Goal: Complete application form: Complete application form

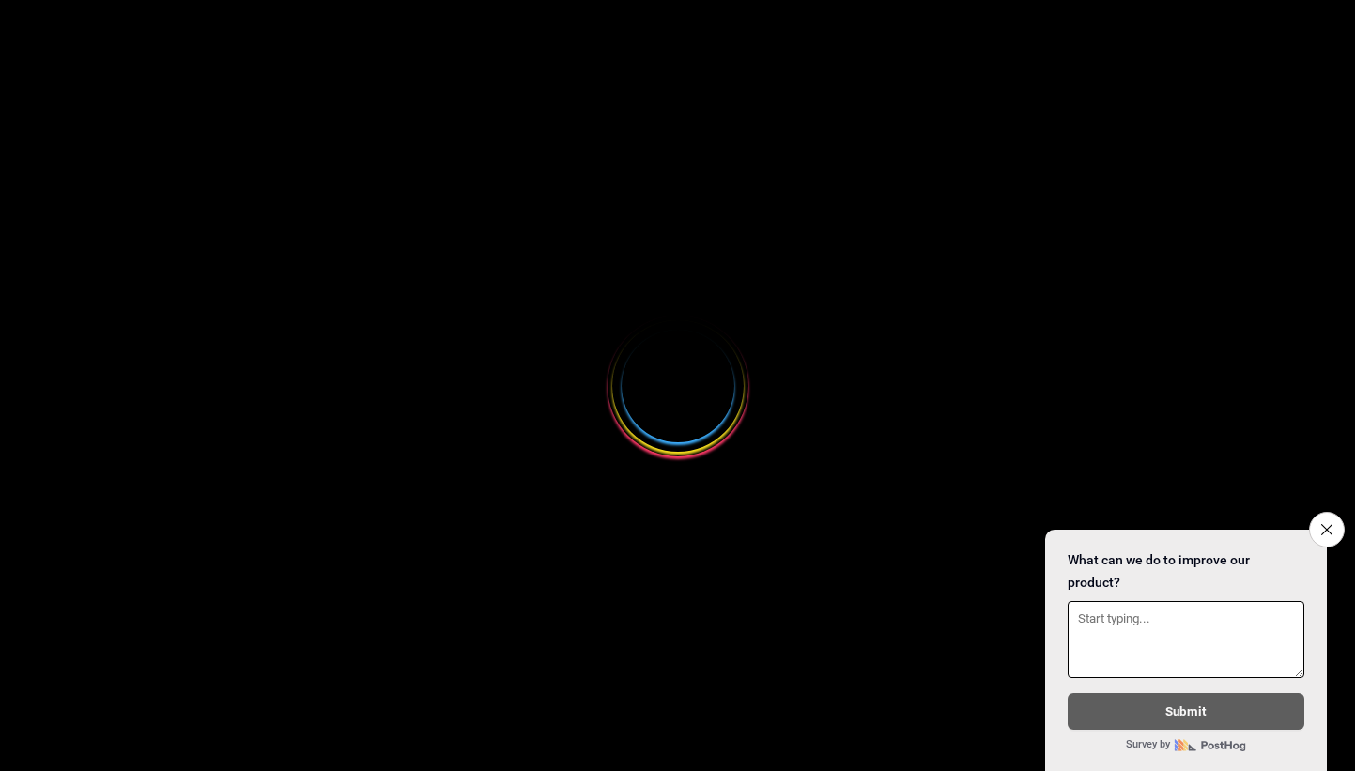
select select
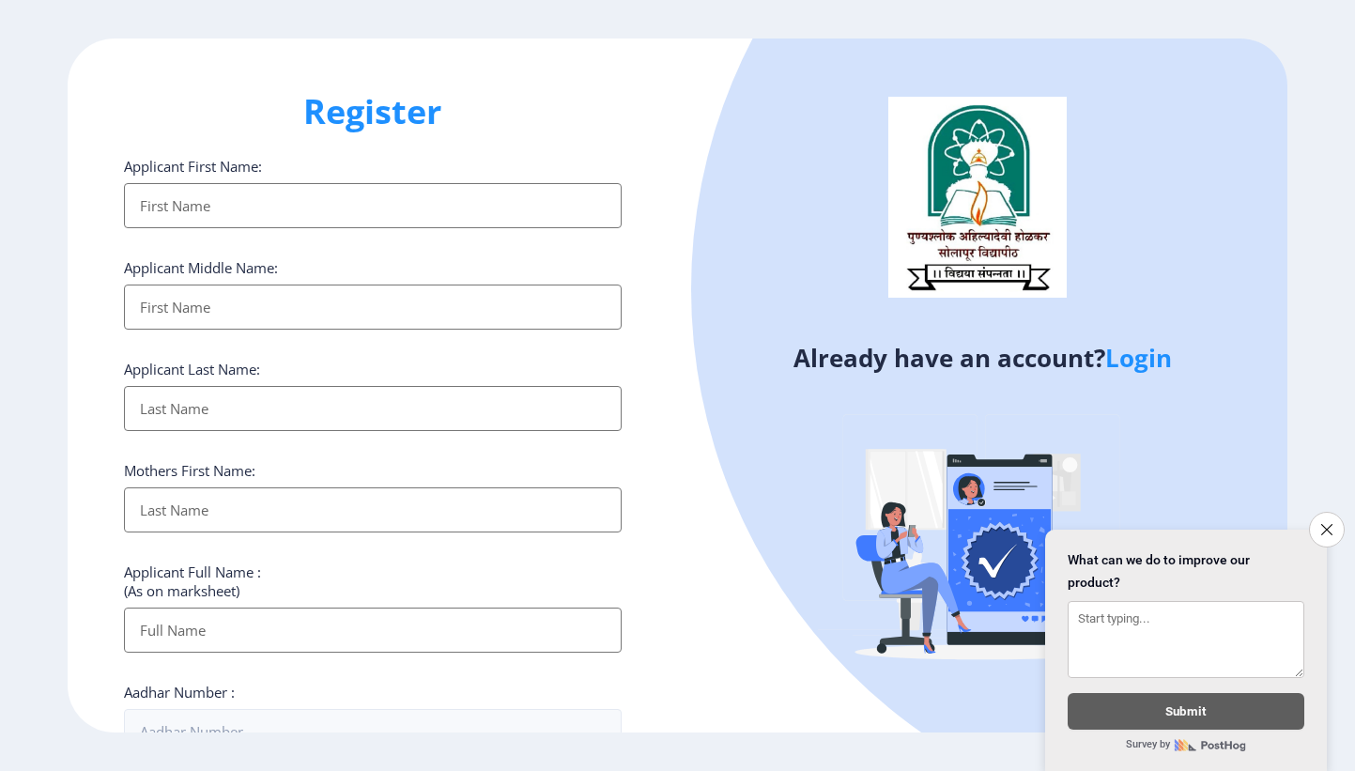
click at [151, 194] on input "Applicant First Name:" at bounding box center [372, 205] width 497 height 45
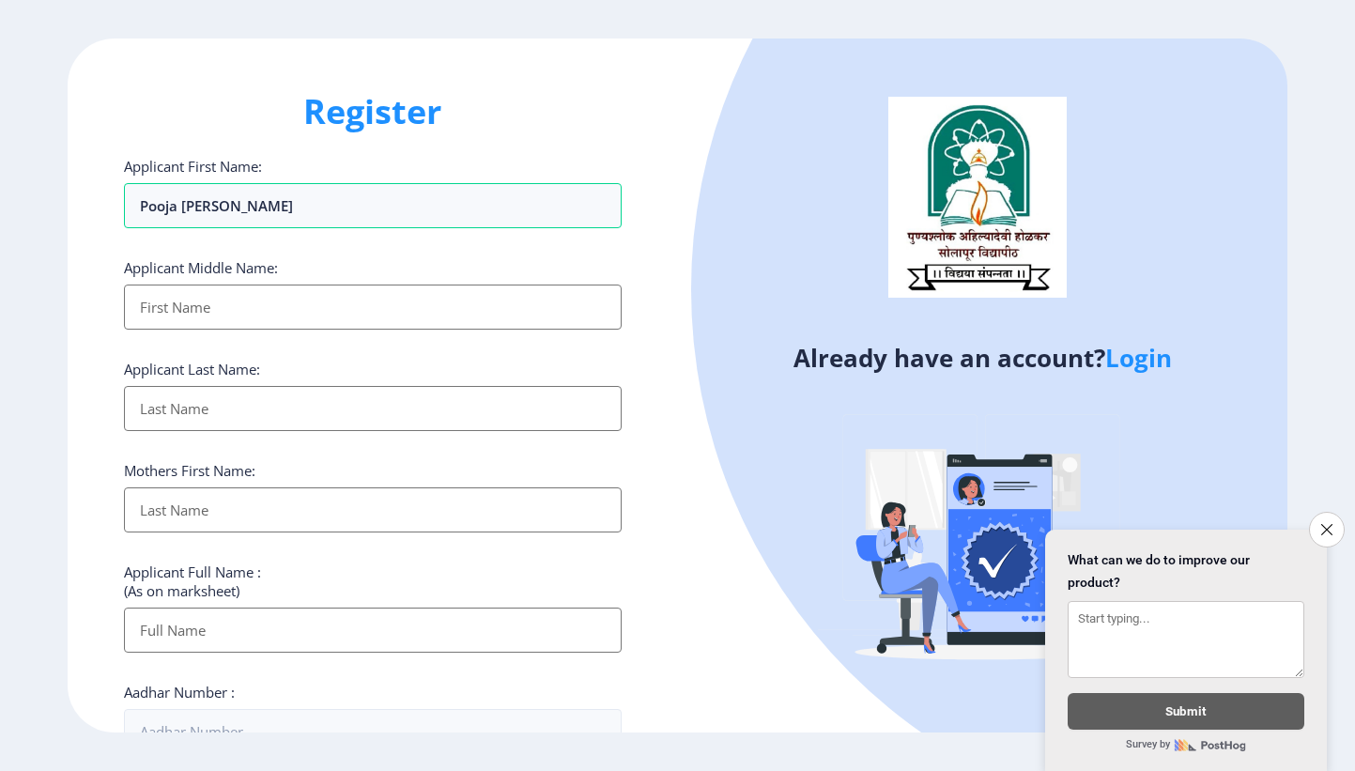
click at [217, 312] on input "Applicant First Name:" at bounding box center [372, 306] width 497 height 45
drag, startPoint x: 324, startPoint y: 207, endPoint x: 179, endPoint y: 206, distance: 144.6
click at [179, 206] on input "Pooja [PERSON_NAME]" at bounding box center [372, 205] width 497 height 45
type input "Pooja"
click at [218, 322] on input "Applicant First Name:" at bounding box center [372, 306] width 497 height 45
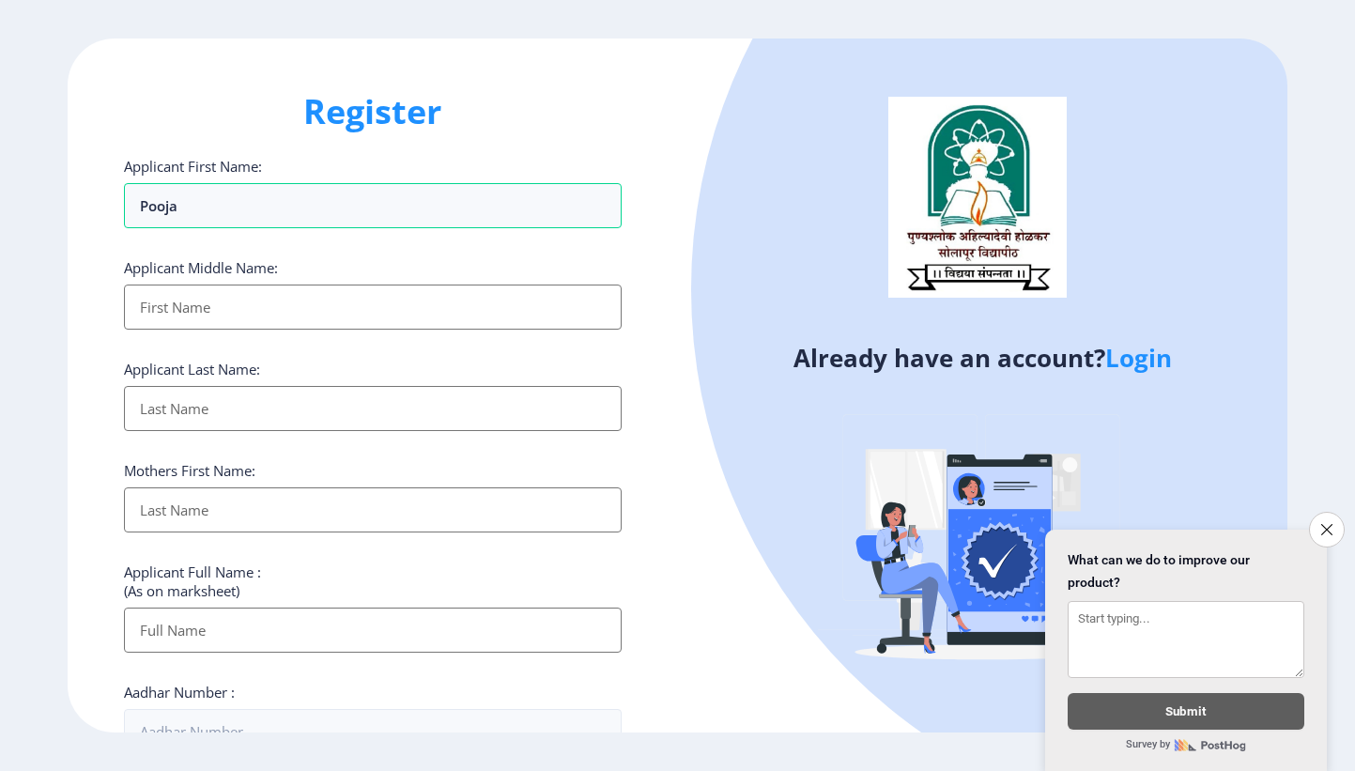
paste input "[PERSON_NAME]"
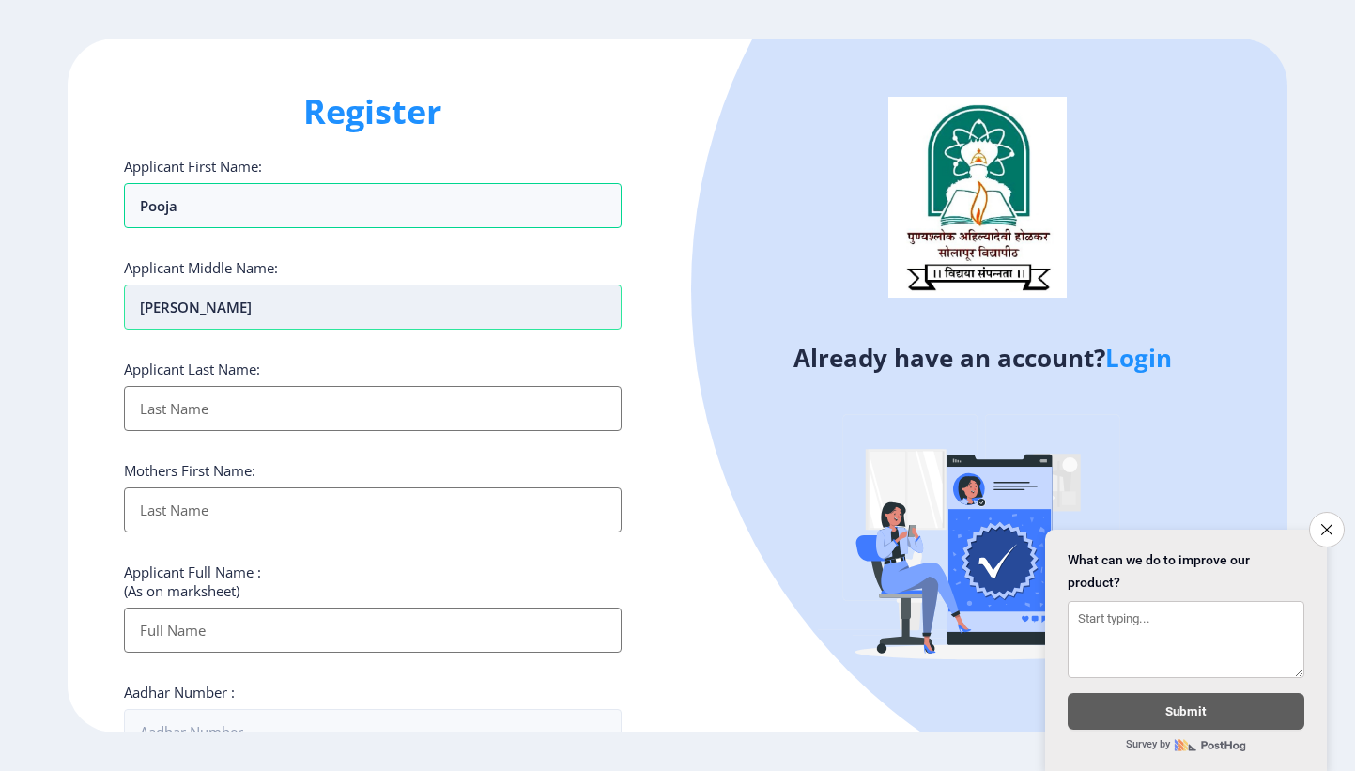
drag, startPoint x: 281, startPoint y: 305, endPoint x: 192, endPoint y: 311, distance: 88.4
click at [192, 311] on input "[PERSON_NAME]" at bounding box center [372, 306] width 497 height 45
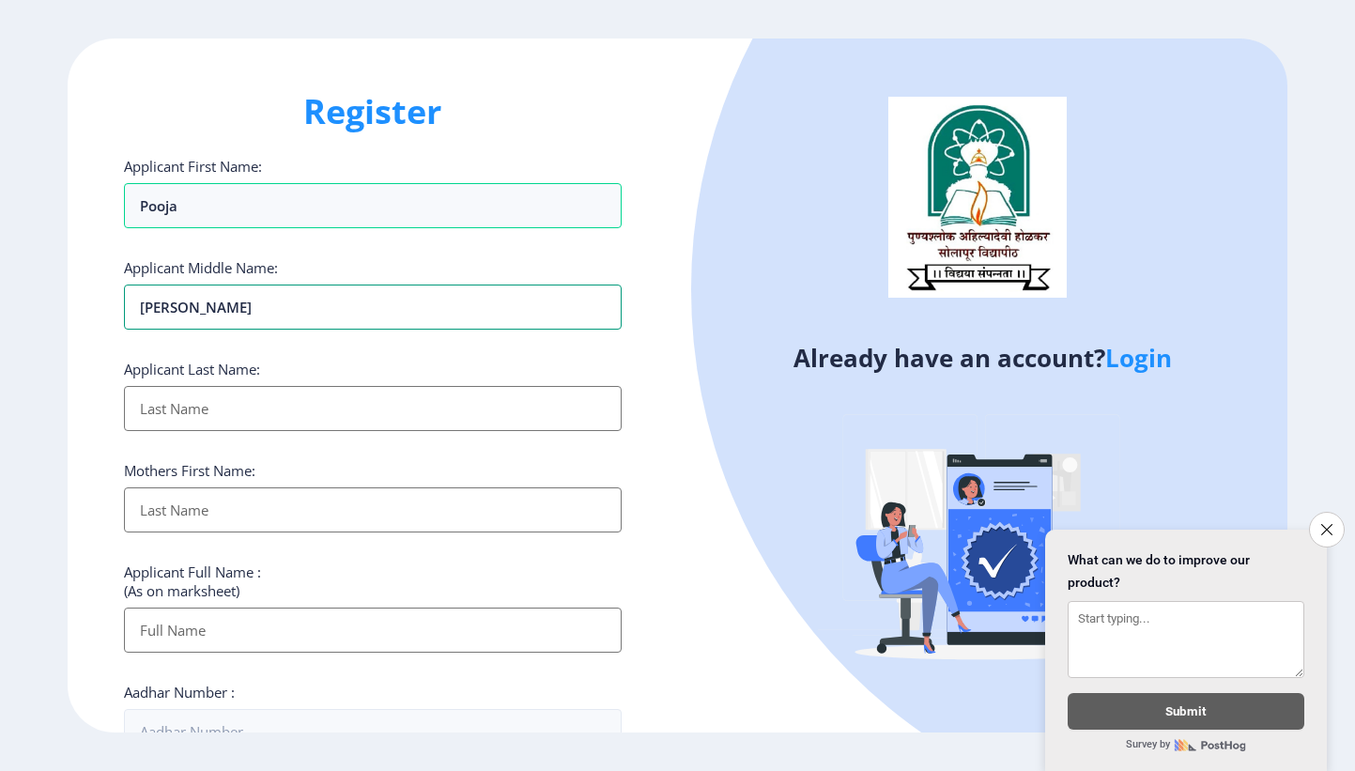
type input "[PERSON_NAME]"
click at [177, 414] on input "Applicant First Name:" at bounding box center [372, 408] width 497 height 45
paste input "[PERSON_NAME]"
type input "[PERSON_NAME]"
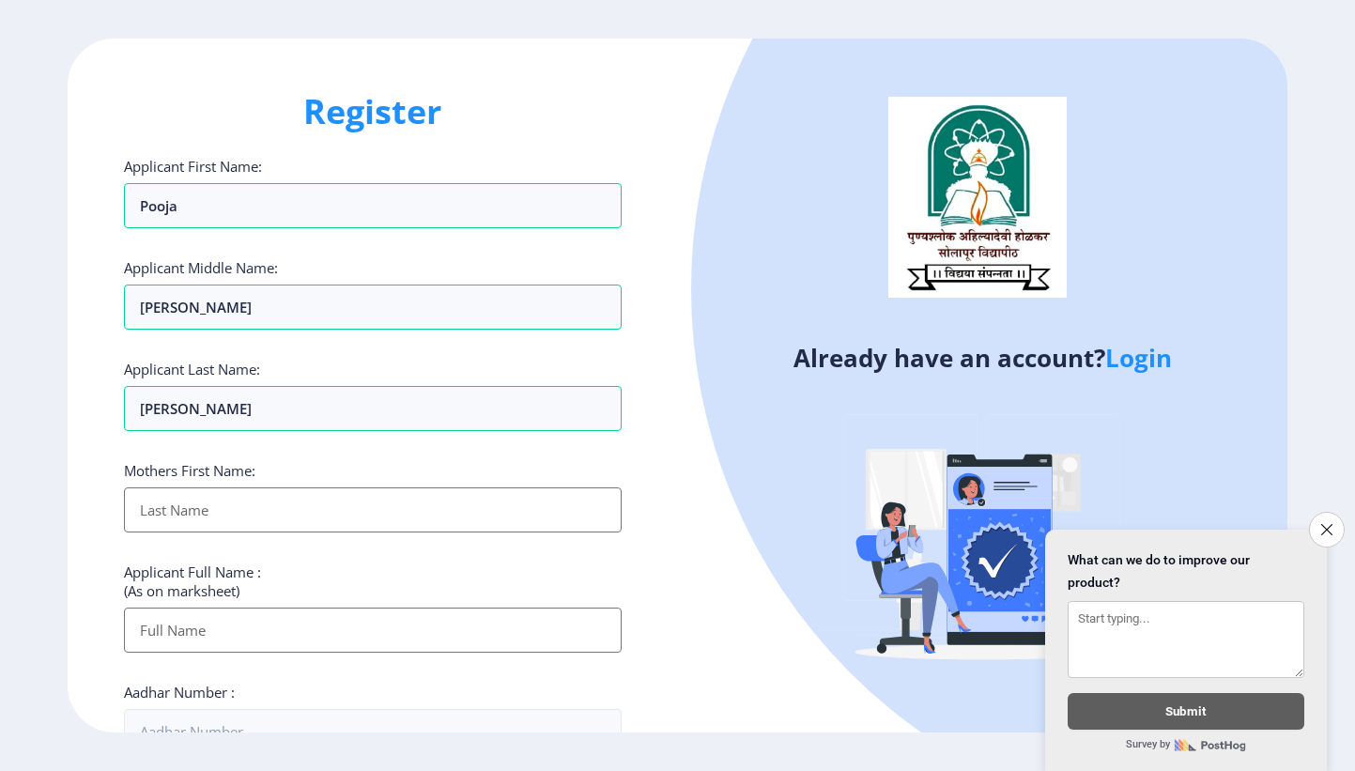
click at [194, 499] on input "Applicant First Name:" at bounding box center [372, 509] width 497 height 45
type input "saraswati"
click at [198, 634] on input "Applicant First Name:" at bounding box center [372, 629] width 497 height 45
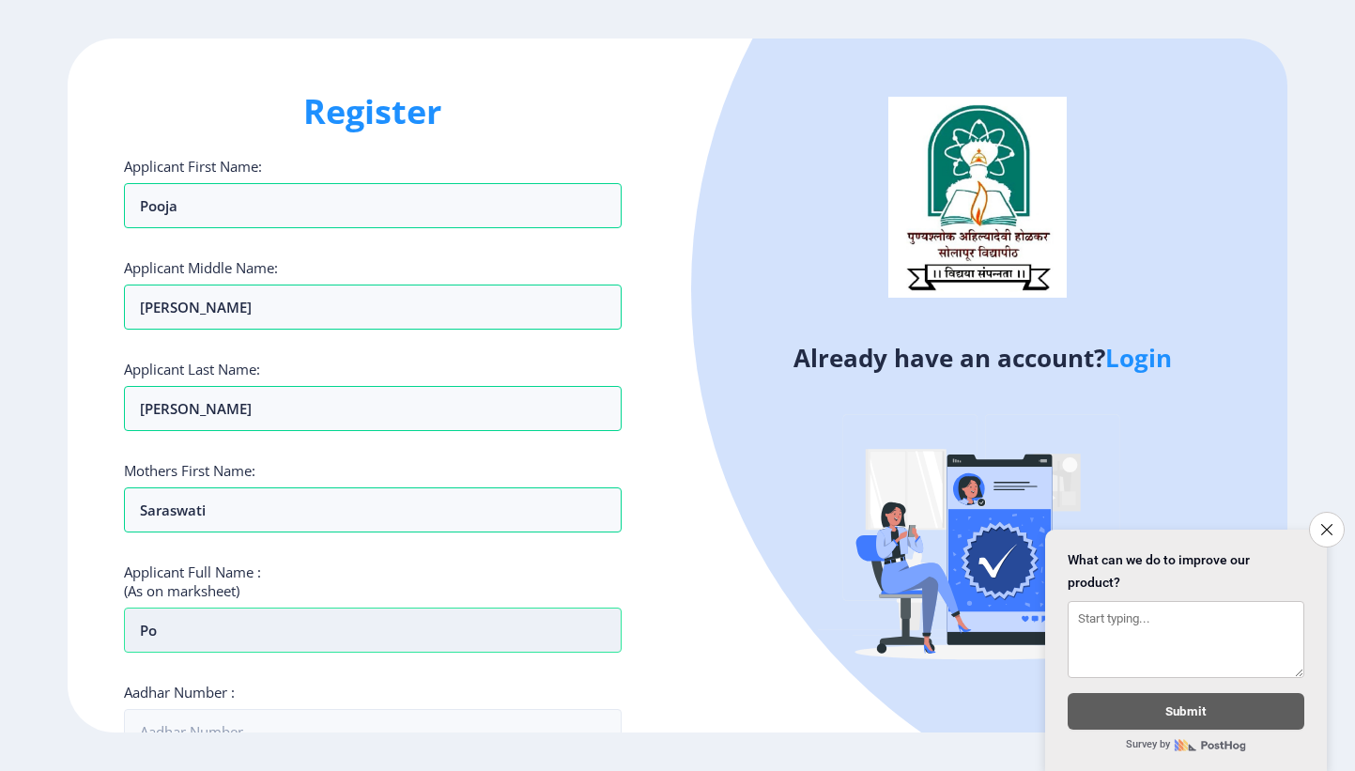
type input "p"
click at [198, 634] on input "Applicant First Name:" at bounding box center [372, 629] width 497 height 45
paste input "[PERSON_NAME]"
click at [131, 629] on input "[PERSON_NAME]" at bounding box center [372, 629] width 497 height 45
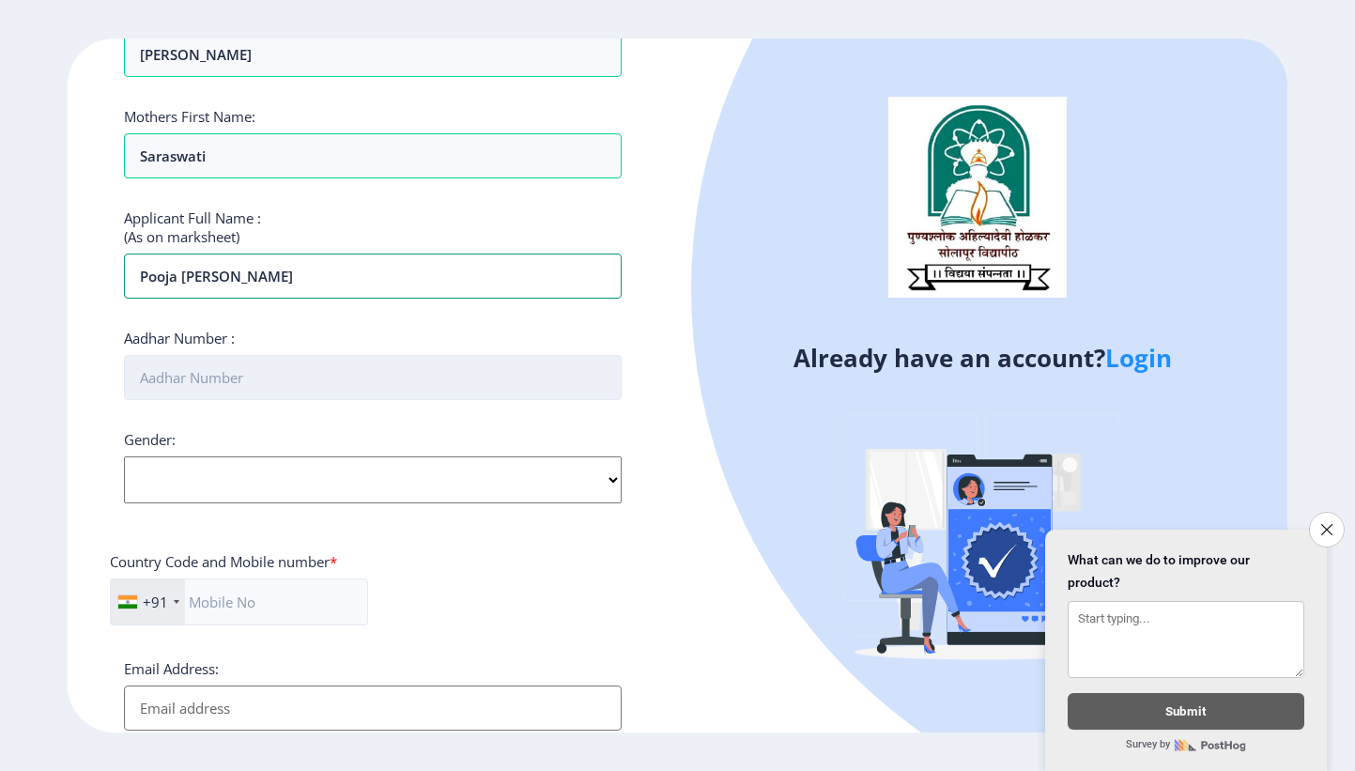
scroll to position [376, 0]
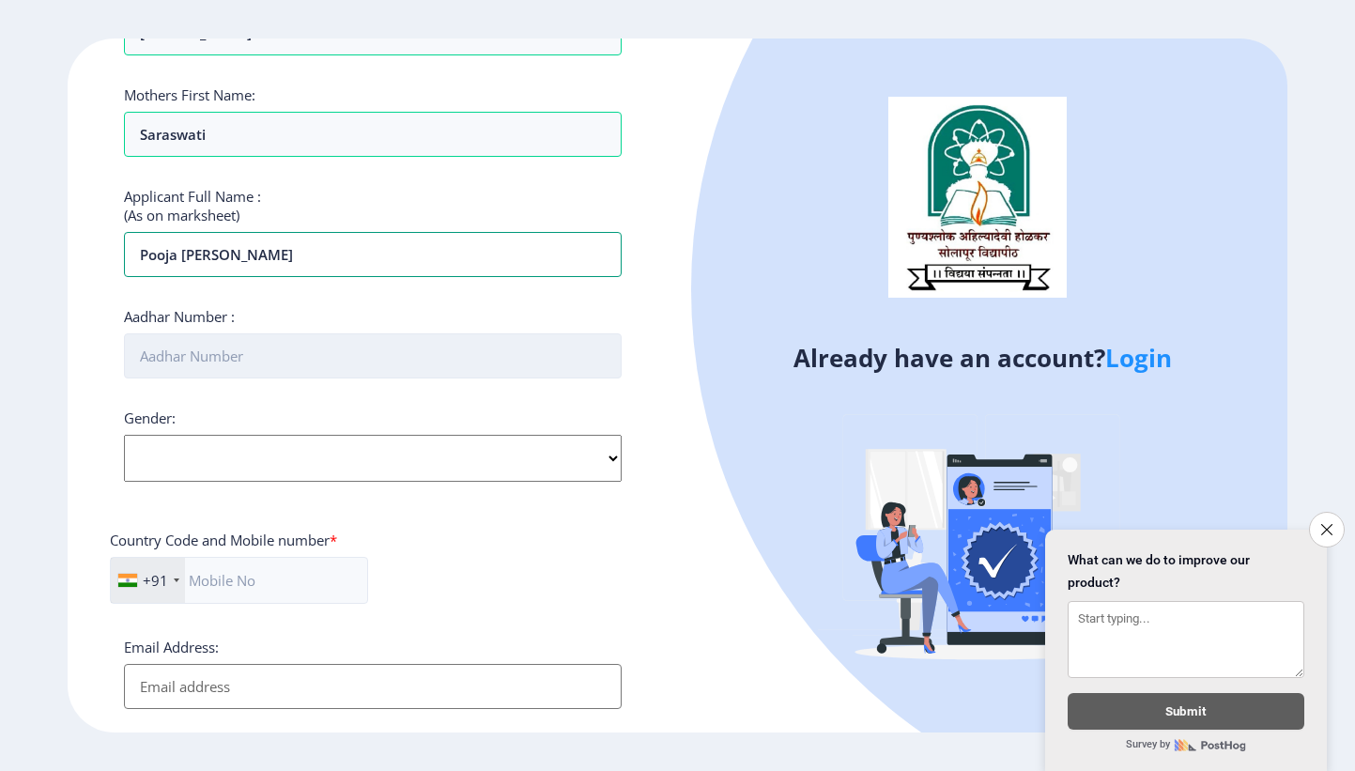
type input "Pooja [PERSON_NAME]"
click at [172, 360] on input "Aadhar Number :" at bounding box center [372, 355] width 497 height 45
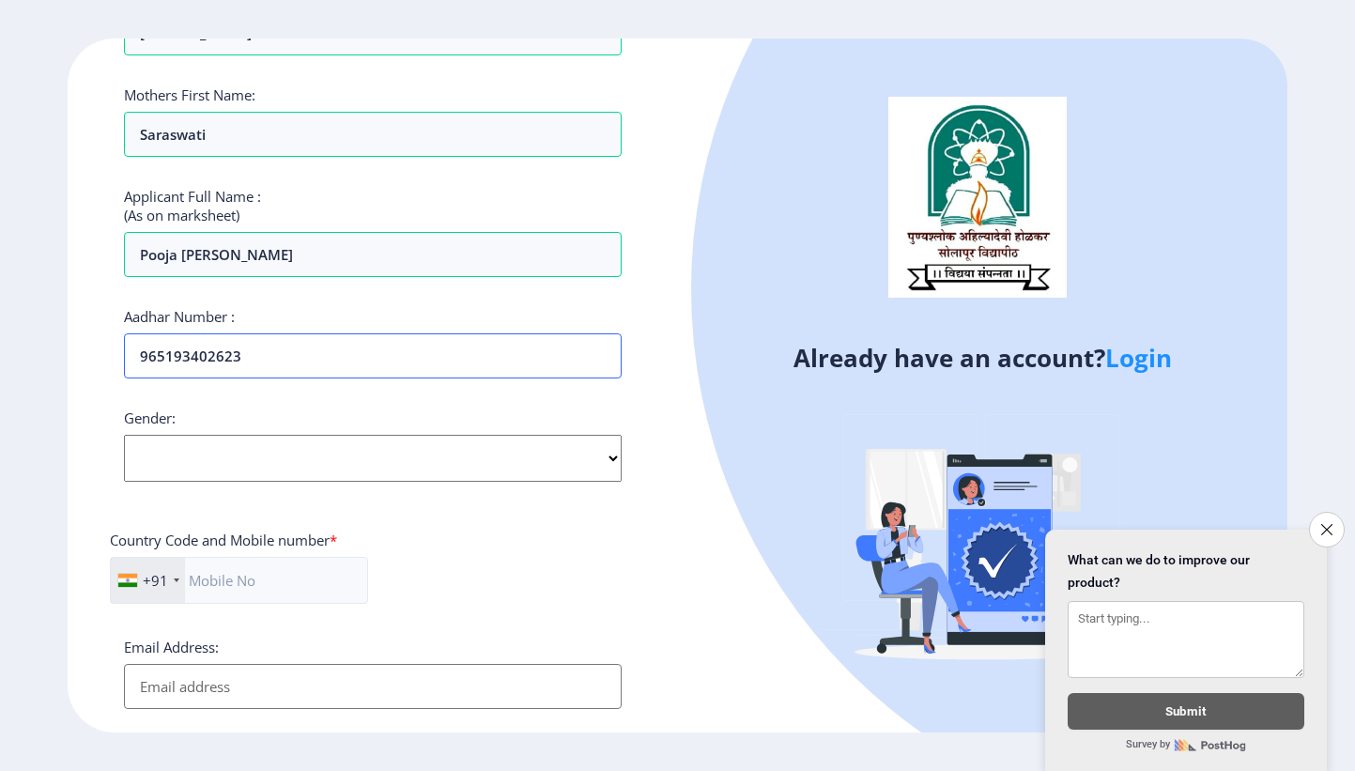
type input "965193402623"
click at [216, 445] on select "Select Gender [DEMOGRAPHIC_DATA] [DEMOGRAPHIC_DATA] Other" at bounding box center [372, 458] width 497 height 47
select select "[DEMOGRAPHIC_DATA]"
click at [124, 435] on select "Select Gender [DEMOGRAPHIC_DATA] [DEMOGRAPHIC_DATA] Other" at bounding box center [372, 458] width 497 height 47
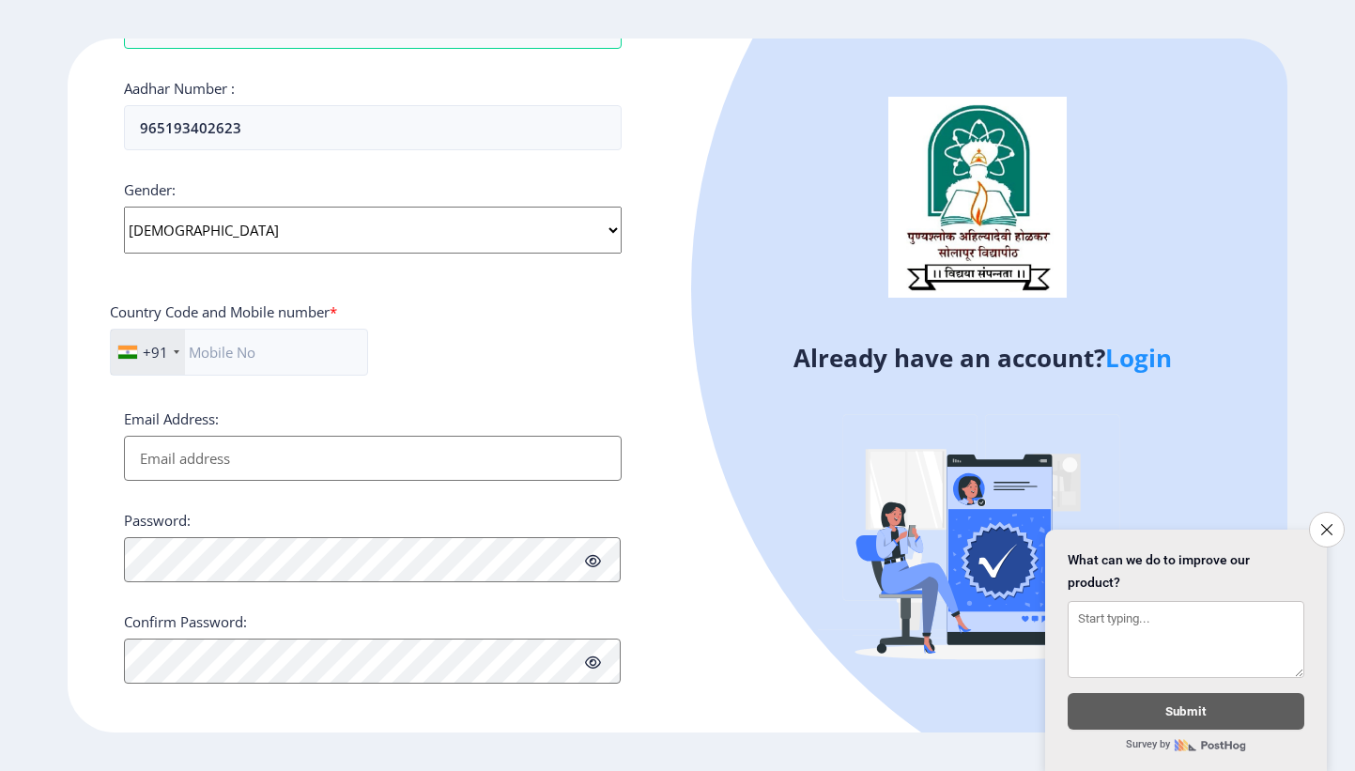
scroll to position [613, 0]
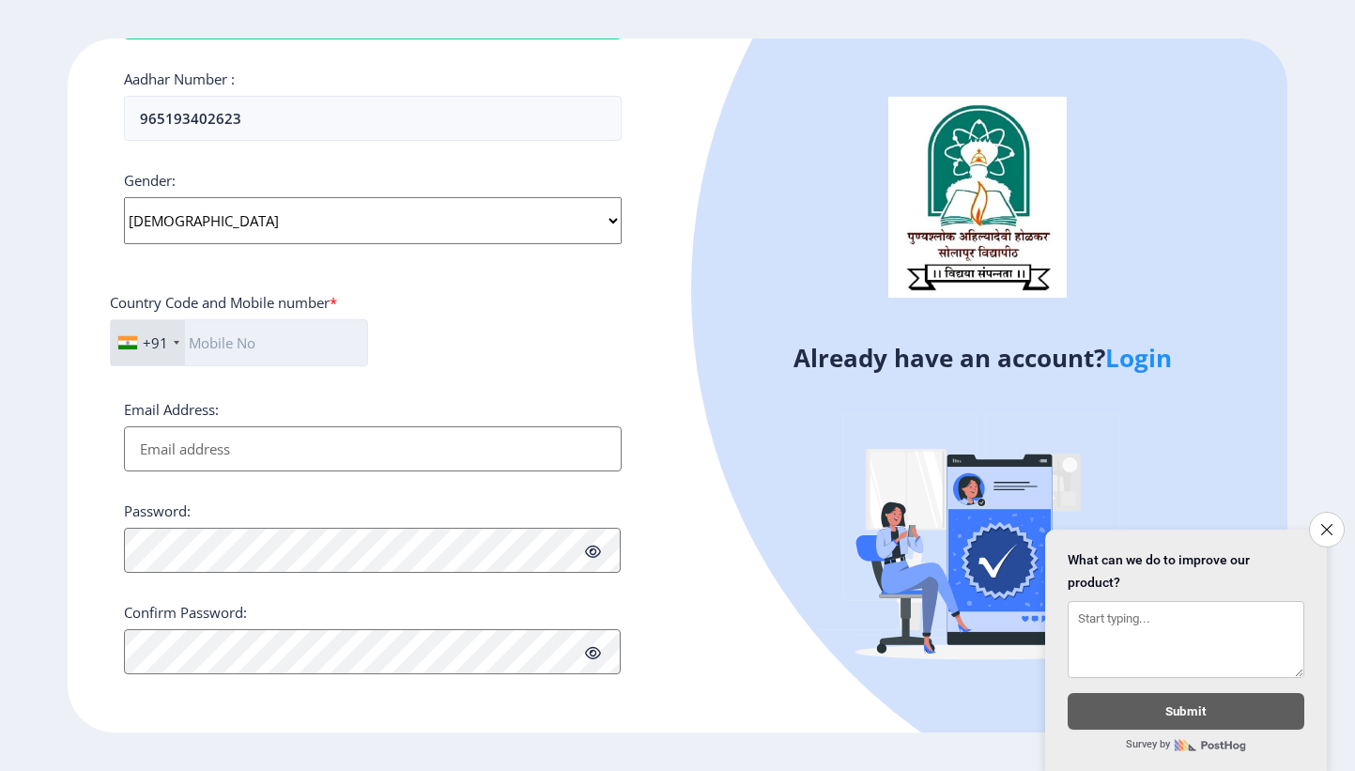
click at [233, 347] on input "text" at bounding box center [239, 342] width 258 height 47
type input "8308577293"
click at [216, 423] on div "Email Address:" at bounding box center [372, 435] width 497 height 71
click at [225, 444] on input "Email Address:" at bounding box center [372, 448] width 497 height 45
drag, startPoint x: 379, startPoint y: 453, endPoint x: 97, endPoint y: 453, distance: 282.6
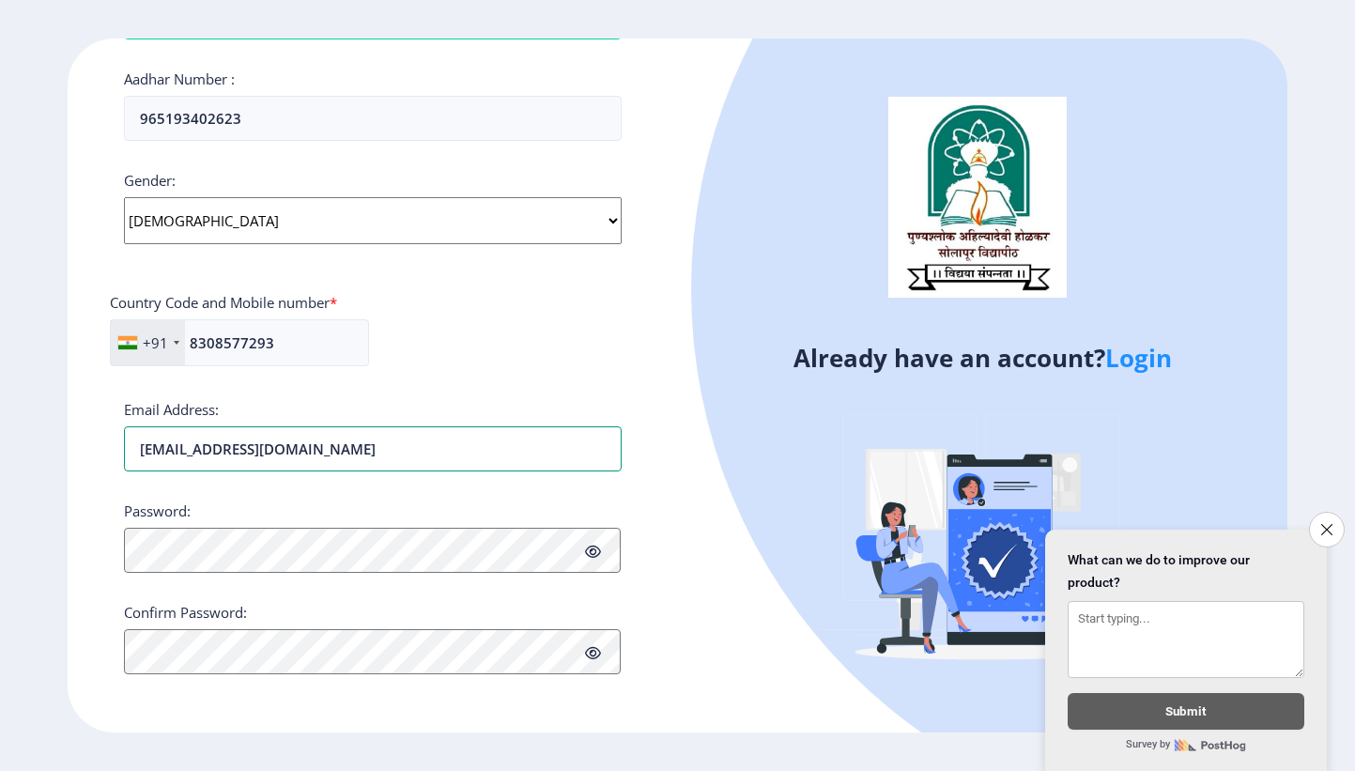
click at [97, 453] on div "Register Applicant First Name: Pooja Applicant Middle Name: [PERSON_NAME] Appli…" at bounding box center [372, 385] width 609 height 694
type input "[EMAIL_ADDRESS][DOMAIN_NAME]"
click at [590, 555] on icon at bounding box center [593, 552] width 16 height 14
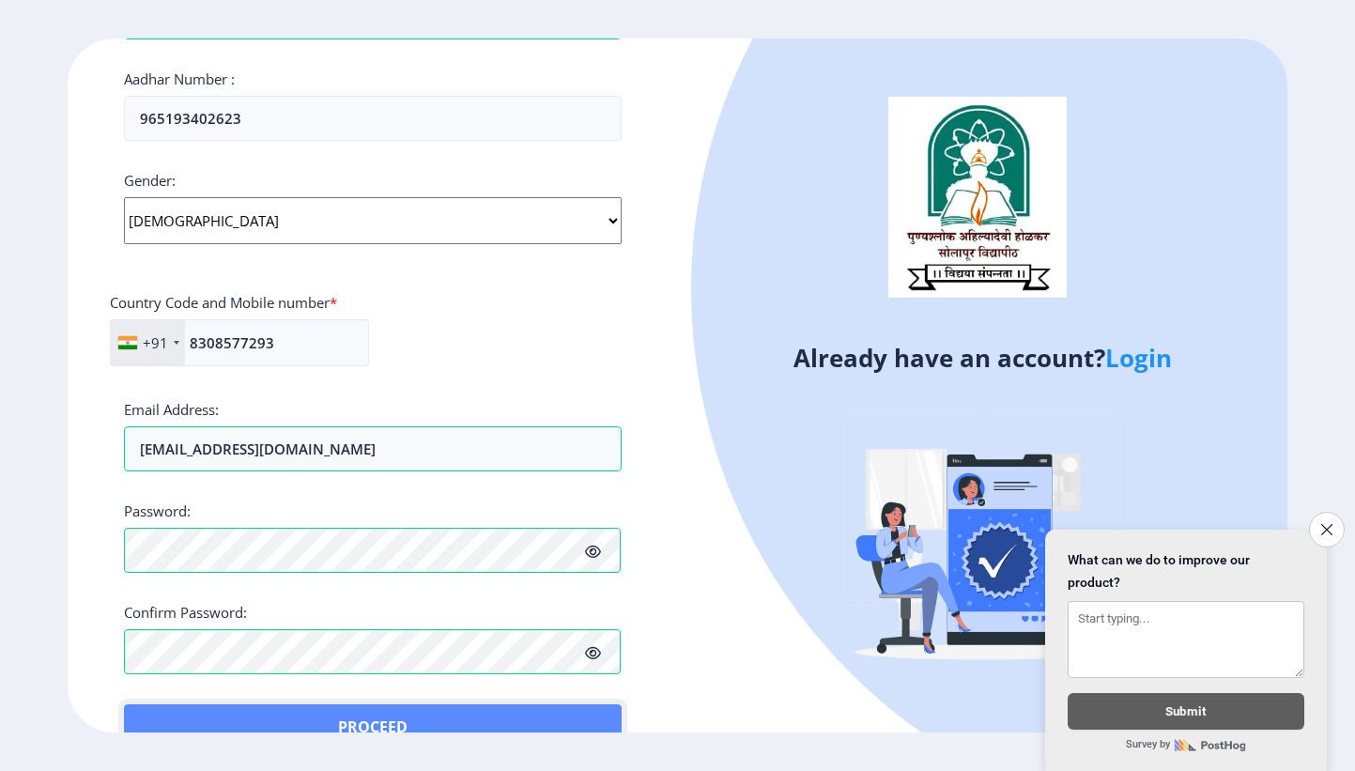
click at [172, 708] on button "Proceed" at bounding box center [372, 726] width 497 height 45
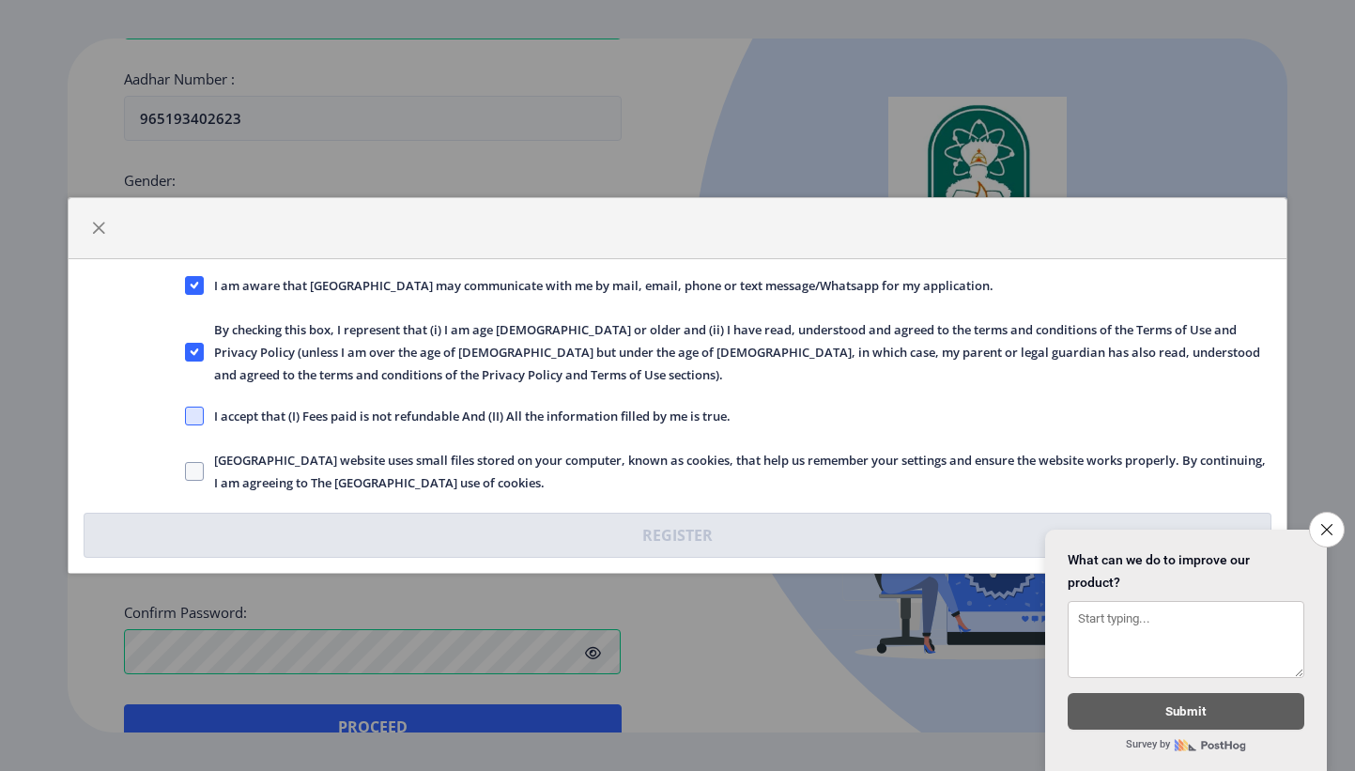
click at [186, 415] on span at bounding box center [194, 416] width 19 height 19
click at [186, 416] on input "I accept that (I) Fees paid is not refundable And (II) All the information fill…" at bounding box center [185, 416] width 1 height 1
checkbox input "true"
click at [197, 473] on span at bounding box center [194, 471] width 19 height 19
click at [186, 472] on input "[GEOGRAPHIC_DATA] website uses small files stored on your computer, known as co…" at bounding box center [185, 471] width 1 height 1
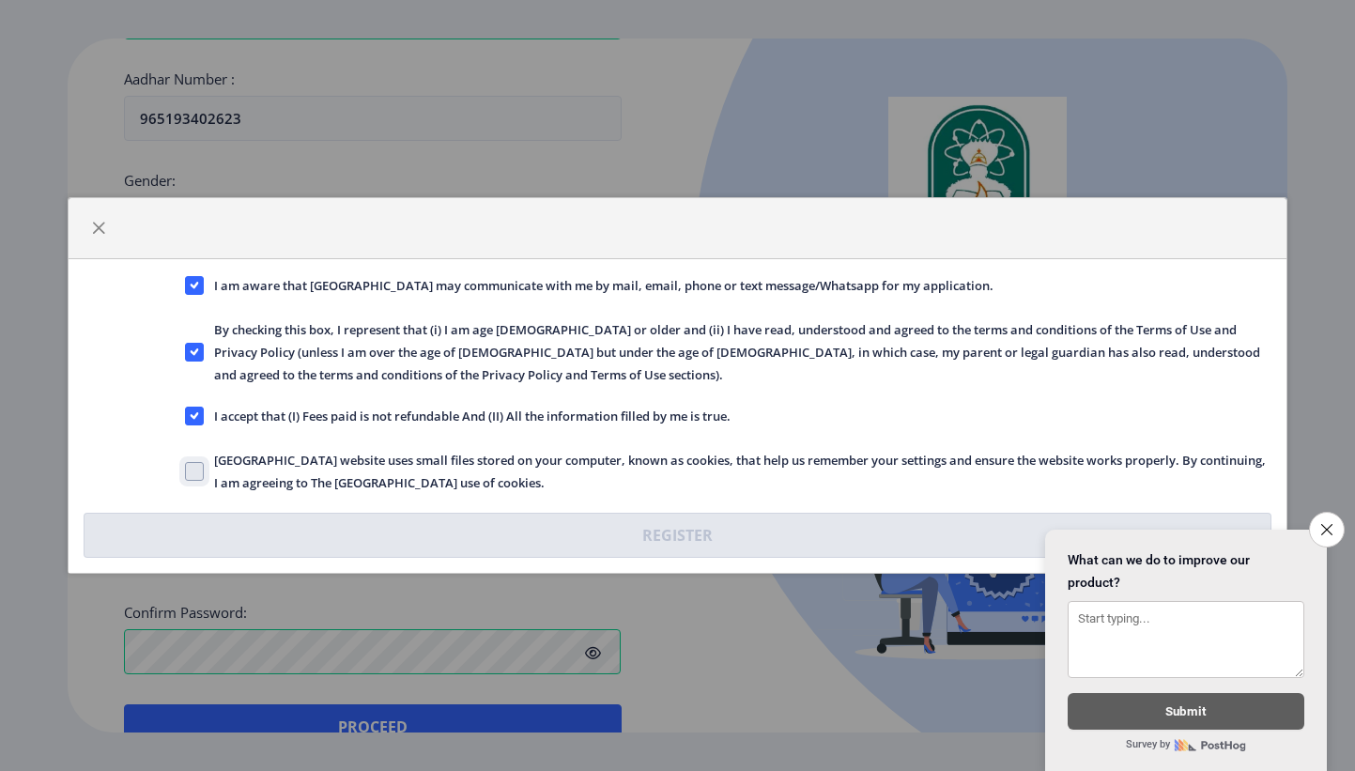
checkbox input "true"
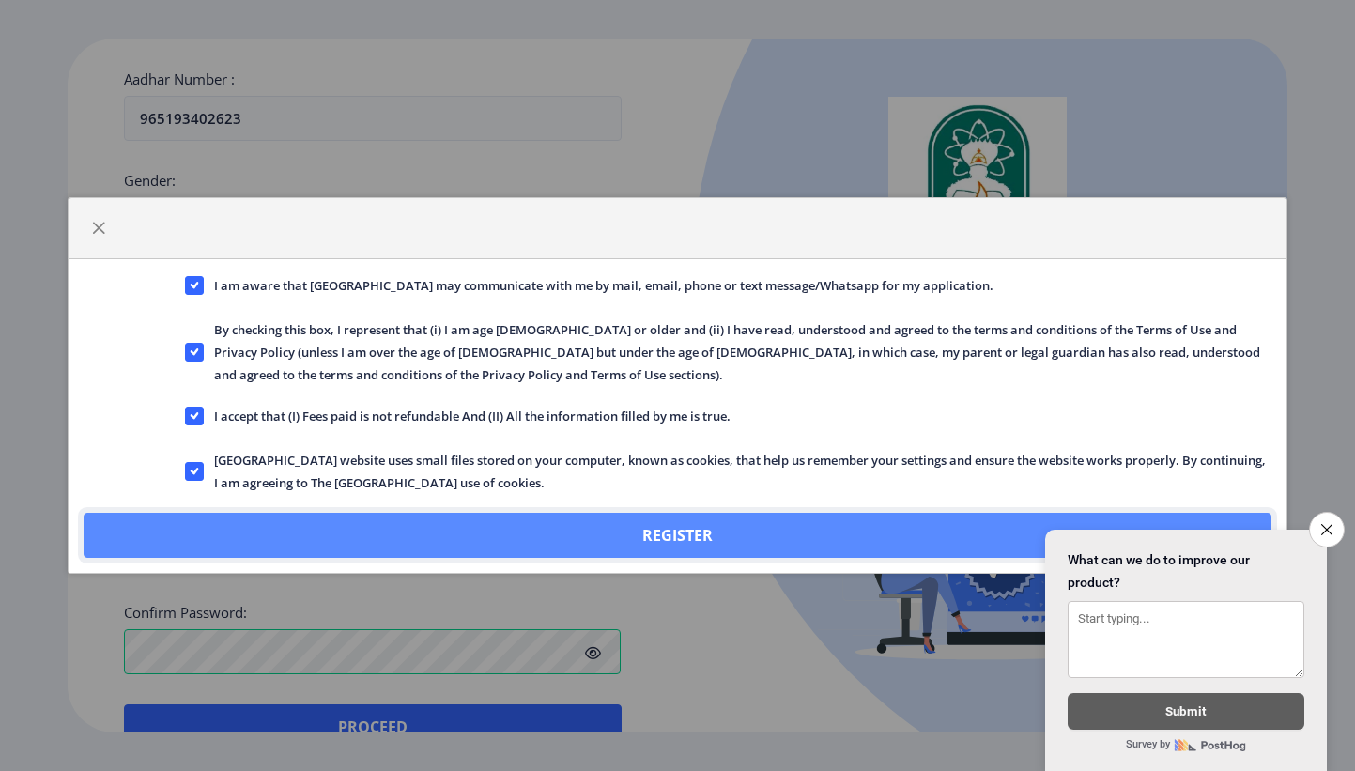
click at [623, 526] on button "Register" at bounding box center [678, 535] width 1188 height 45
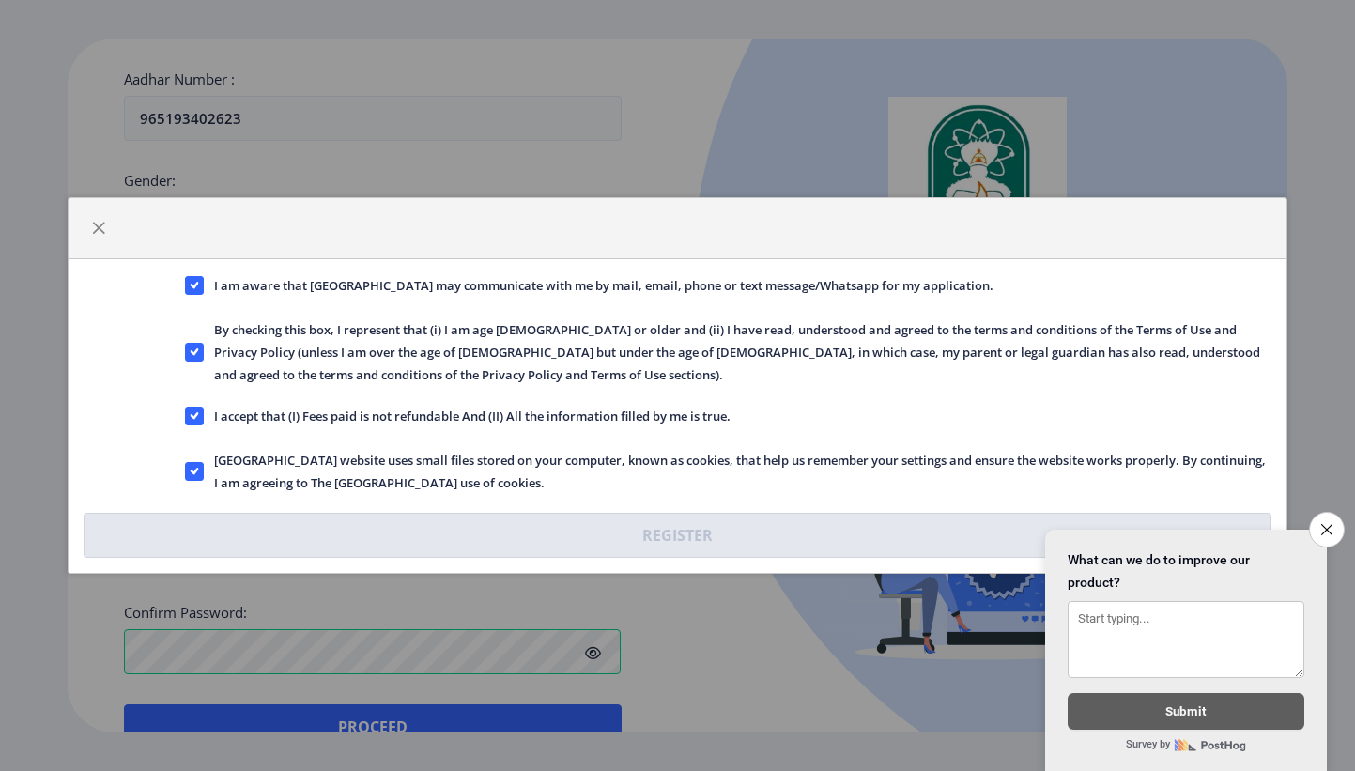
scroll to position [720, 0]
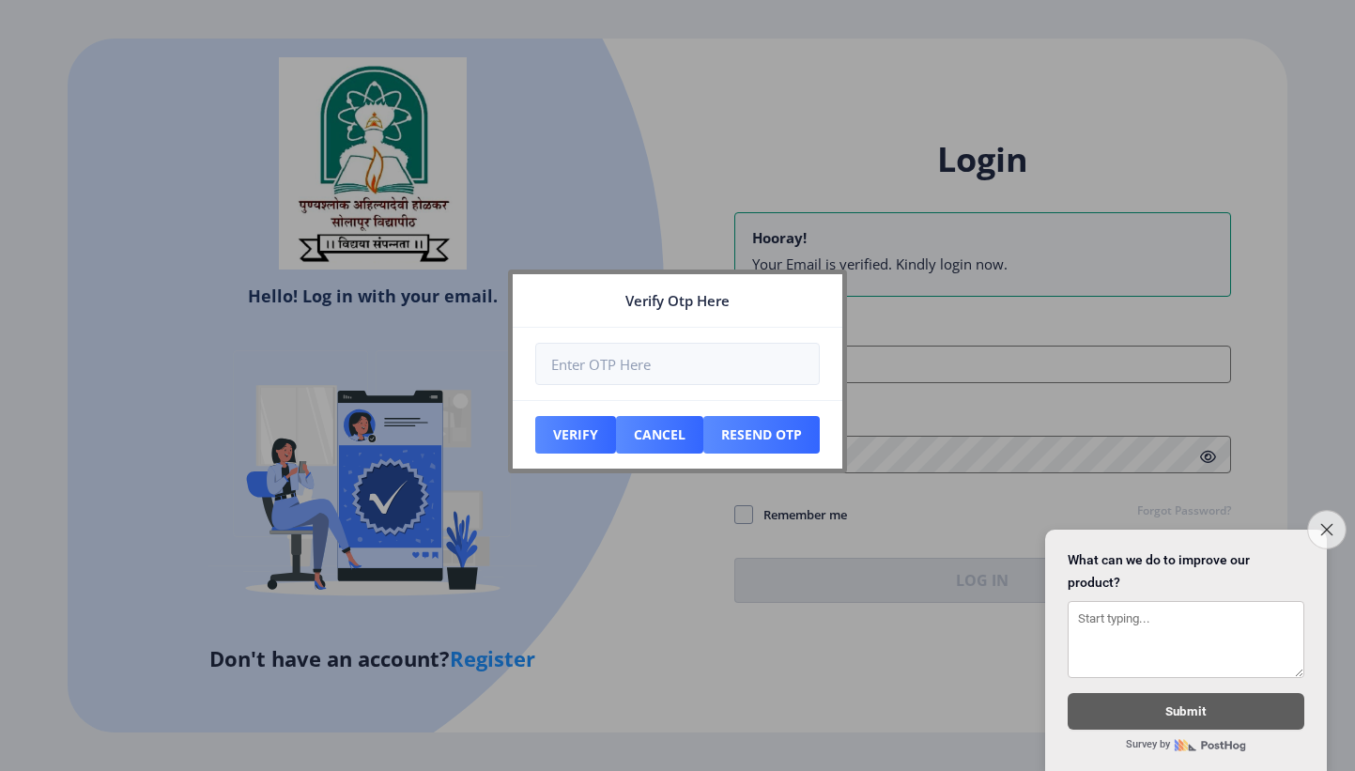
click at [1324, 513] on button "Close survey" at bounding box center [1326, 529] width 39 height 39
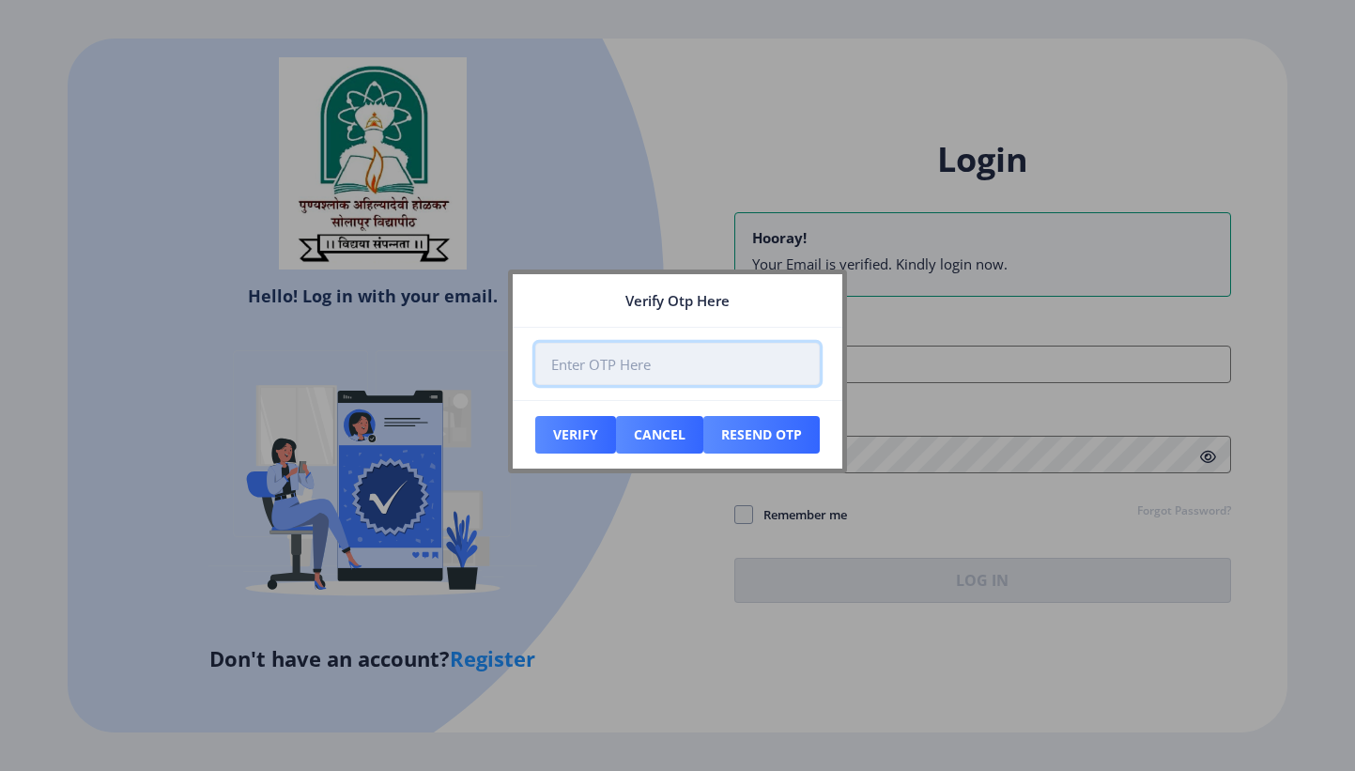
click at [560, 369] on input "number" at bounding box center [677, 364] width 284 height 42
type input "893814"
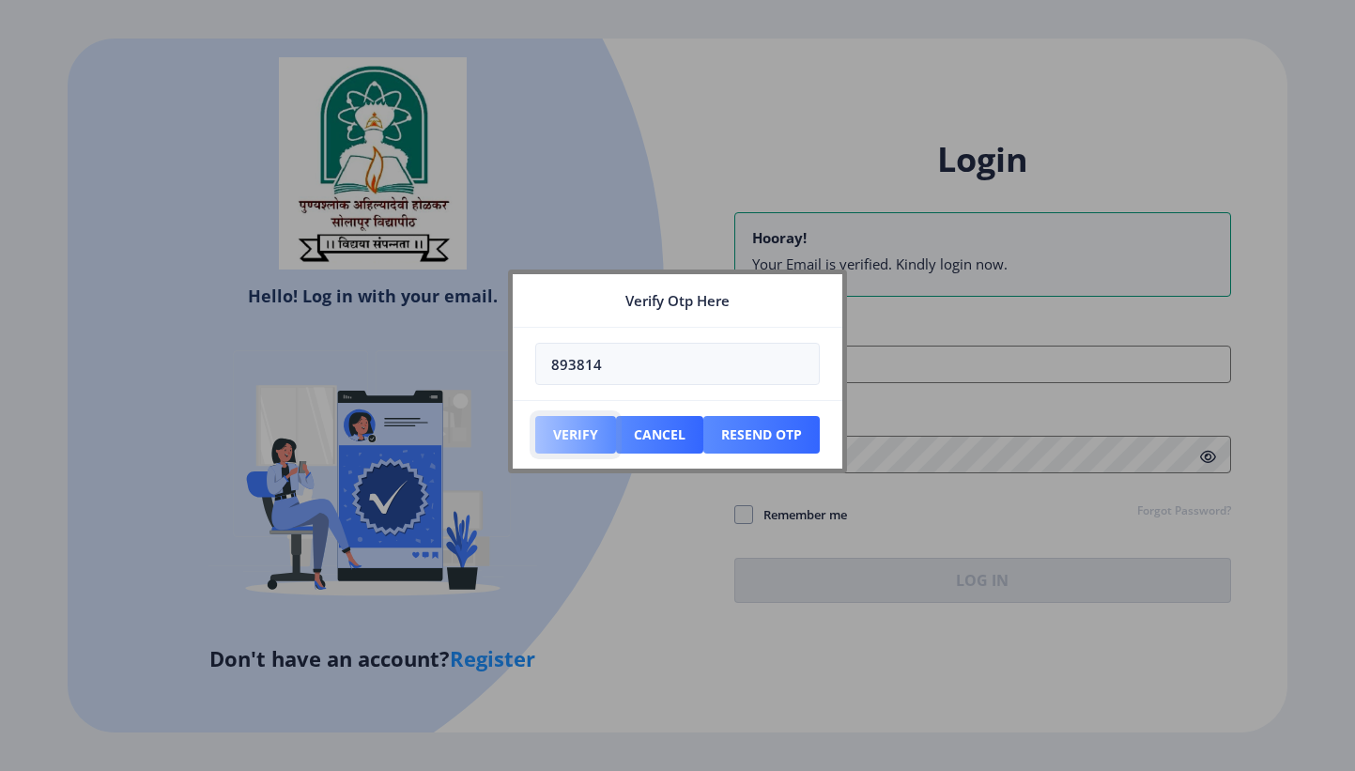
click at [587, 427] on button "Verify" at bounding box center [575, 435] width 81 height 38
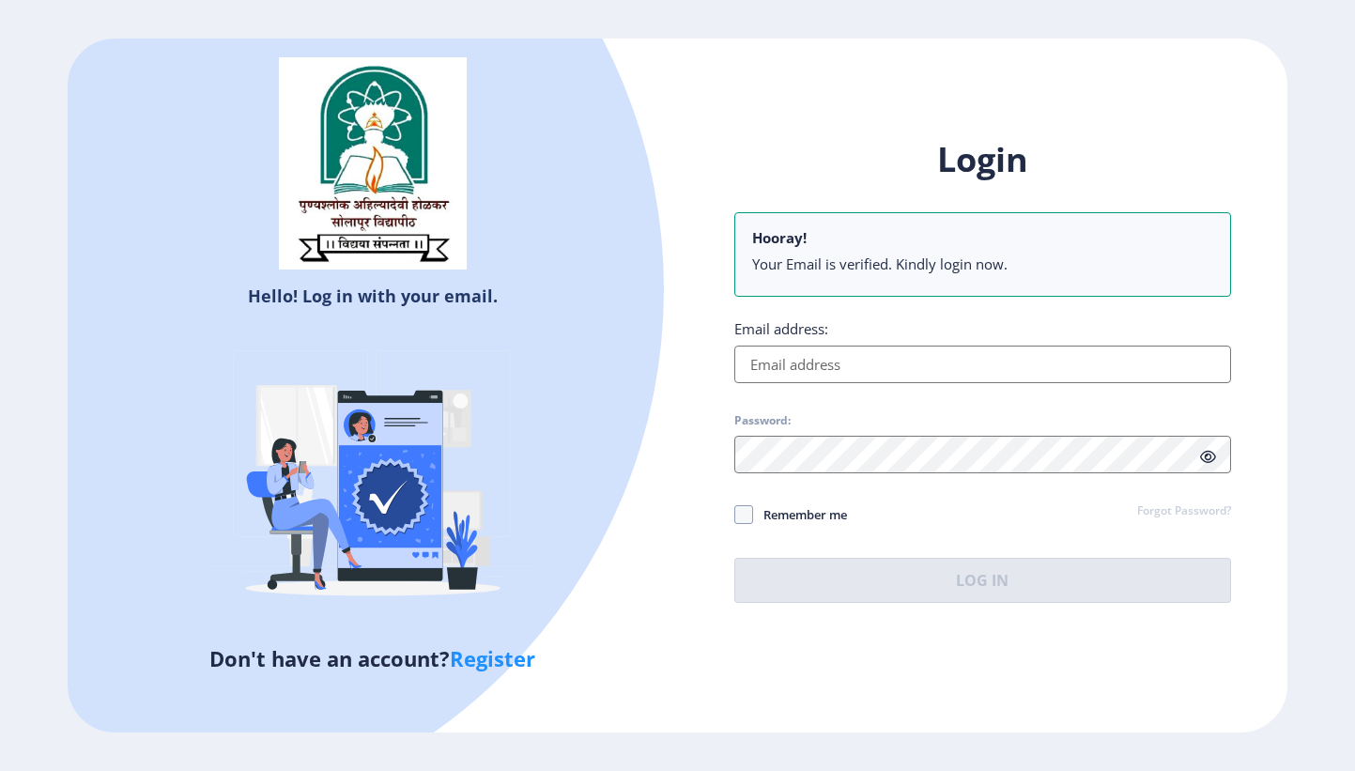
click at [792, 366] on input "Email address:" at bounding box center [982, 365] width 497 height 38
click at [849, 366] on input "Email address:" at bounding box center [982, 365] width 497 height 38
type input "[EMAIL_ADDRESS][DOMAIN_NAME]"
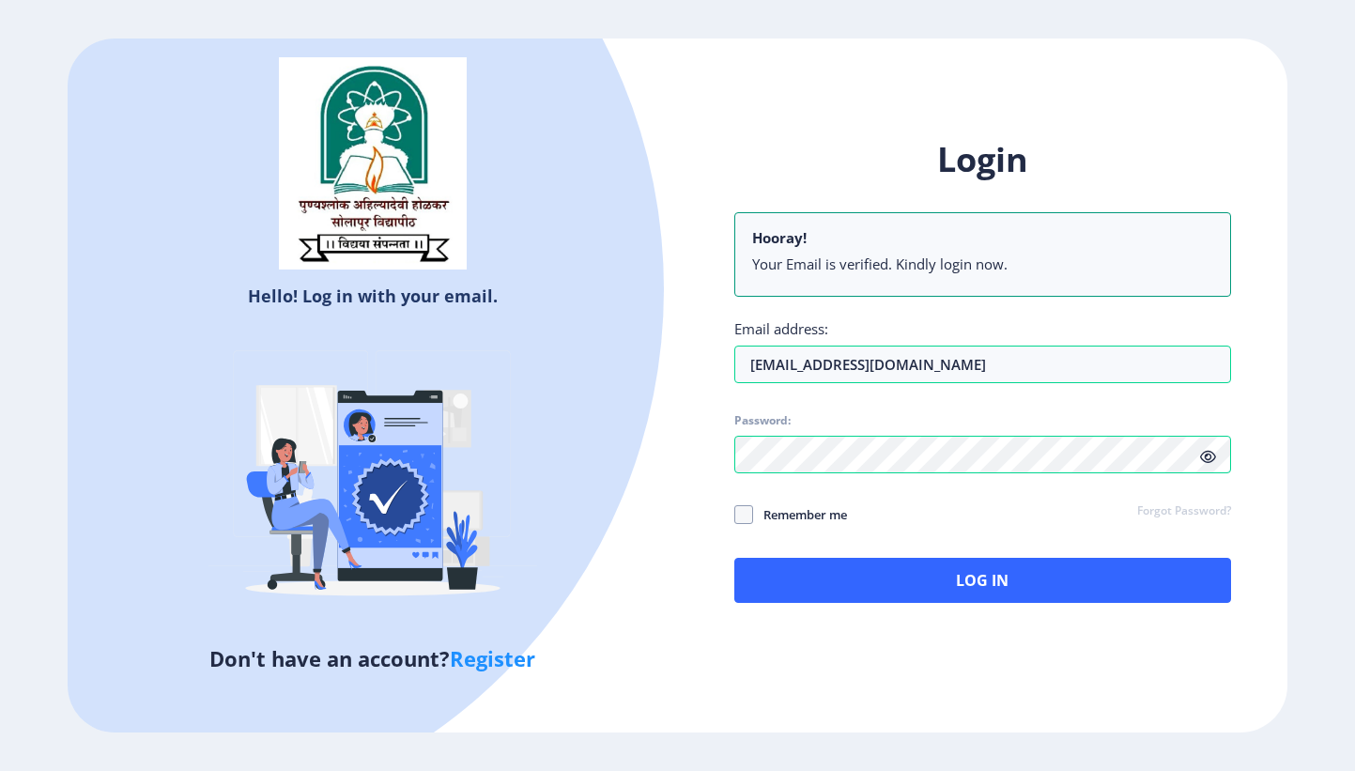
click at [1208, 453] on icon at bounding box center [1208, 457] width 16 height 14
click at [760, 516] on span "Remember me" at bounding box center [800, 514] width 94 height 23
click at [735, 515] on input "Remember me" at bounding box center [734, 515] width 1 height 1
checkbox input "true"
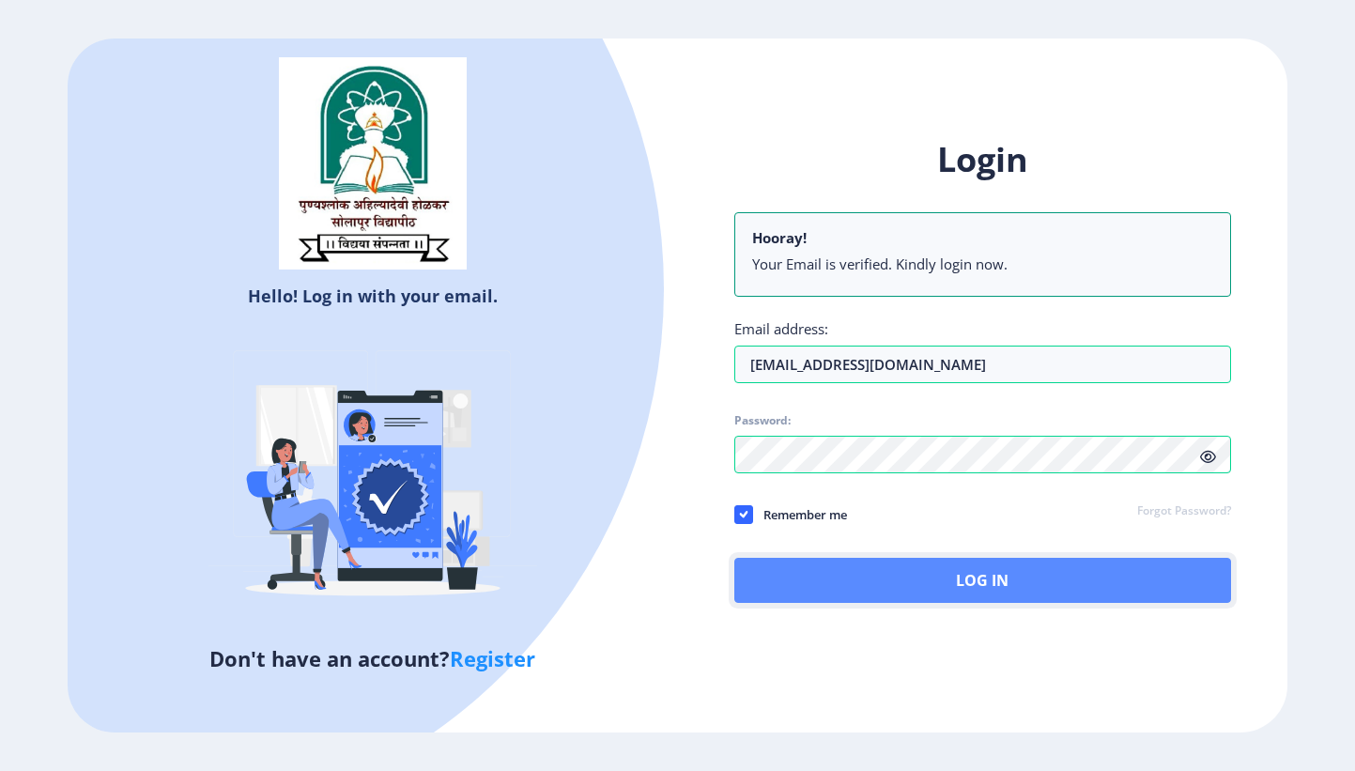
click at [905, 575] on button "Log In" at bounding box center [982, 580] width 497 height 45
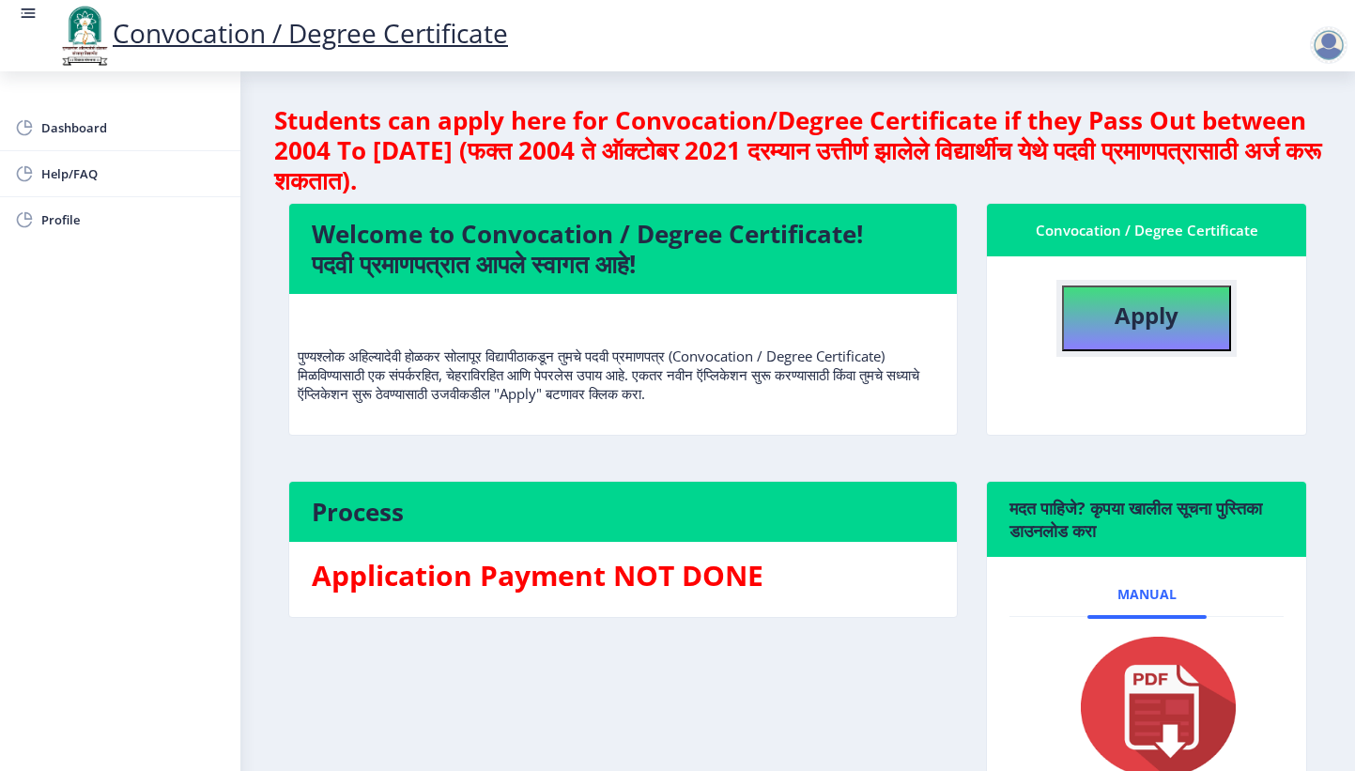
click at [1145, 315] on b "Apply" at bounding box center [1146, 315] width 64 height 31
select select
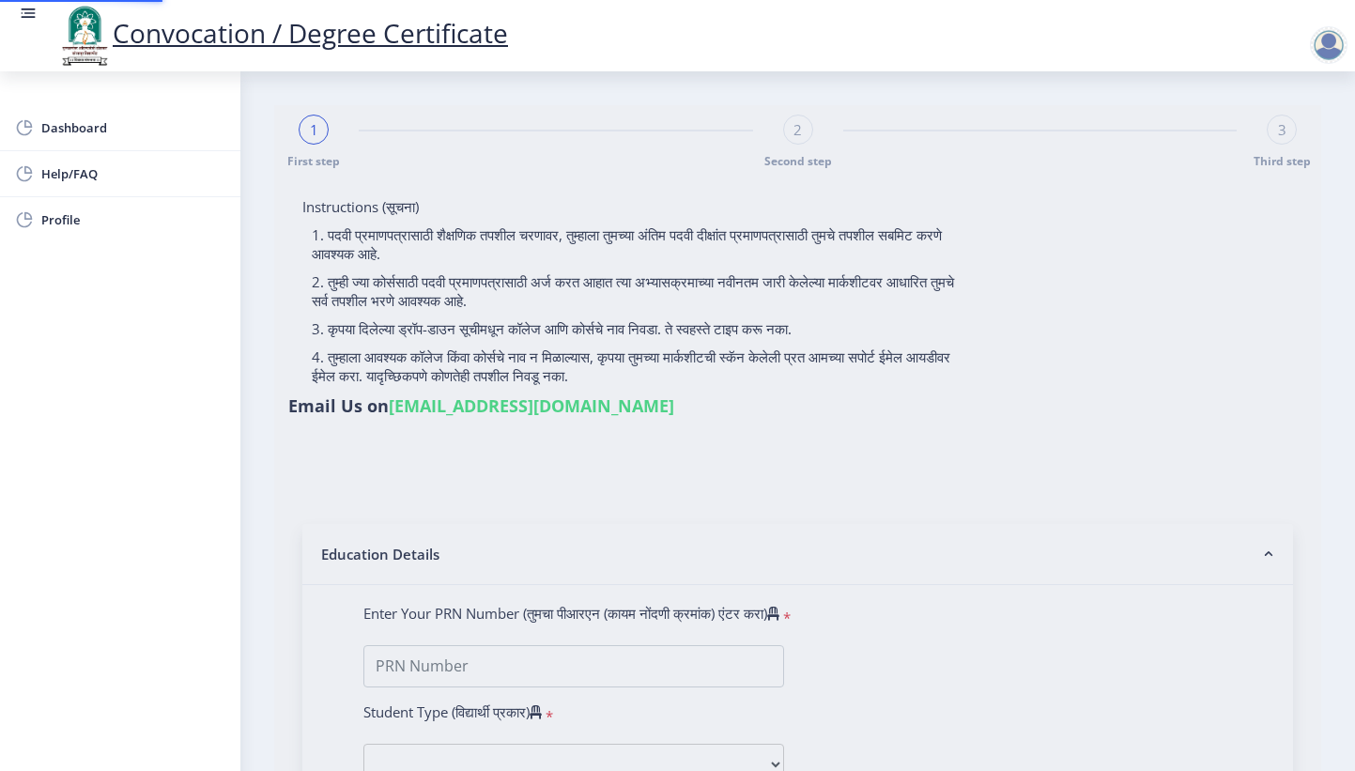
type input "Pooja [PERSON_NAME]"
type input "saraswati"
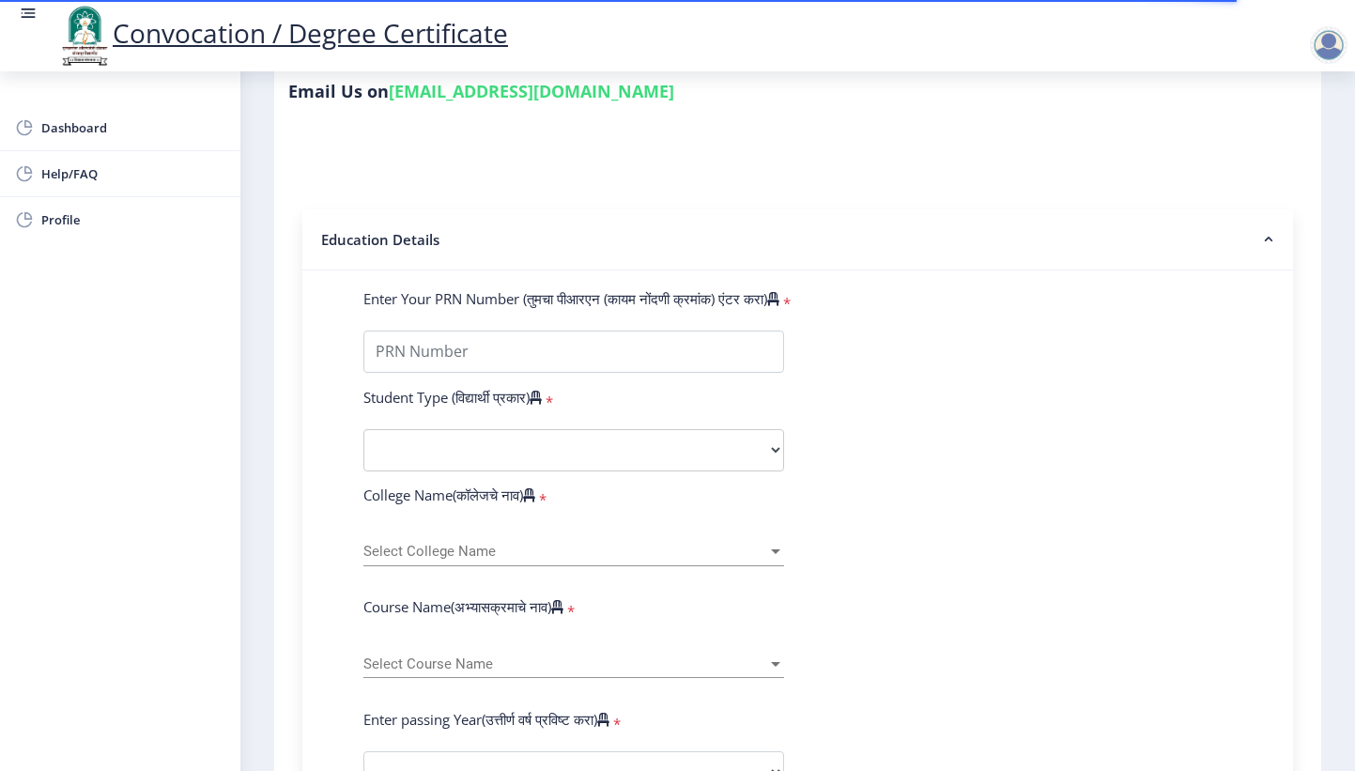
scroll to position [282, 0]
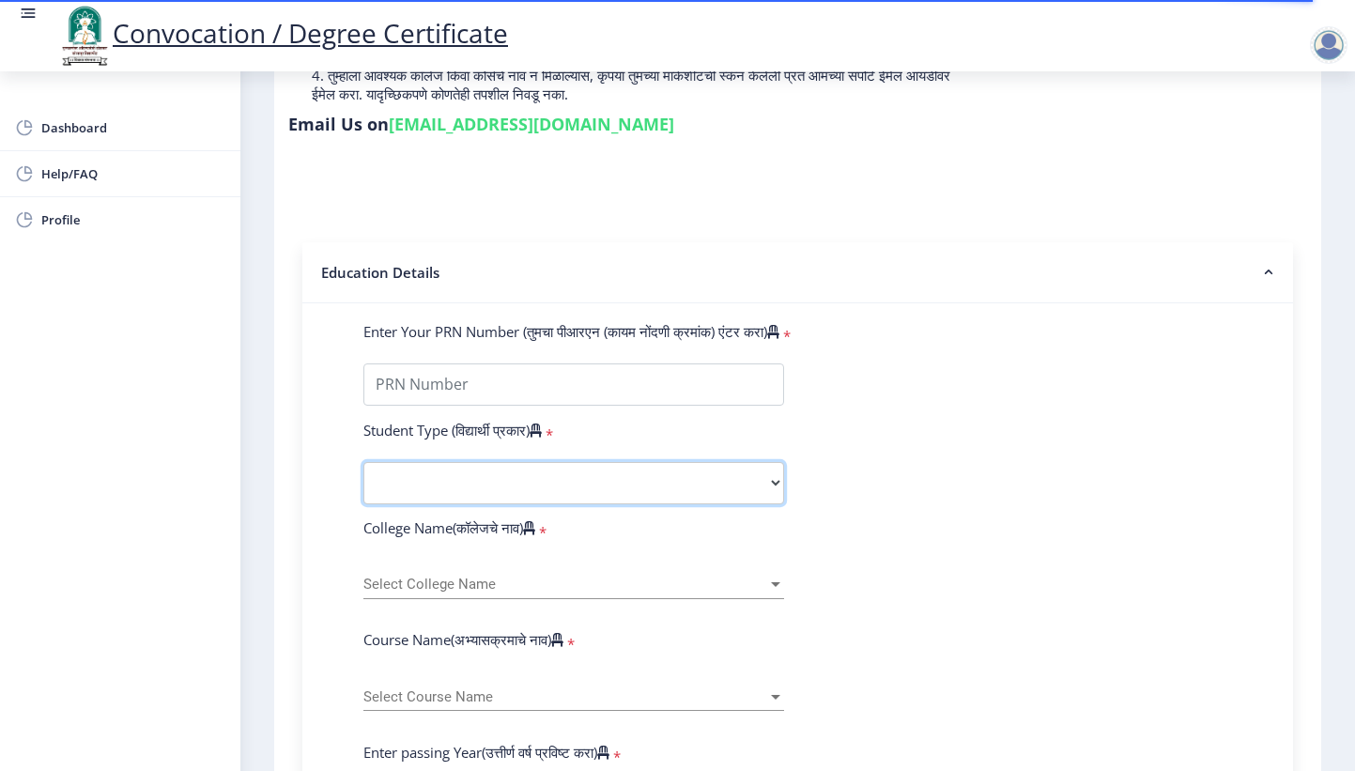
click at [758, 462] on select "Select Student Type Regular External" at bounding box center [573, 483] width 421 height 42
select select "Regular"
click at [363, 462] on select "Select Student Type Regular External" at bounding box center [573, 483] width 421 height 42
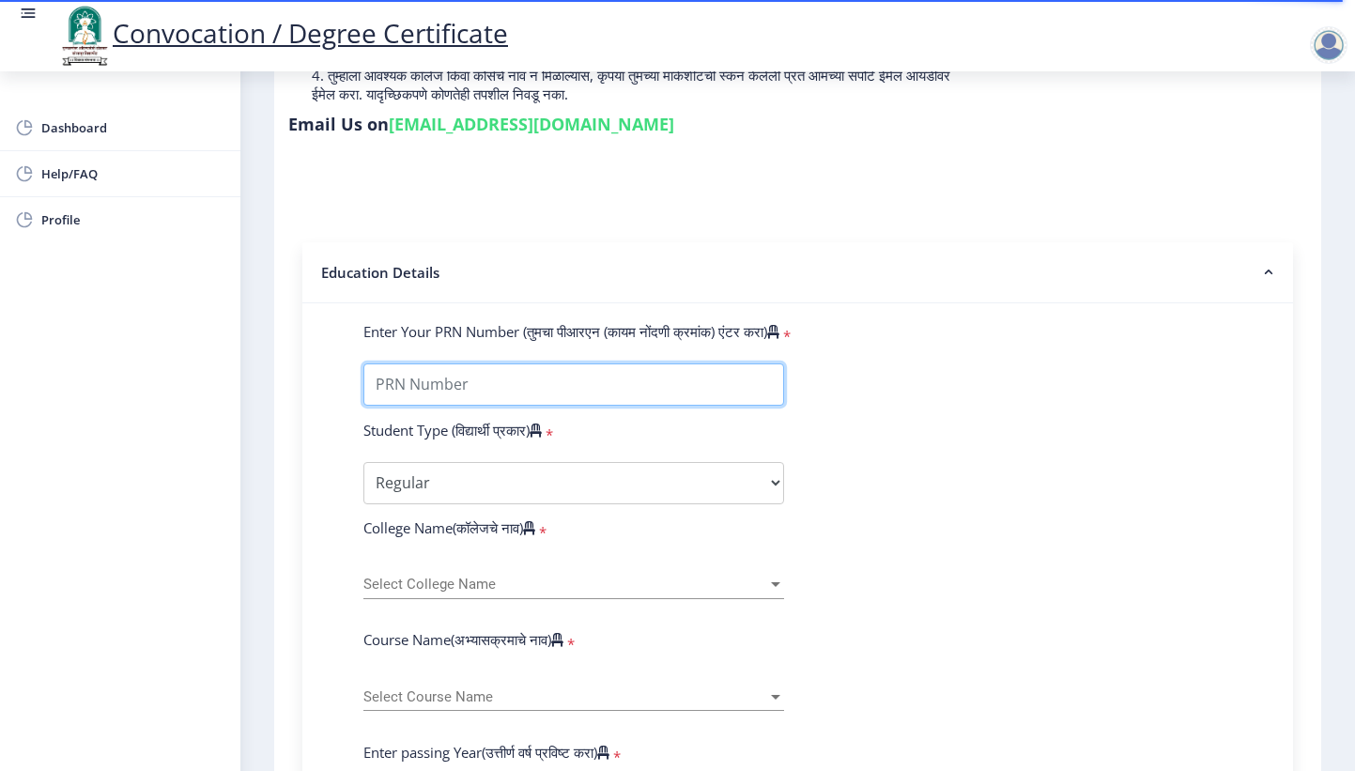
click at [416, 363] on input "Enter Your PRN Number (तुमचा पीआरएन (कायम नोंदणी क्रमांक) एंटर करा)" at bounding box center [573, 384] width 421 height 42
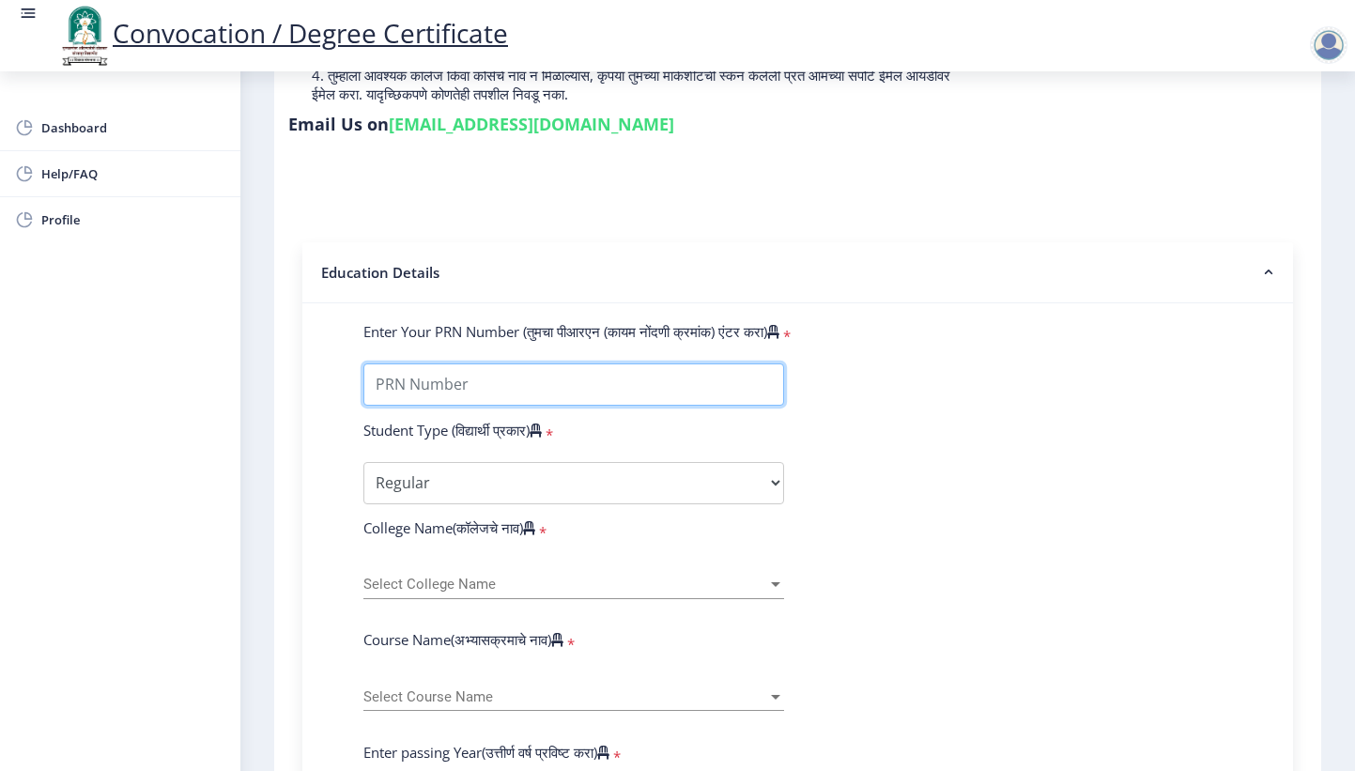
click at [423, 363] on input "Enter Your PRN Number (तुमचा पीआरएन (कायम नोंदणी क्रमांक) एंटर करा)" at bounding box center [573, 384] width 421 height 42
type input "2014032500221161"
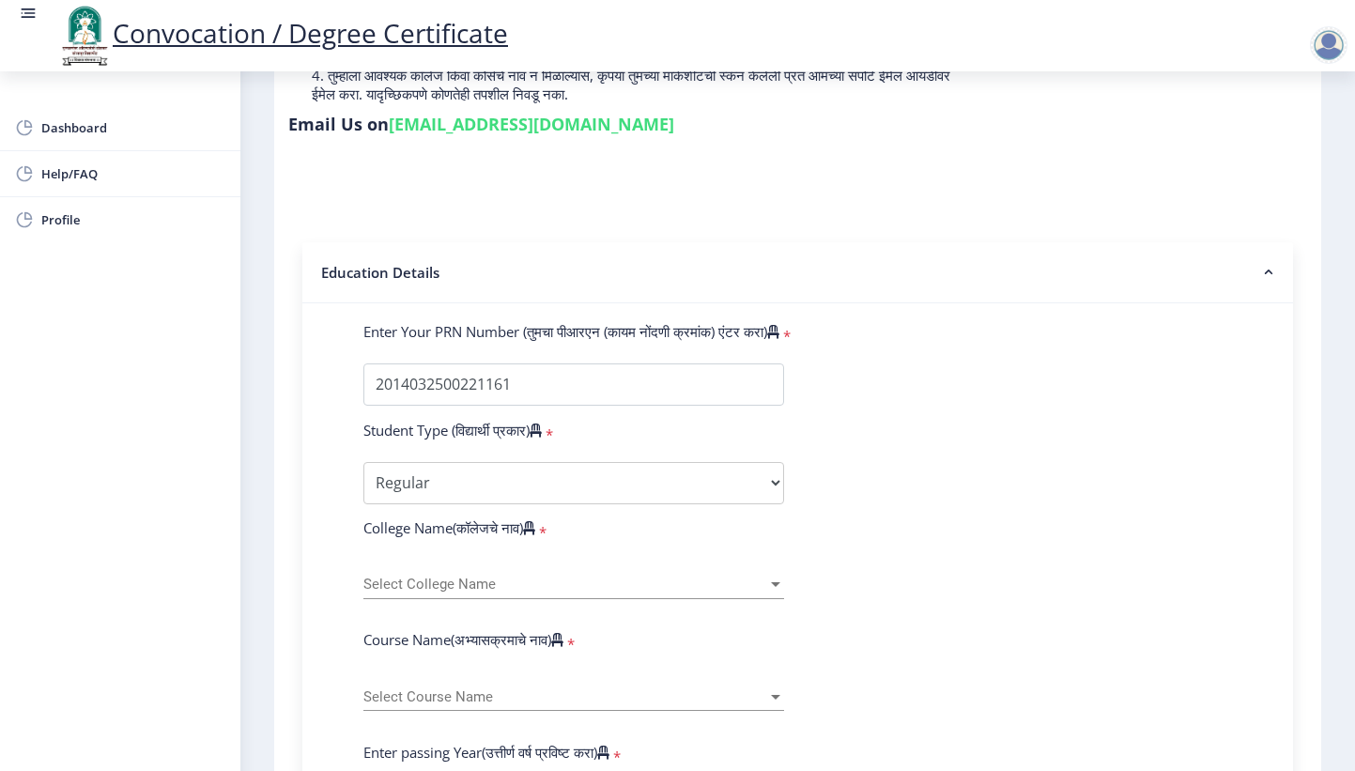
click at [451, 576] on span "Select College Name" at bounding box center [565, 584] width 404 height 16
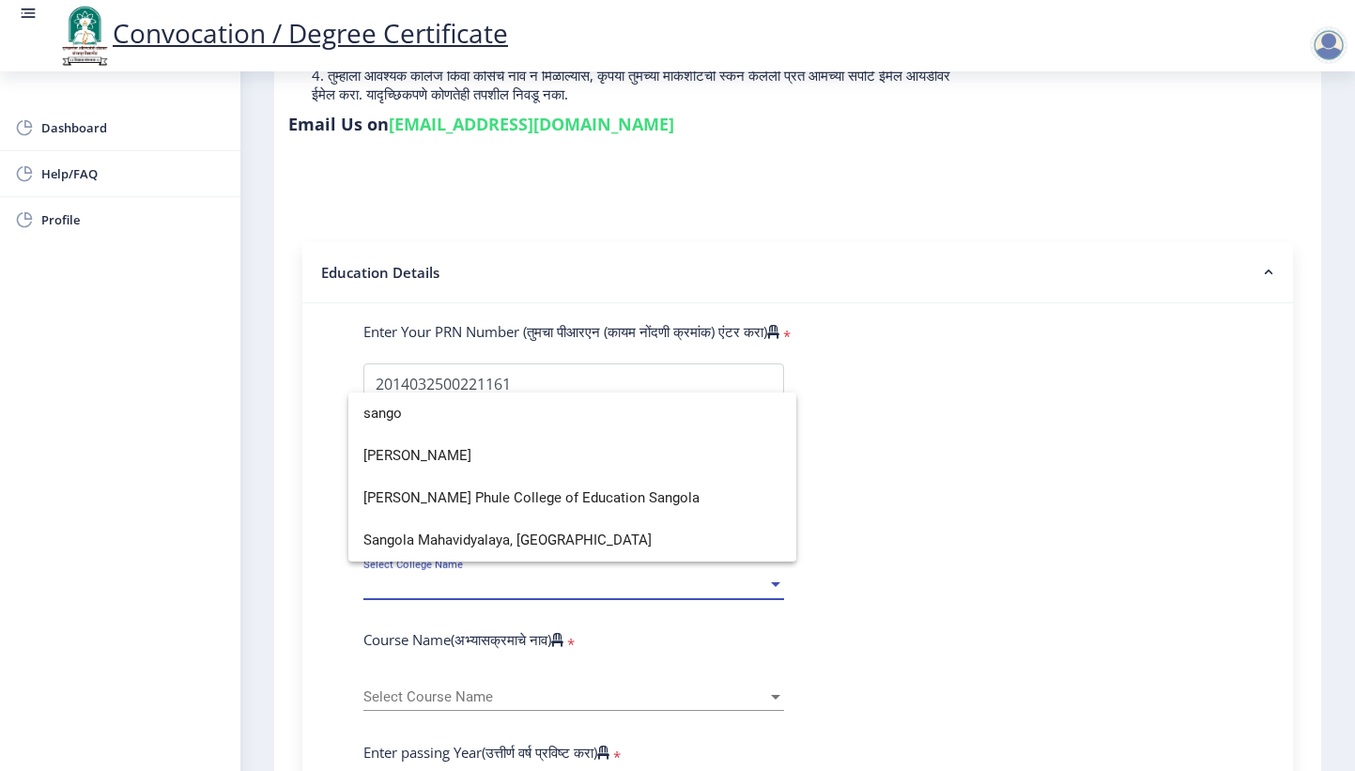
type input "sango"
click at [449, 534] on span "Sangola Mahavidyalaya, [GEOGRAPHIC_DATA]" at bounding box center [572, 540] width 418 height 42
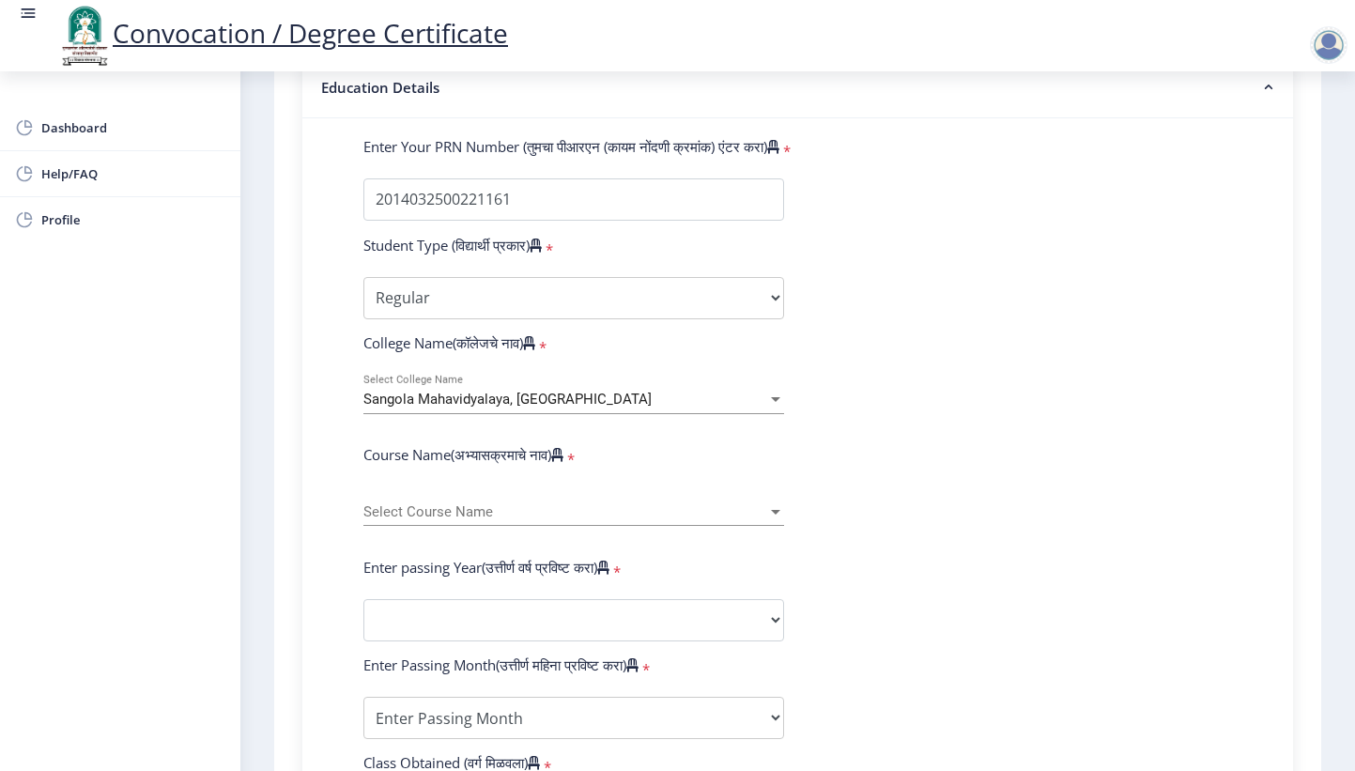
scroll to position [469, 0]
click at [468, 501] on span "Select Course Name" at bounding box center [565, 509] width 404 height 16
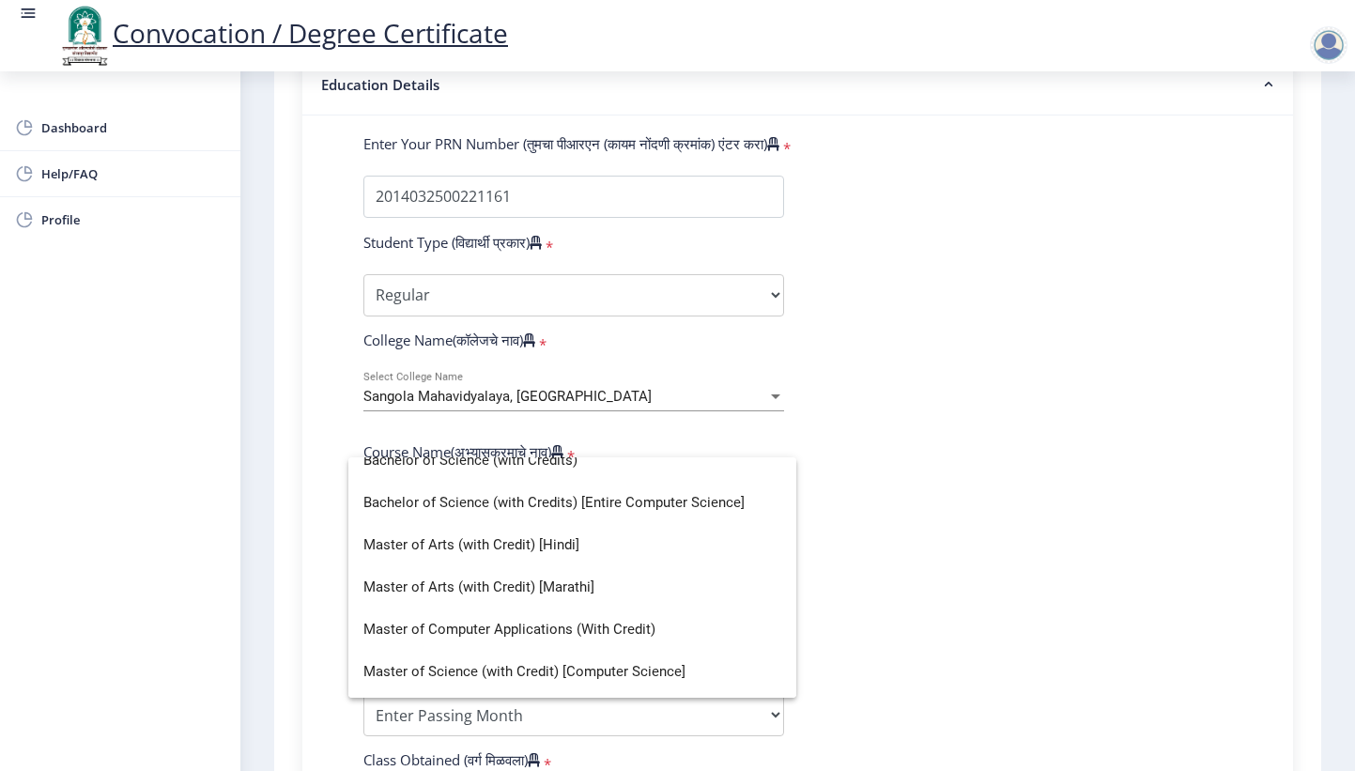
scroll to position [188, 0]
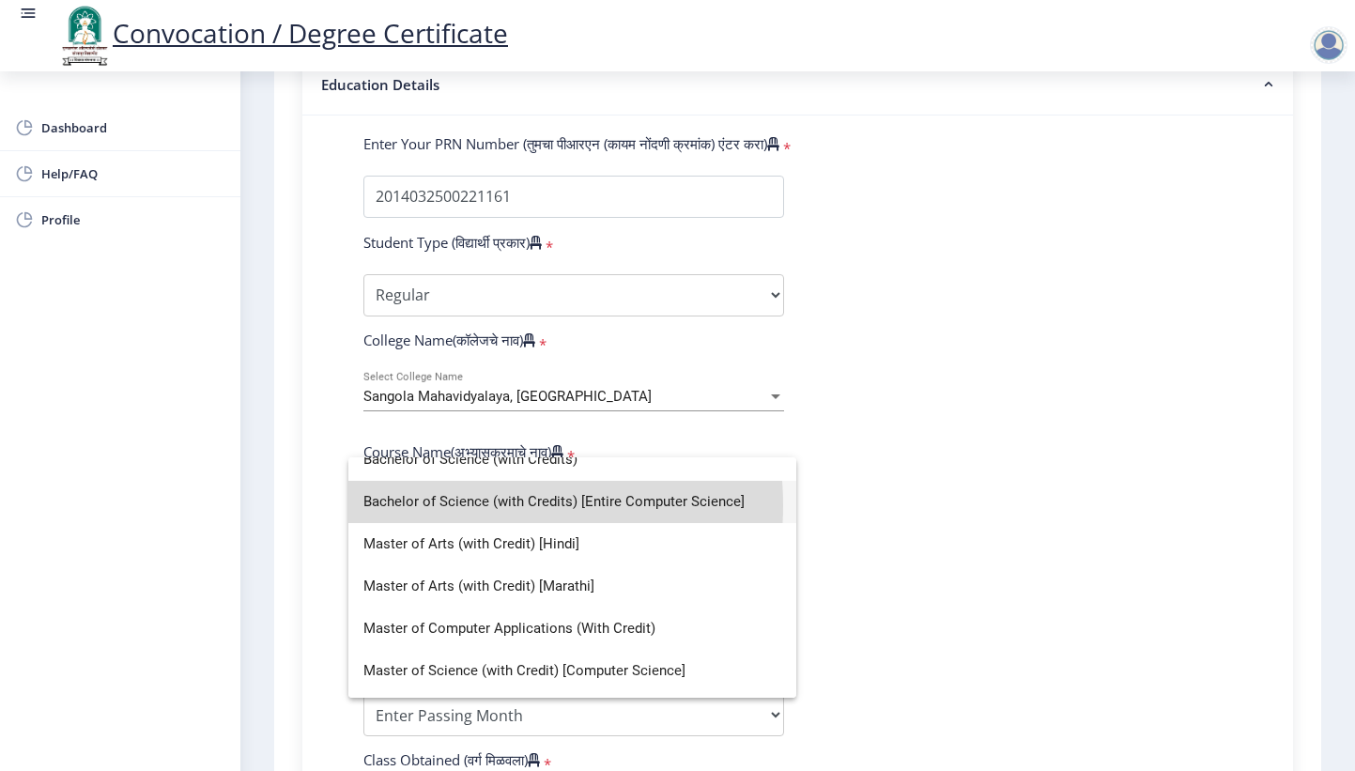
click at [458, 505] on span "Bachelor of Science (with Credits) [Entire Computer Science]" at bounding box center [572, 502] width 418 height 42
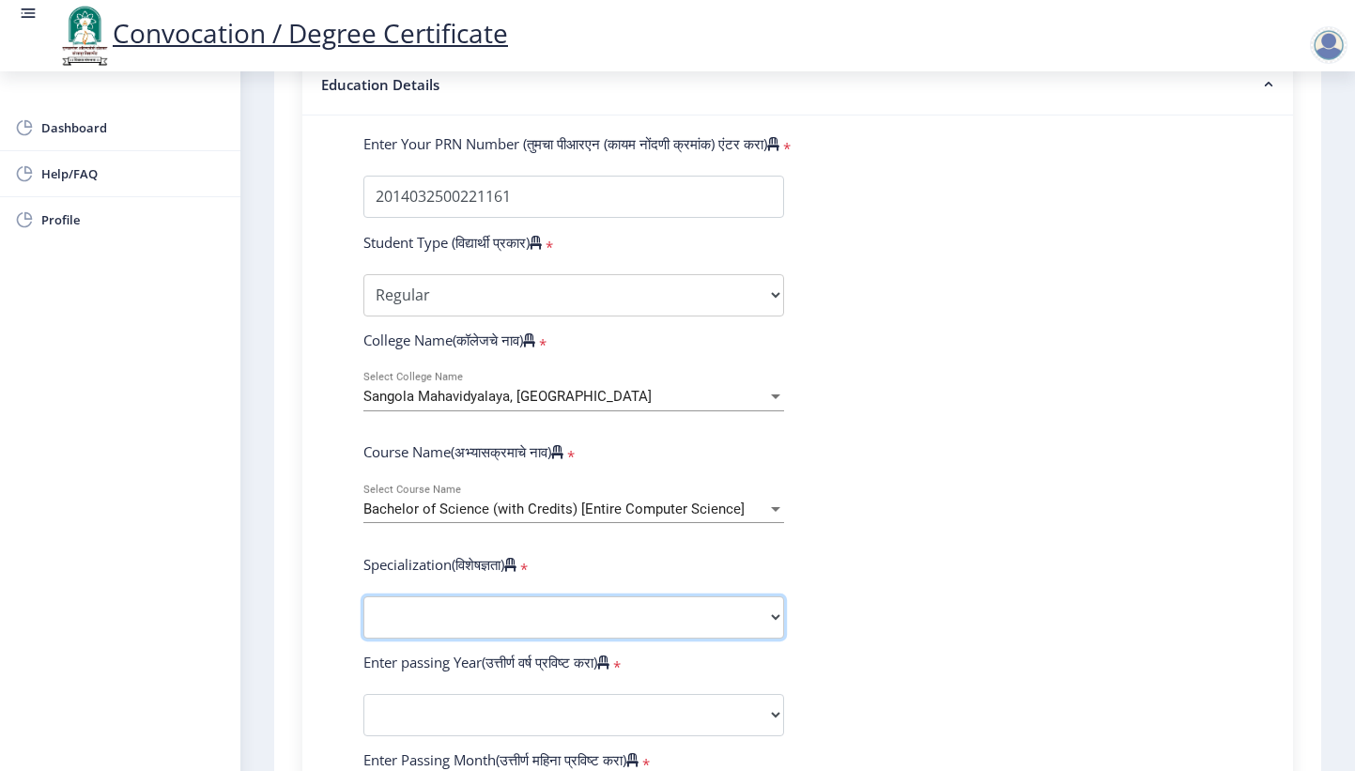
click at [724, 596] on select "Specialization Botany Chemistry Computer Science Electronics Geology Mathematic…" at bounding box center [573, 617] width 421 height 42
select select "Computer Science"
click at [363, 596] on select "Specialization Botany Chemistry Computer Science Electronics Geology Mathematic…" at bounding box center [573, 617] width 421 height 42
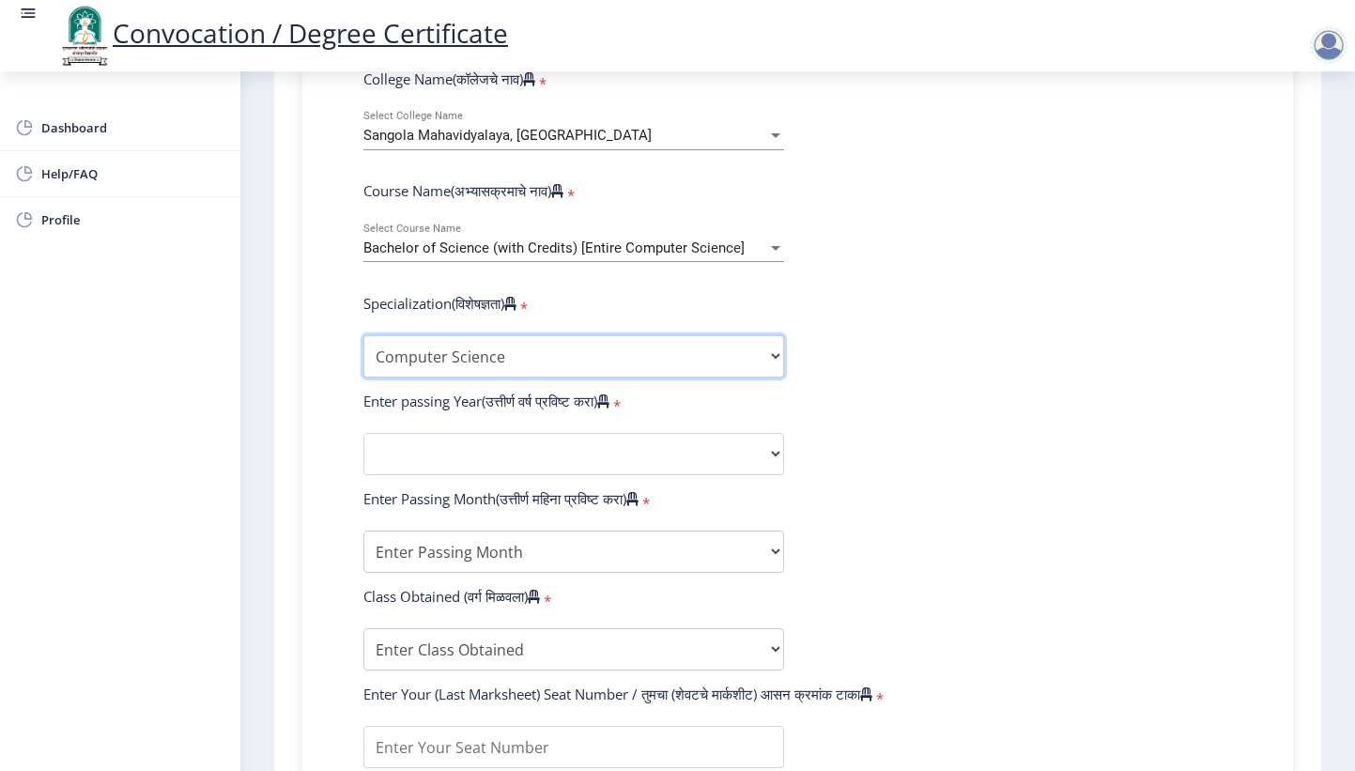
scroll to position [751, 0]
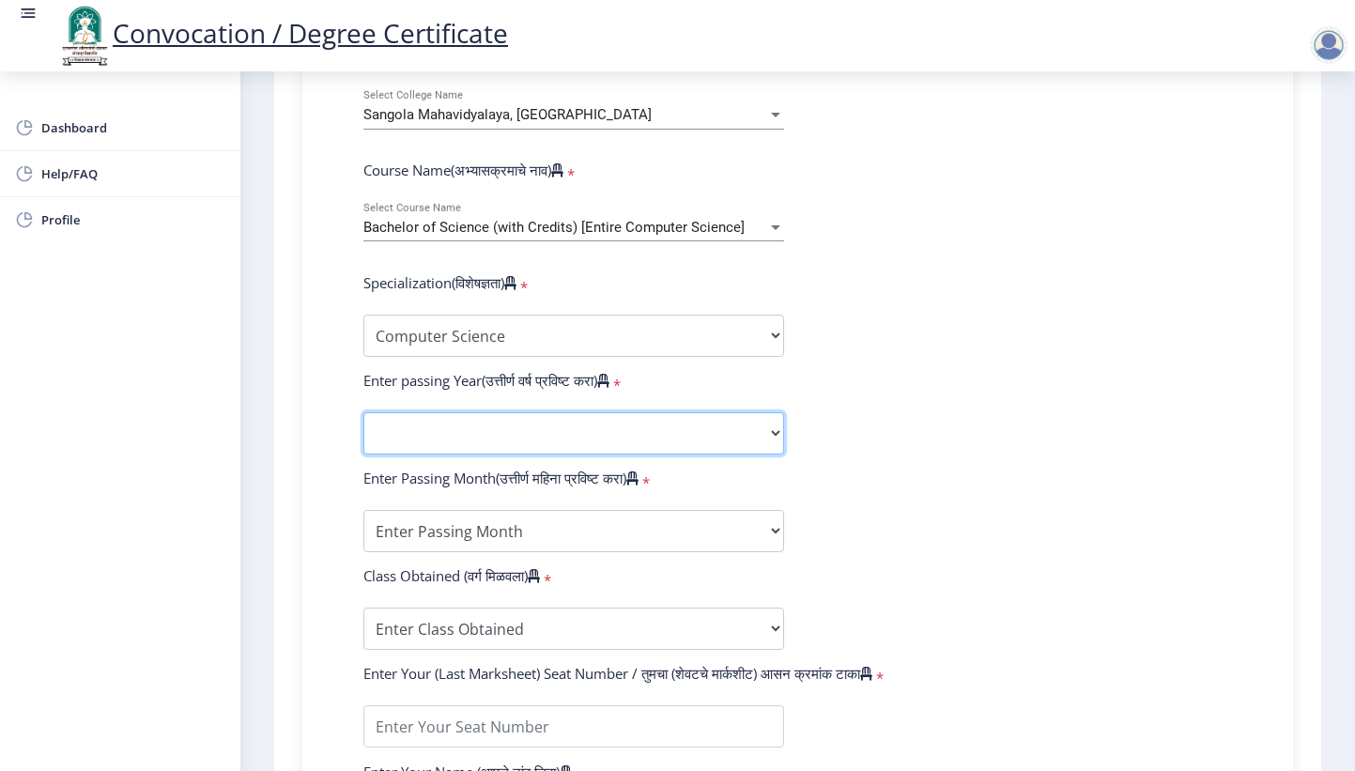
click at [623, 412] on select "2025 2024 2023 2022 2021 2020 2019 2018 2017 2016 2015 2014 2013 2012 2011 2010…" at bounding box center [573, 433] width 421 height 42
select select "2017"
click at [363, 412] on select "2025 2024 2023 2022 2021 2020 2019 2018 2017 2016 2015 2014 2013 2012 2011 2010…" at bounding box center [573, 433] width 421 height 42
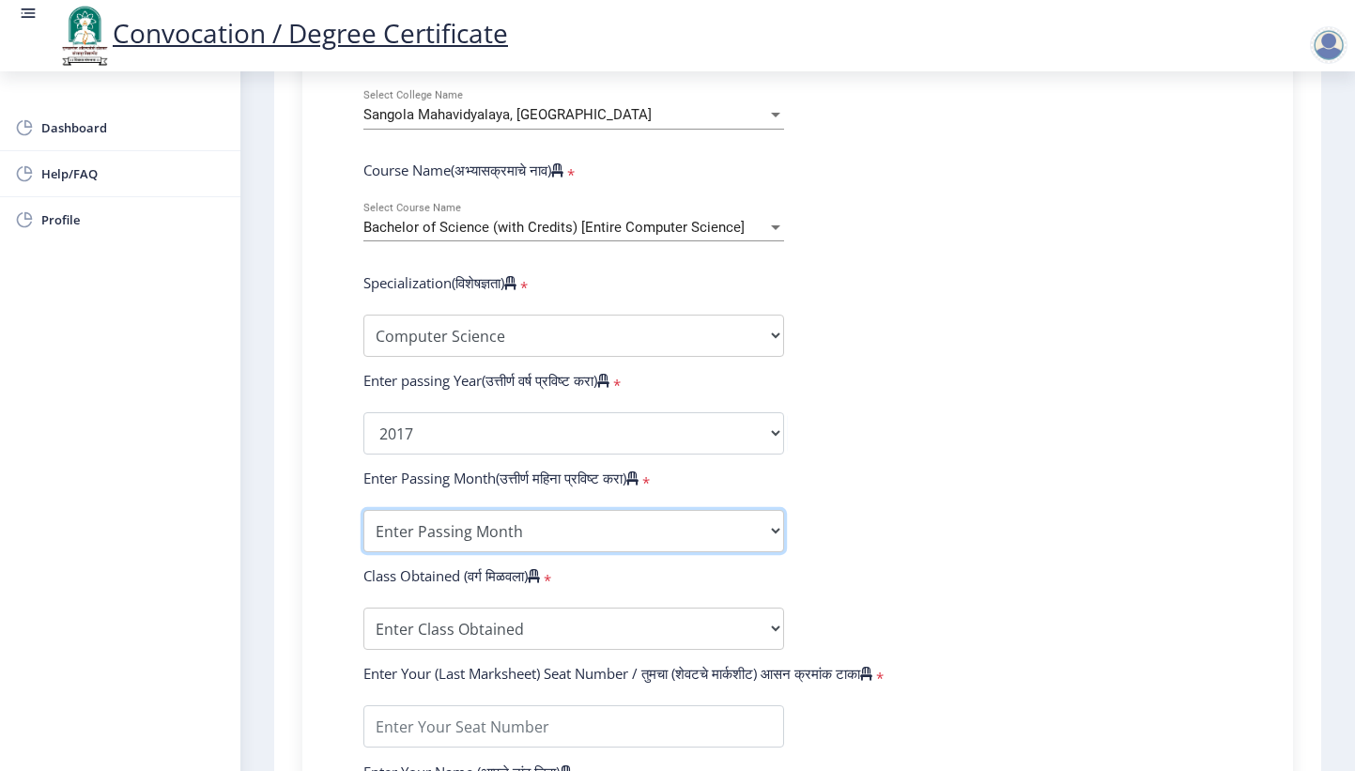
click at [451, 510] on select "Enter Passing Month March April May October November December" at bounding box center [573, 531] width 421 height 42
select select "March"
click at [363, 510] on select "Enter Passing Month March April May October November December" at bounding box center [573, 531] width 421 height 42
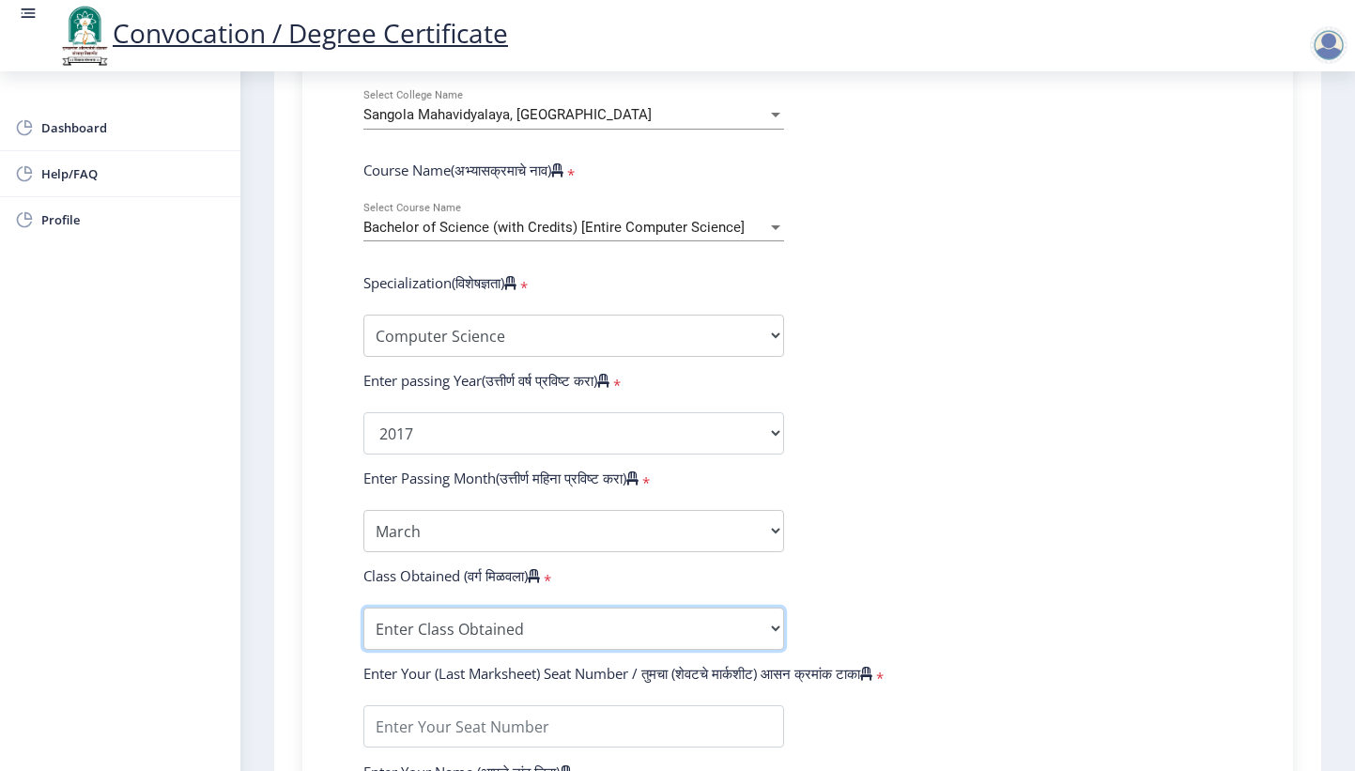
click at [652, 607] on select "Enter Class Obtained FIRST CLASS WITH DISTINCTION FIRST CLASS HIGHER SECOND CLA…" at bounding box center [573, 628] width 421 height 42
select select "Grade A"
click at [363, 607] on select "Enter Class Obtained FIRST CLASS WITH DISTINCTION FIRST CLASS HIGHER SECOND CLA…" at bounding box center [573, 628] width 421 height 42
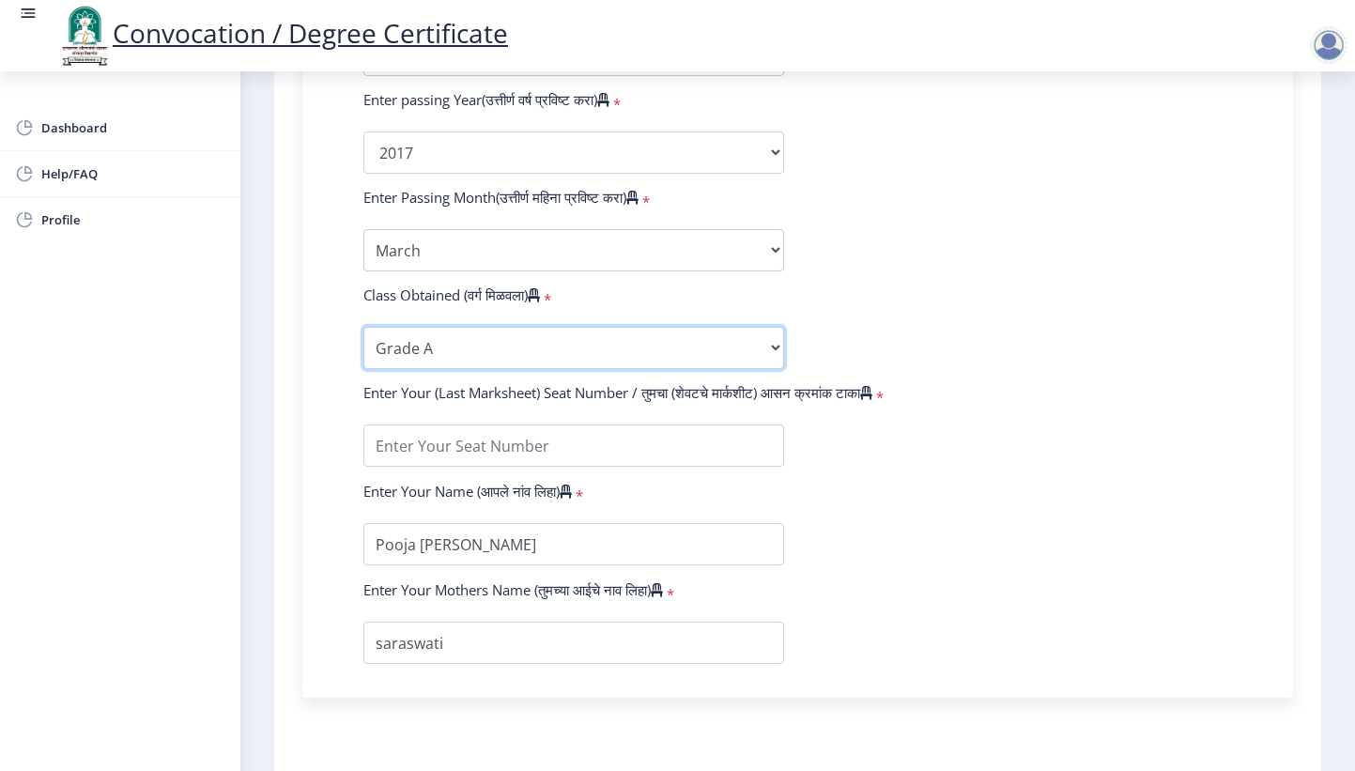
scroll to position [1033, 0]
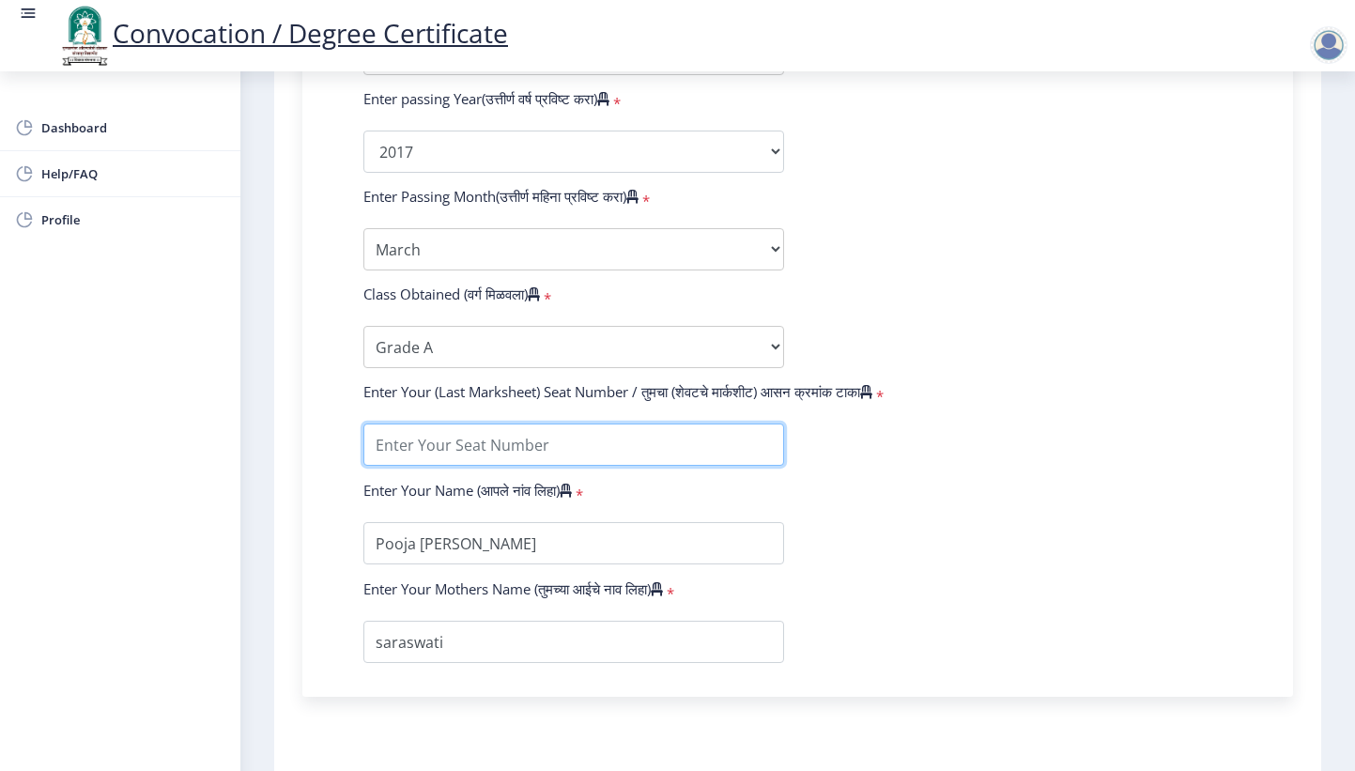
click at [480, 423] on input "textarea" at bounding box center [573, 444] width 421 height 42
click at [422, 423] on input "textarea" at bounding box center [573, 444] width 421 height 42
type input "389278"
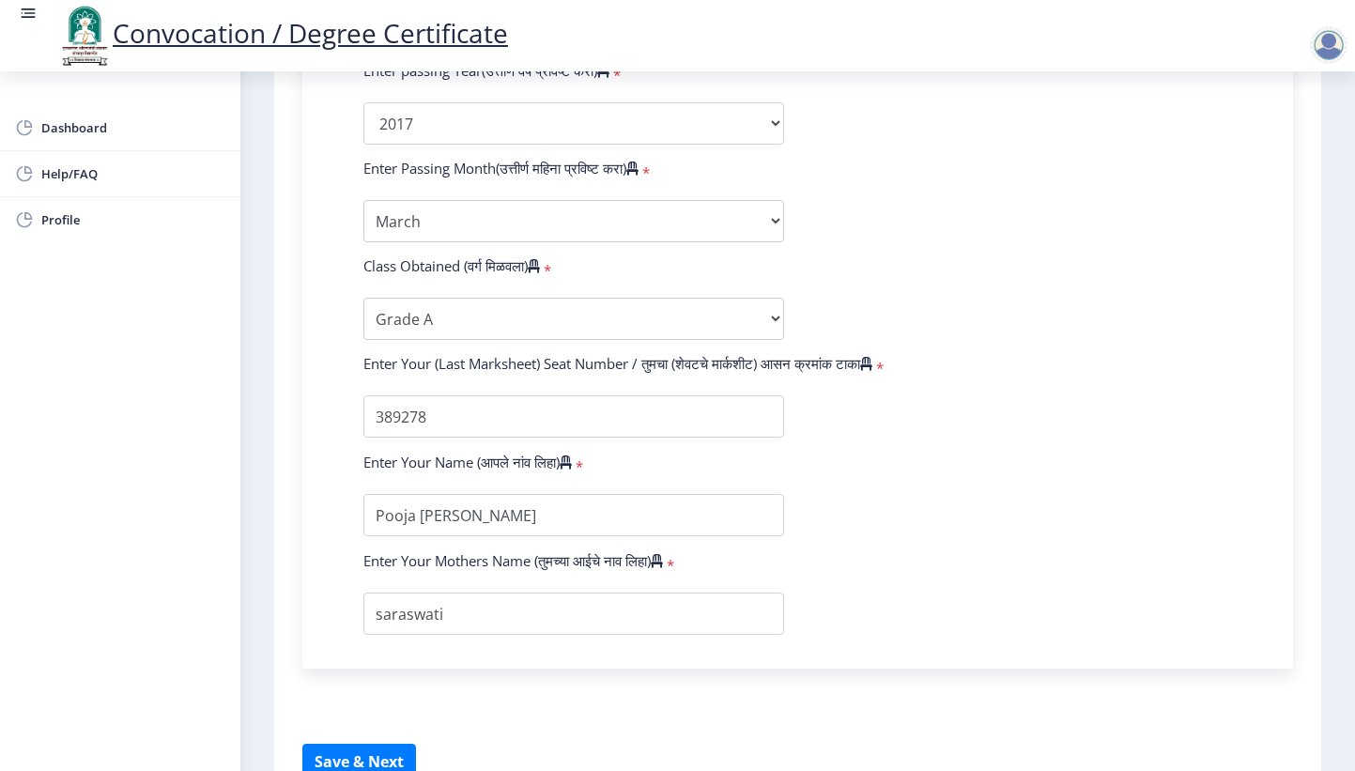
scroll to position [1136, 0]
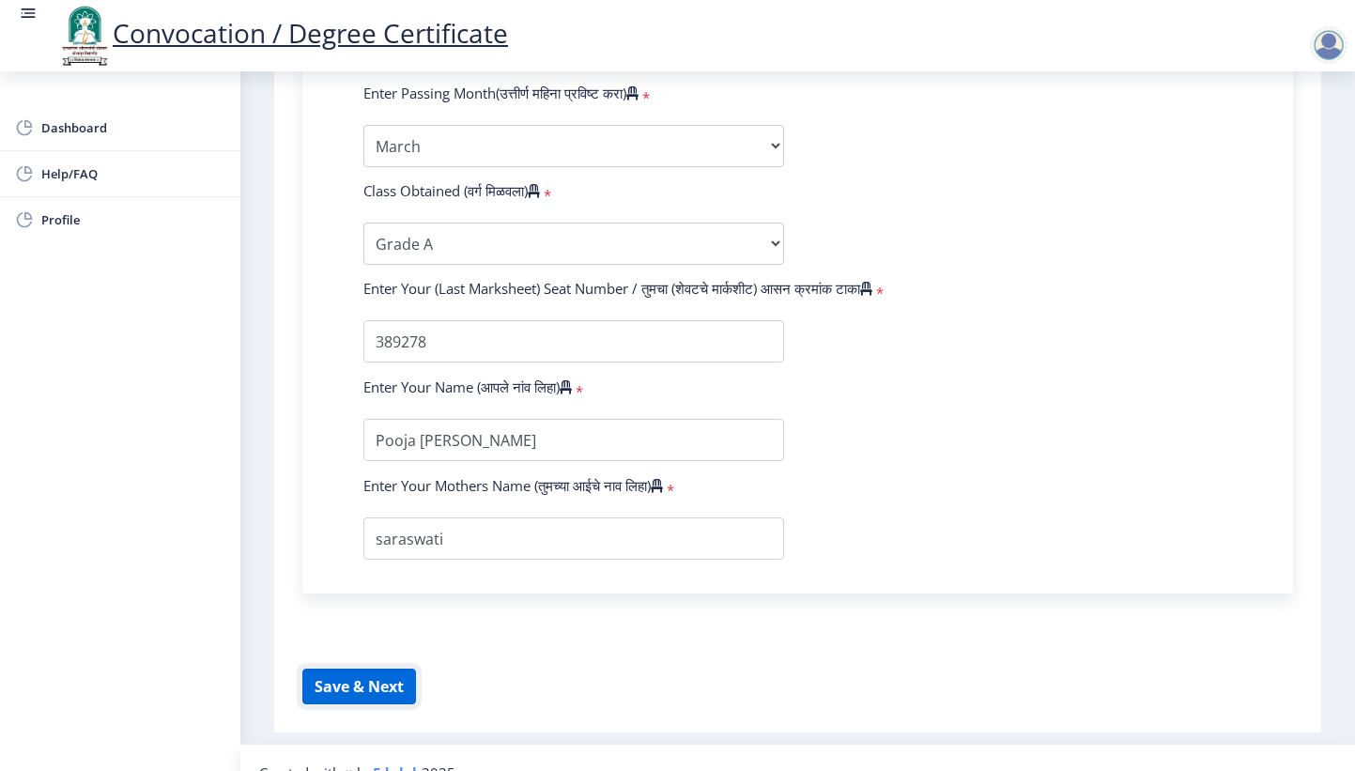
click at [353, 668] on button "Save & Next" at bounding box center [359, 686] width 114 height 36
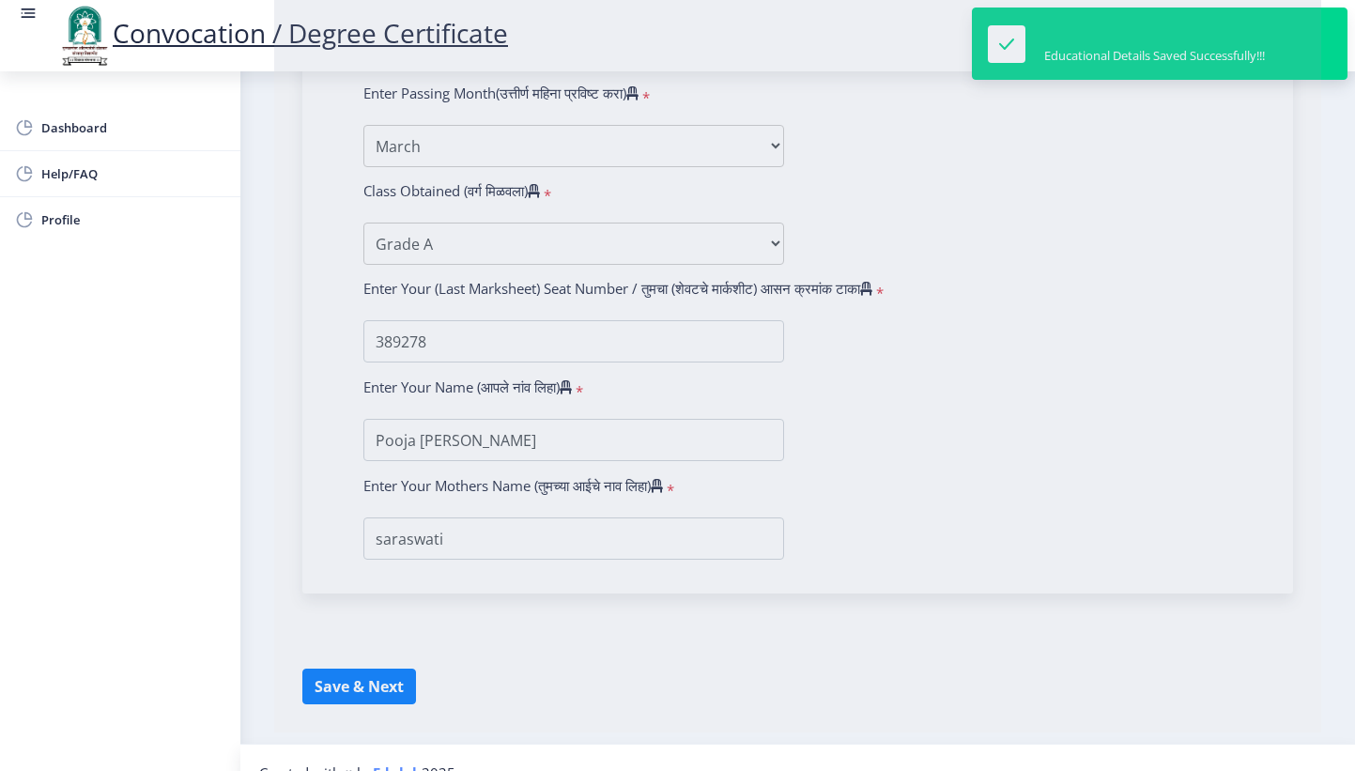
select select
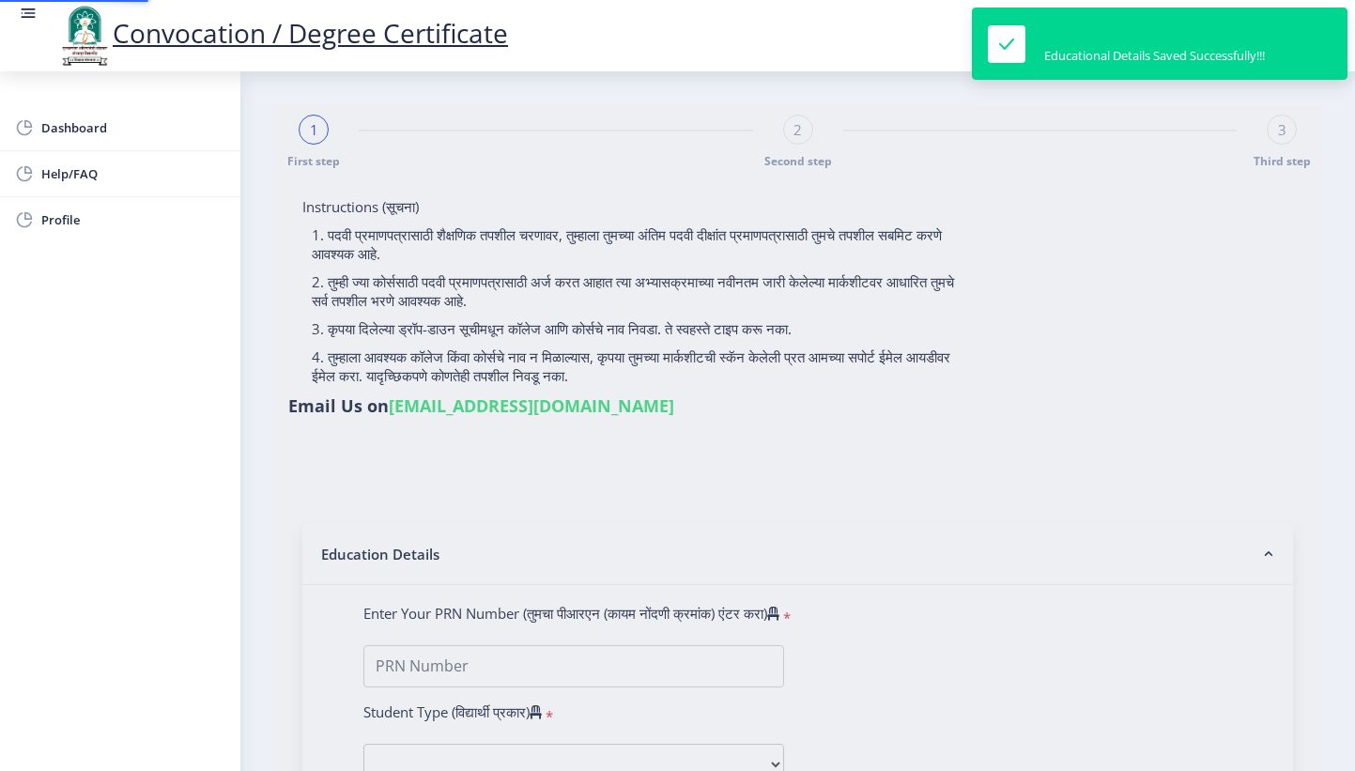
type input "Pooja [PERSON_NAME]"
type input "saraswati"
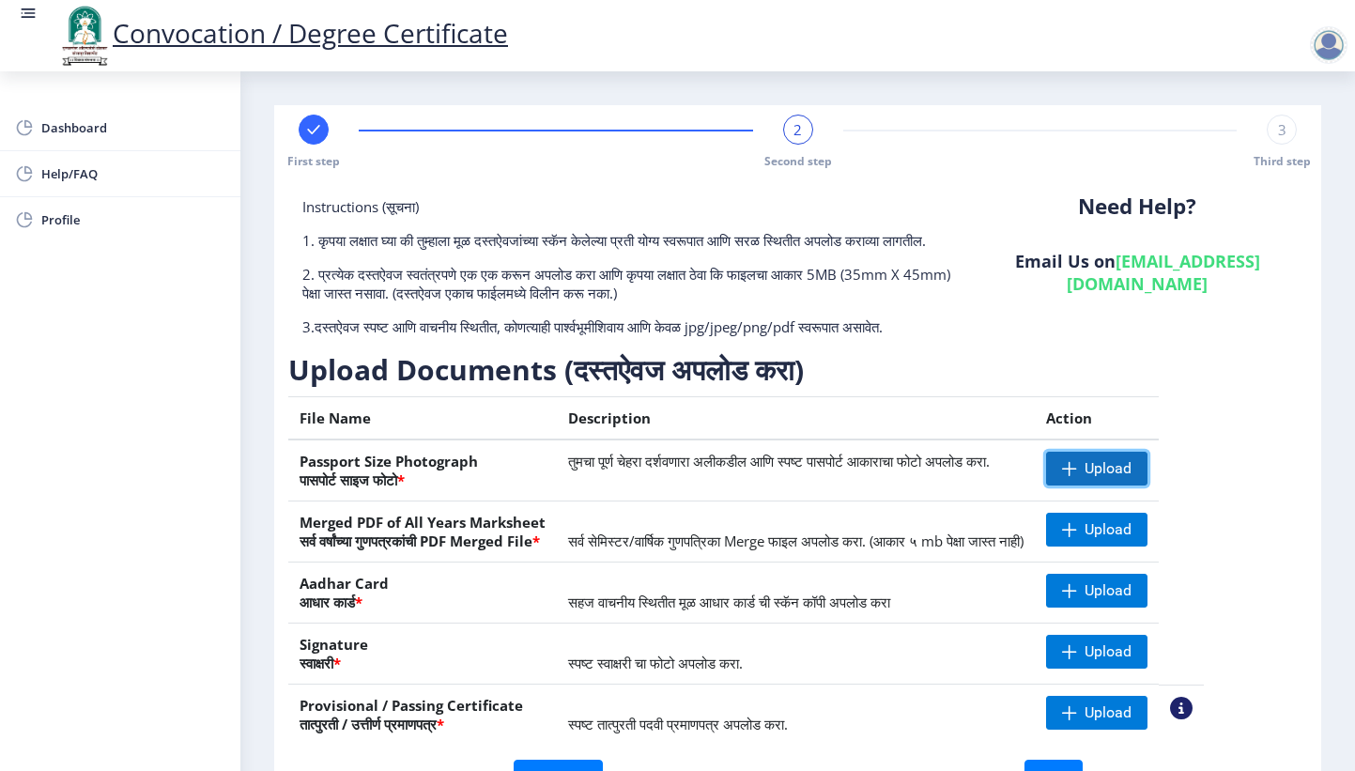
click at [1131, 478] on span "Upload" at bounding box center [1107, 468] width 47 height 19
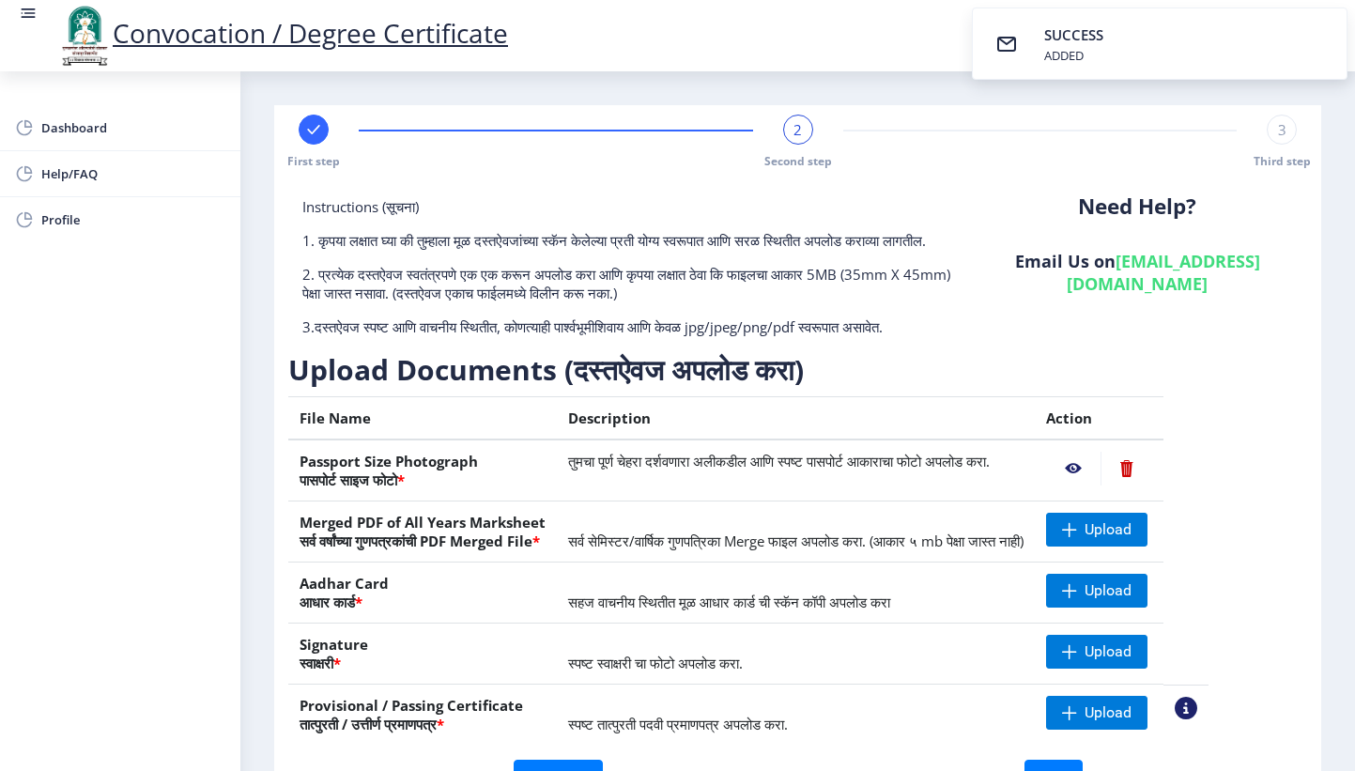
click at [1100, 482] on nb-action at bounding box center [1073, 469] width 54 height 34
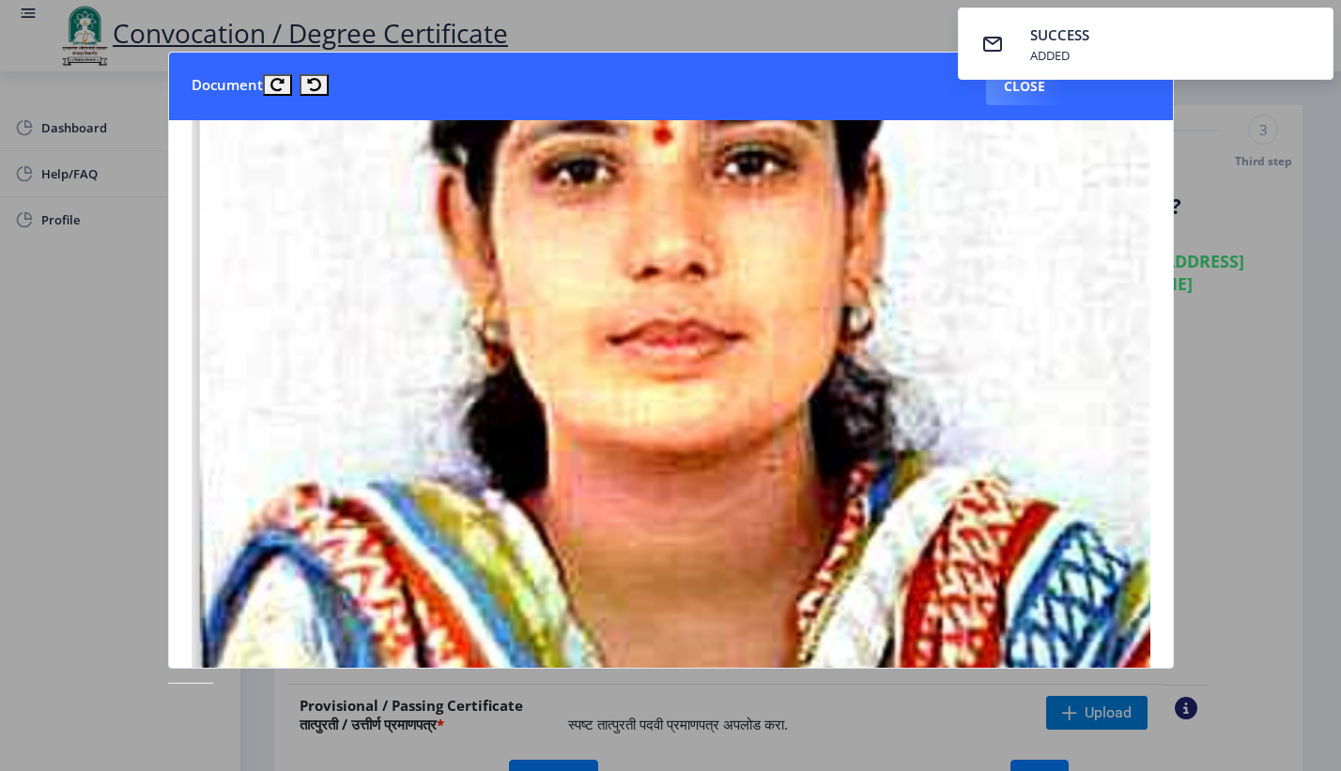
scroll to position [469, 0]
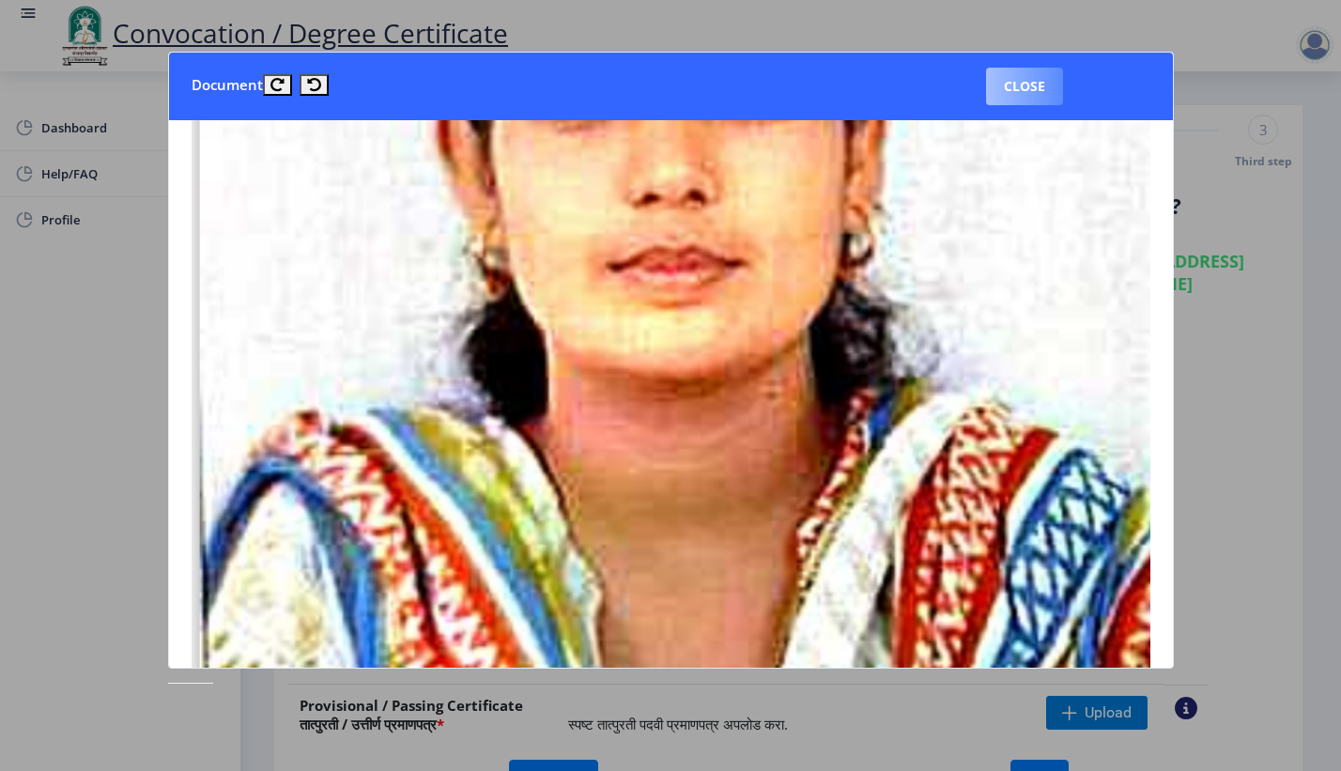
click at [1026, 87] on button "Close" at bounding box center [1024, 87] width 77 height 38
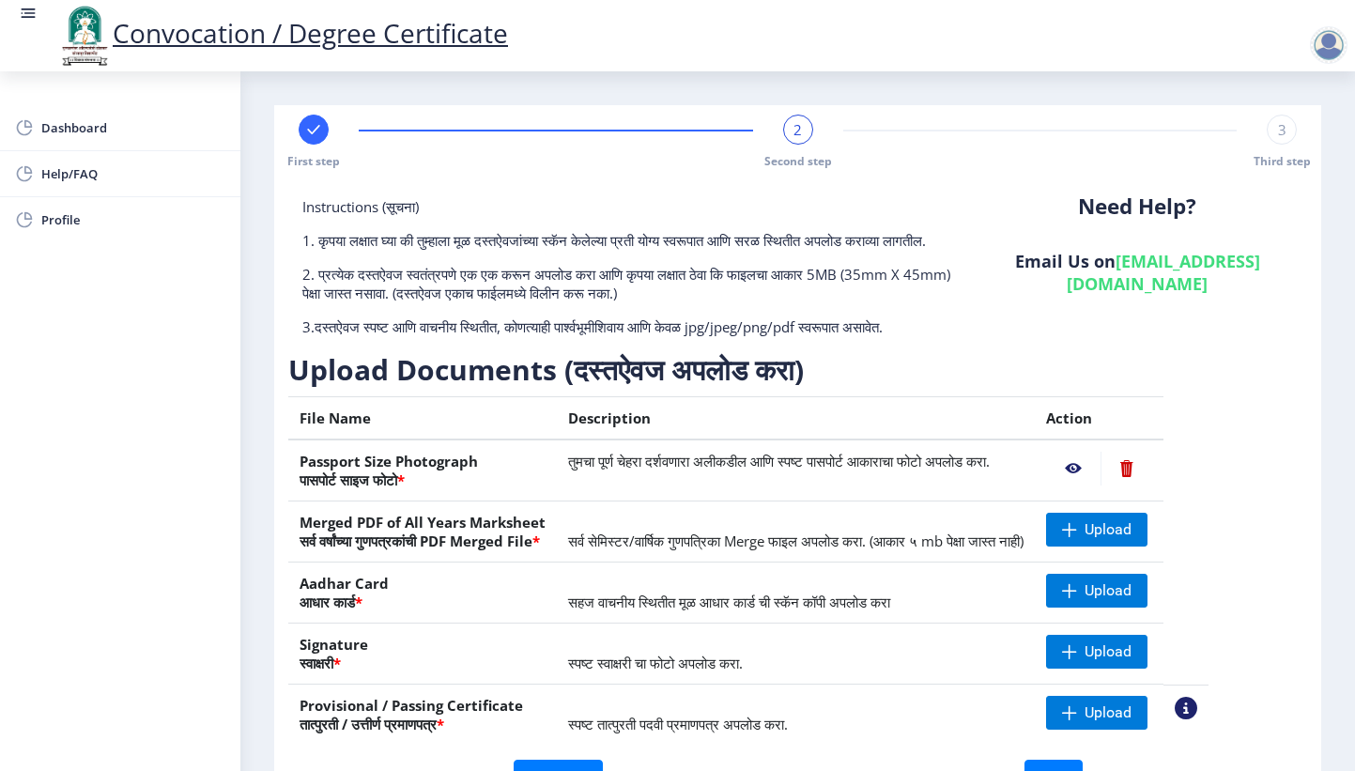
click at [1152, 485] on nb-action at bounding box center [1126, 469] width 52 height 34
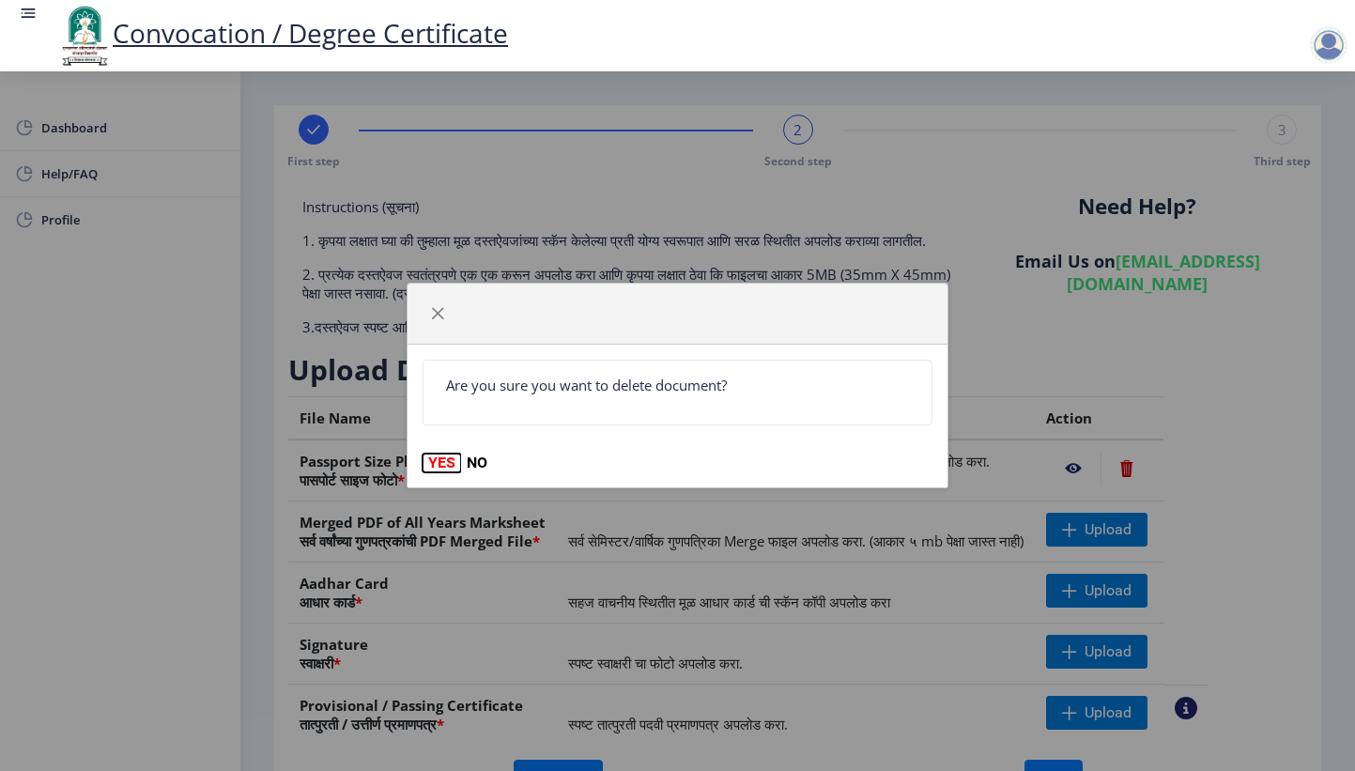
click at [440, 464] on button "YES" at bounding box center [441, 462] width 38 height 19
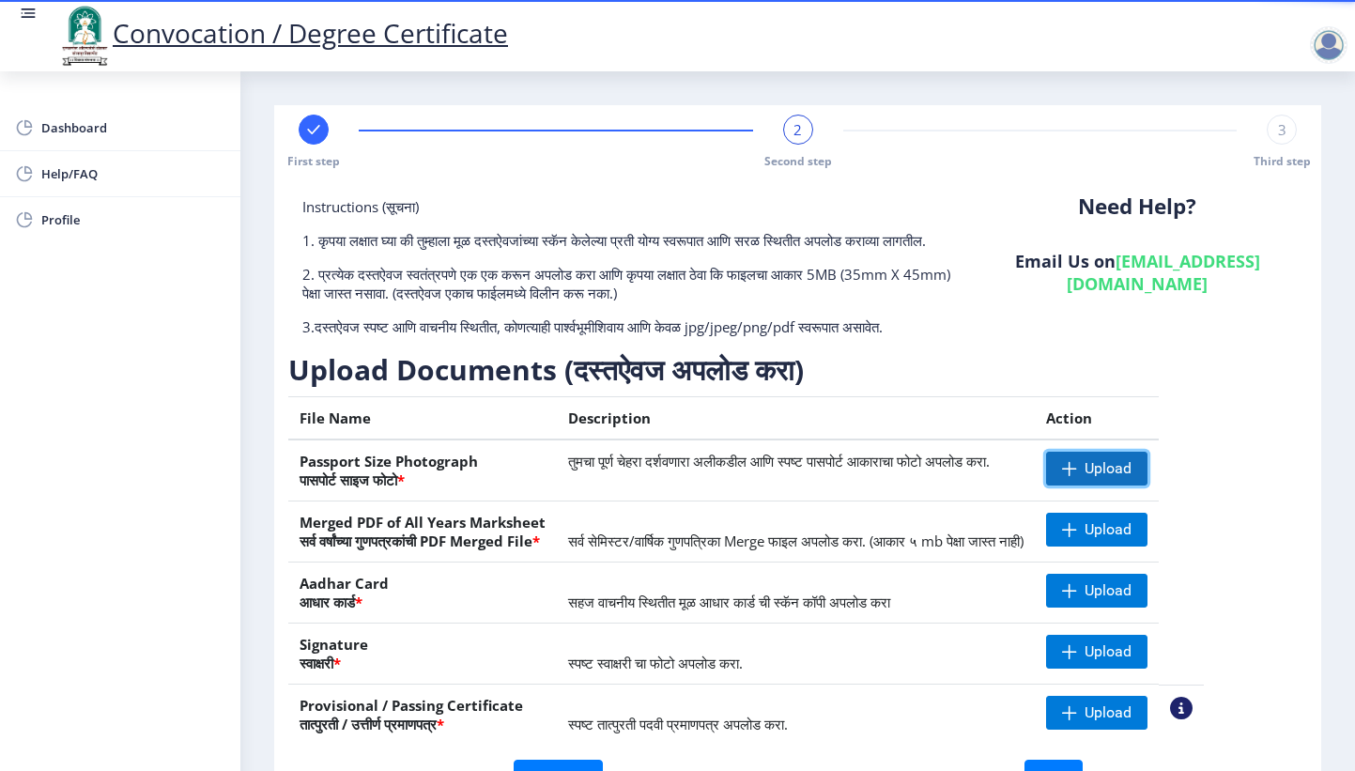
click at [1131, 478] on span "Upload" at bounding box center [1107, 468] width 47 height 19
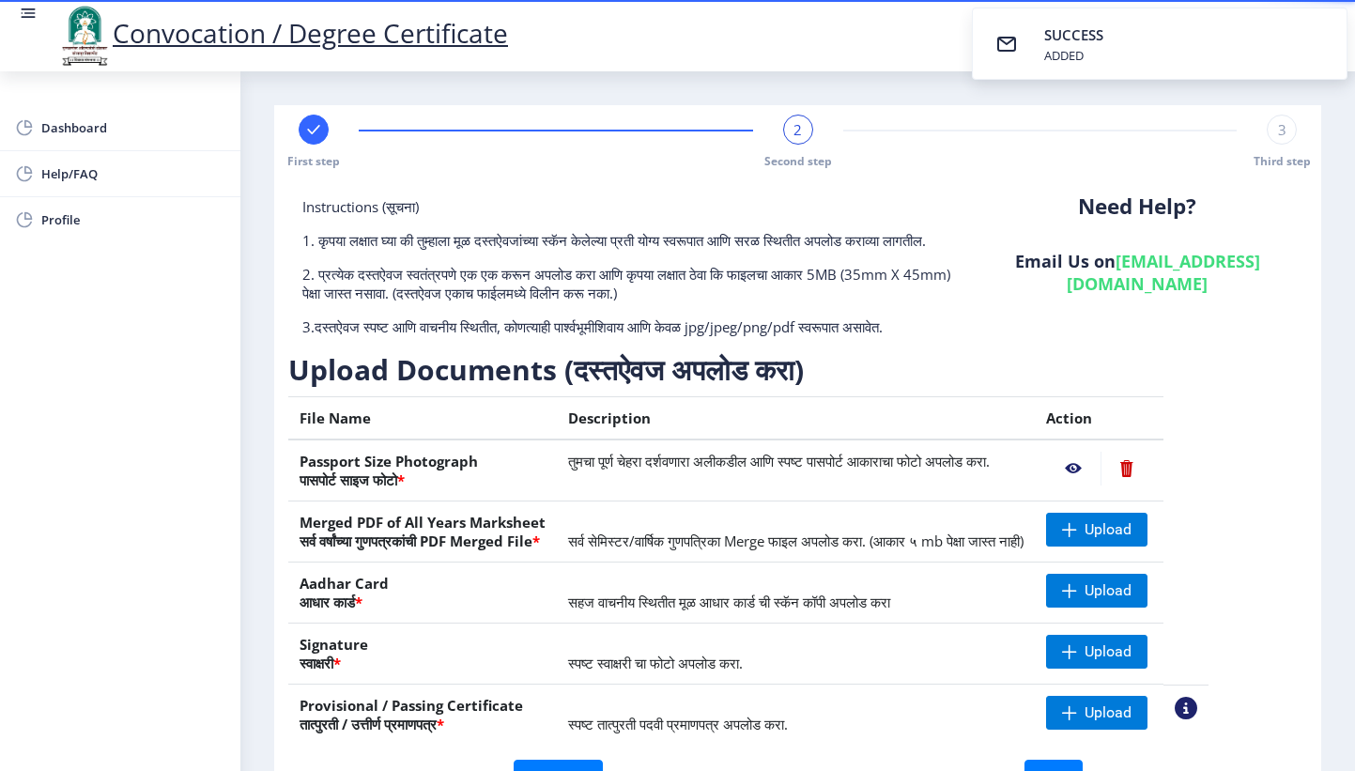
click at [1100, 483] on nb-action at bounding box center [1073, 469] width 54 height 34
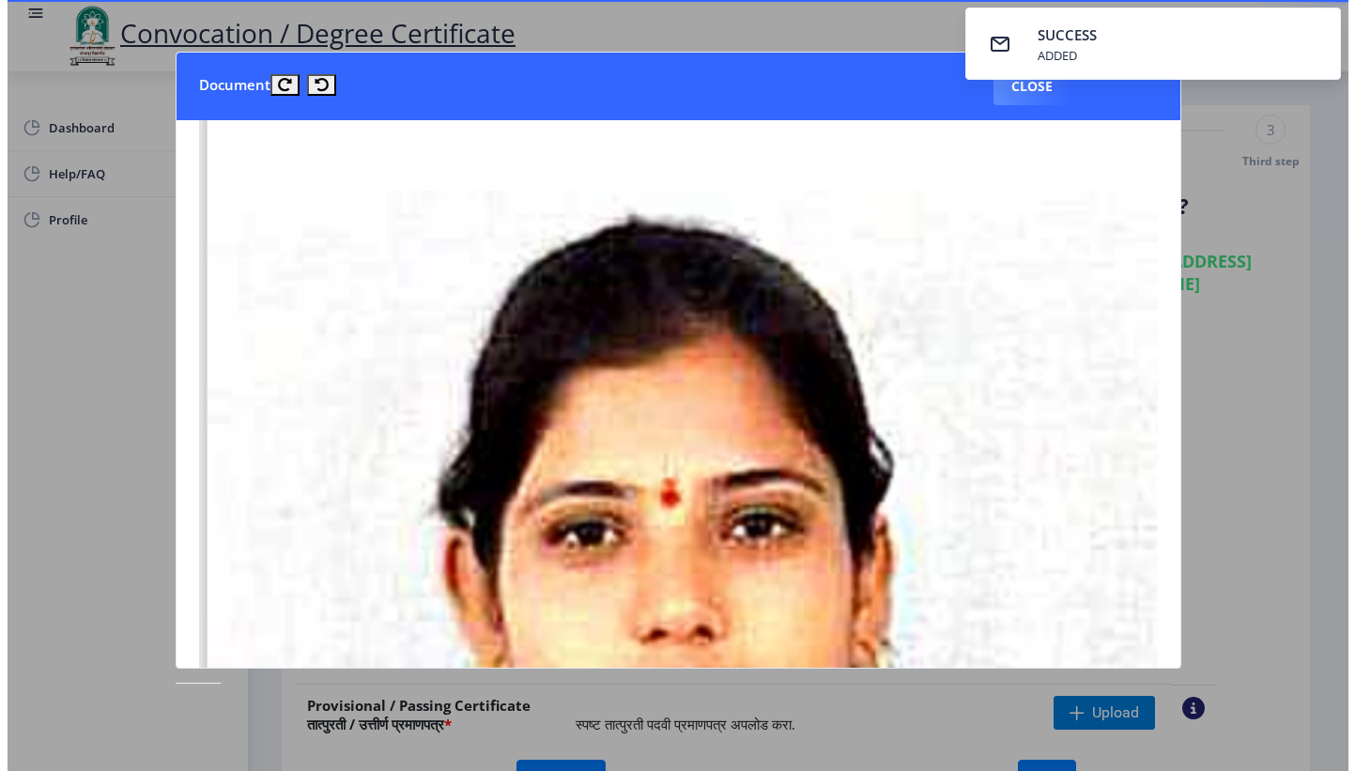
scroll to position [3, 0]
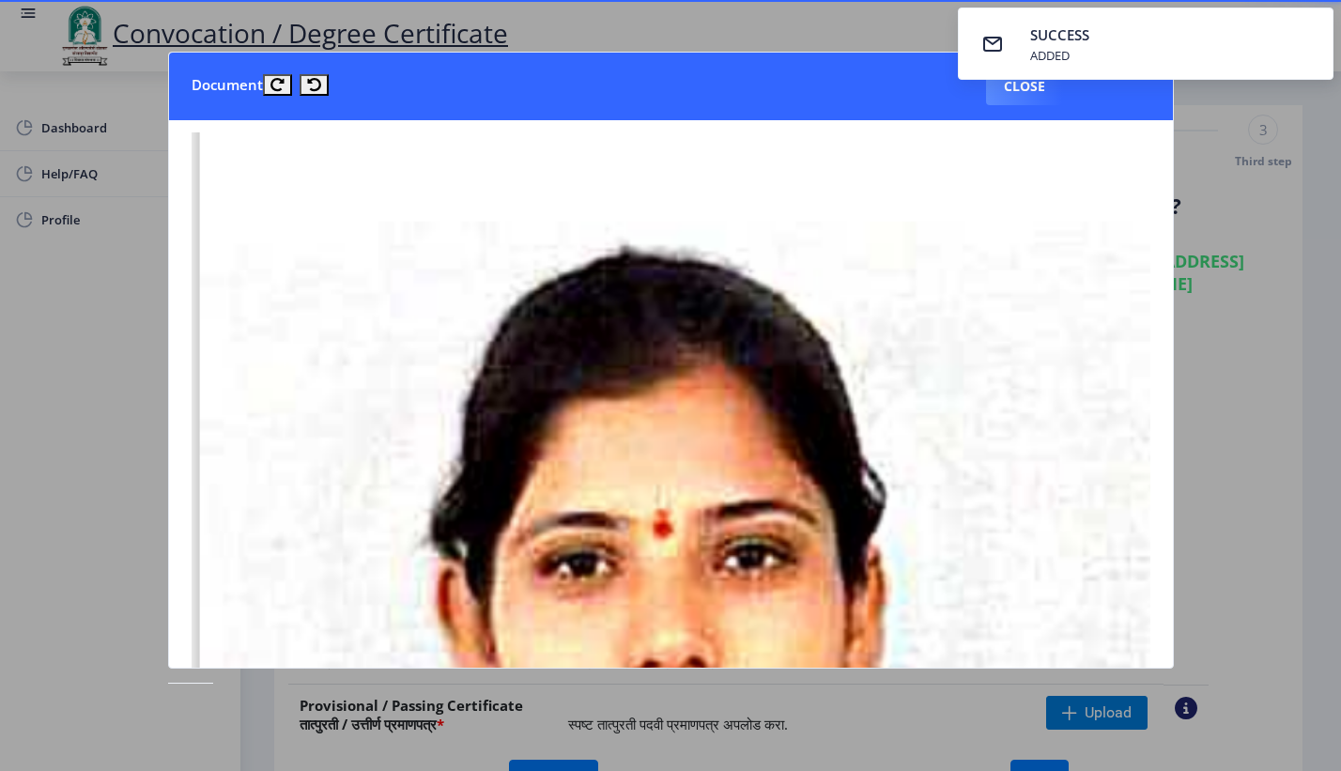
click at [1024, 82] on nb-toastr-container "SUCCESS ADDED" at bounding box center [1145, 43] width 391 height 87
click at [1025, 88] on button "Close" at bounding box center [1024, 87] width 77 height 38
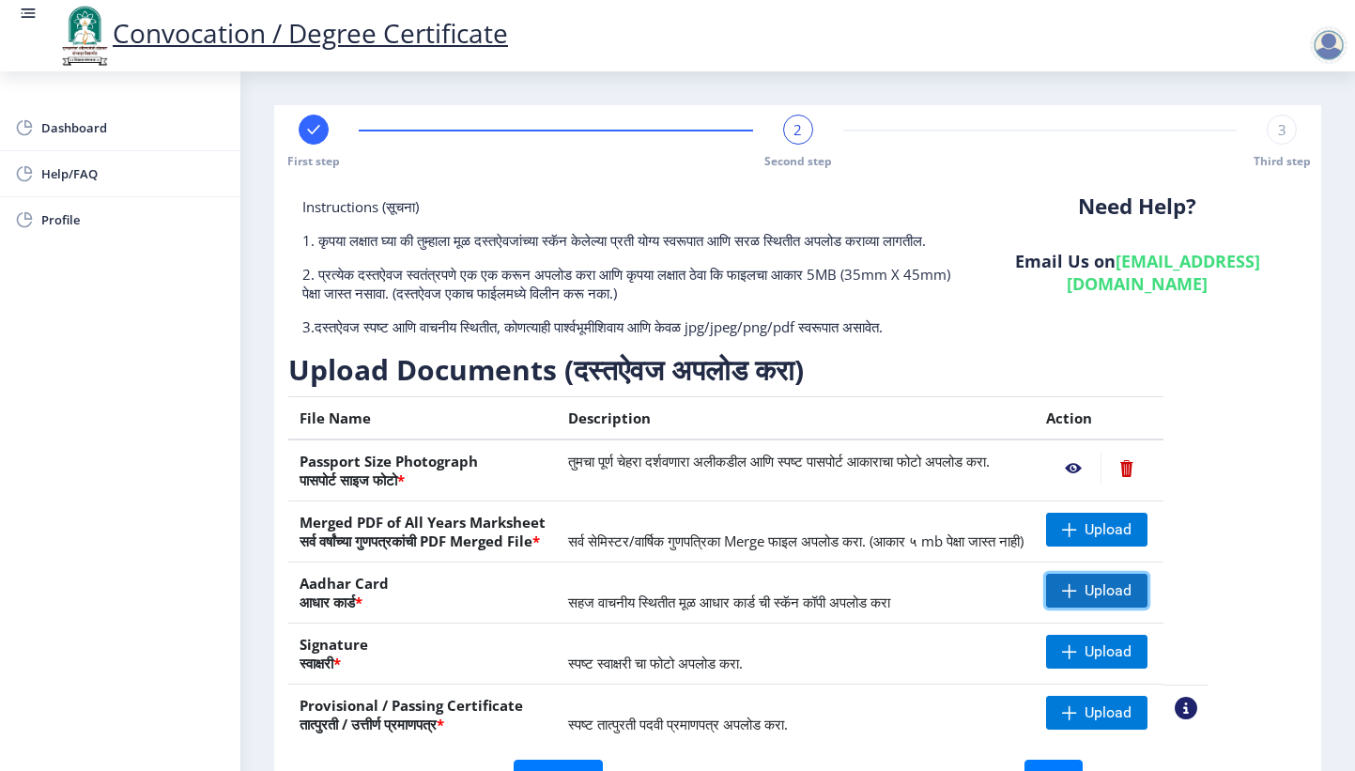
click at [1131, 600] on span "Upload" at bounding box center [1107, 590] width 47 height 19
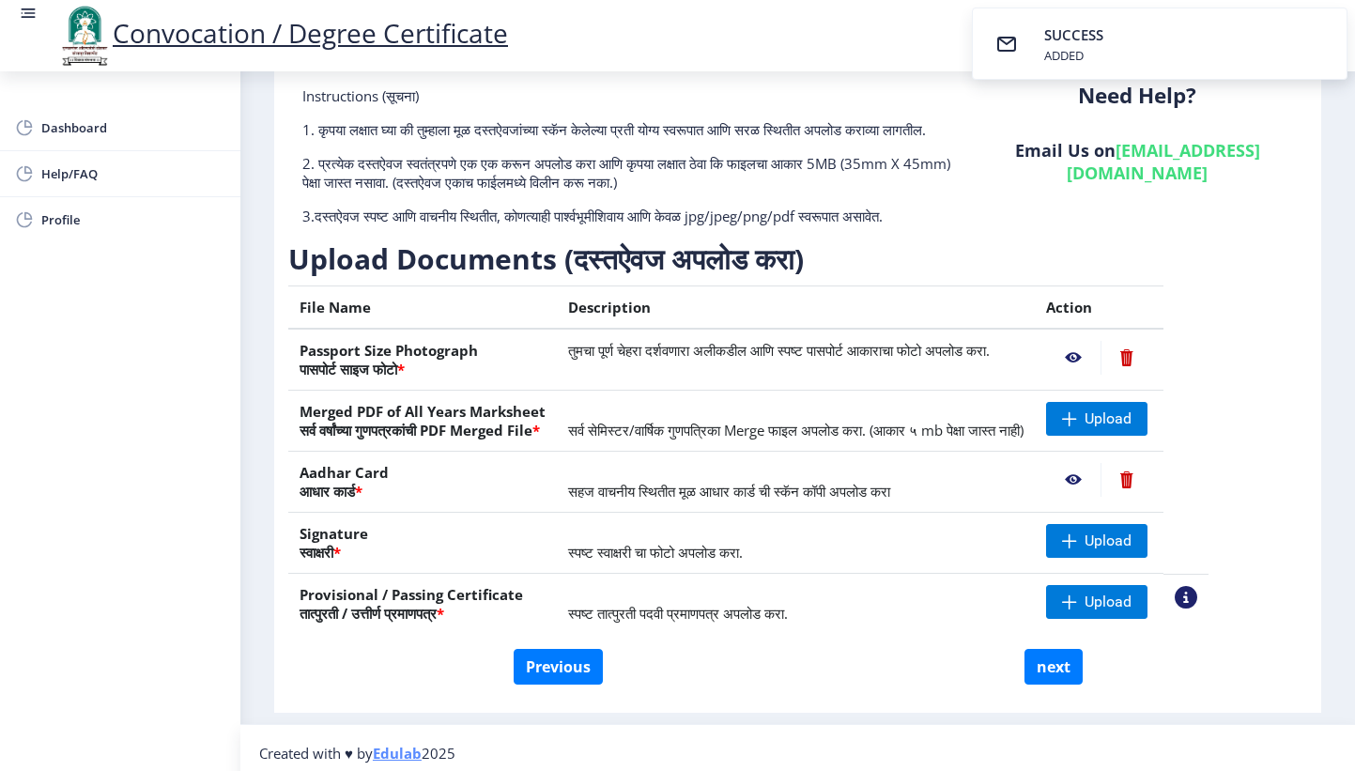
scroll to position [140, 0]
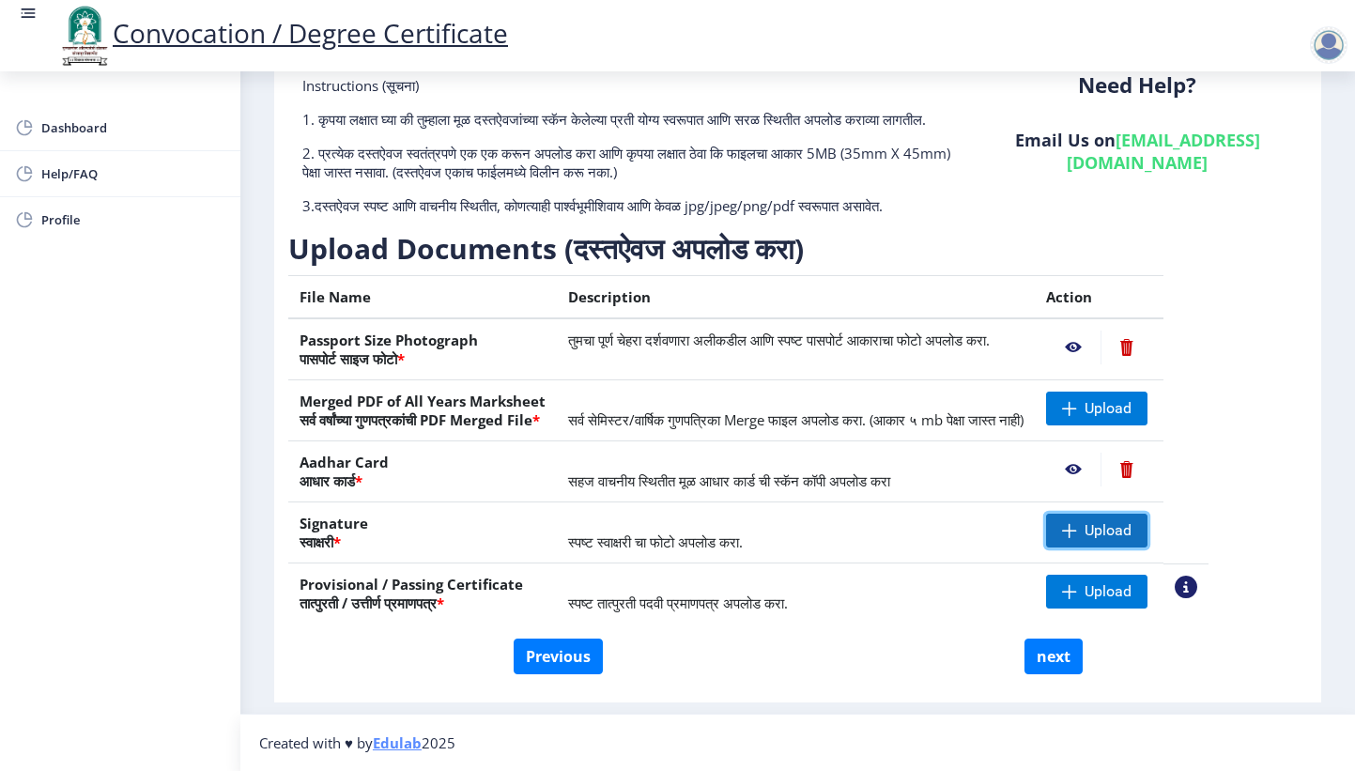
click at [1131, 530] on span "Upload" at bounding box center [1107, 530] width 47 height 19
click at [1100, 465] on nb-action at bounding box center [1073, 470] width 54 height 34
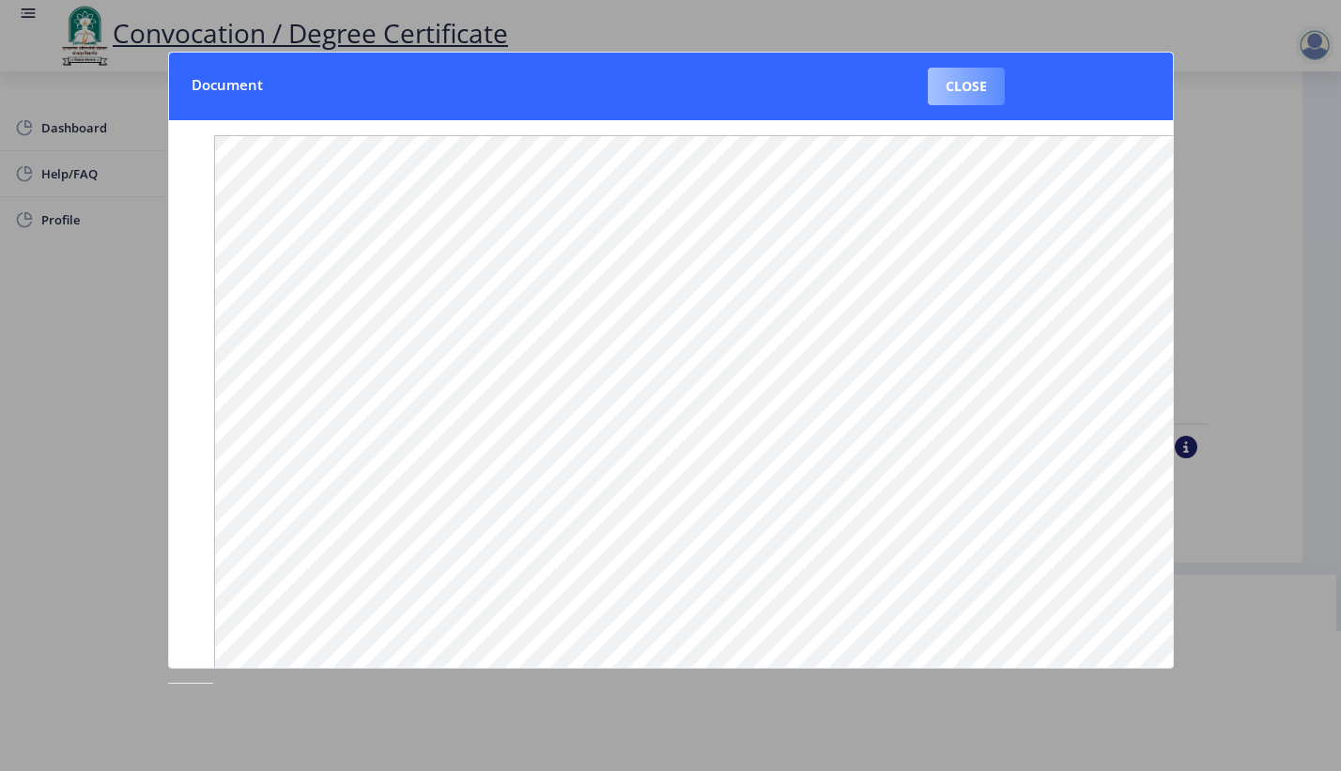
click at [967, 84] on button "Close" at bounding box center [966, 87] width 77 height 38
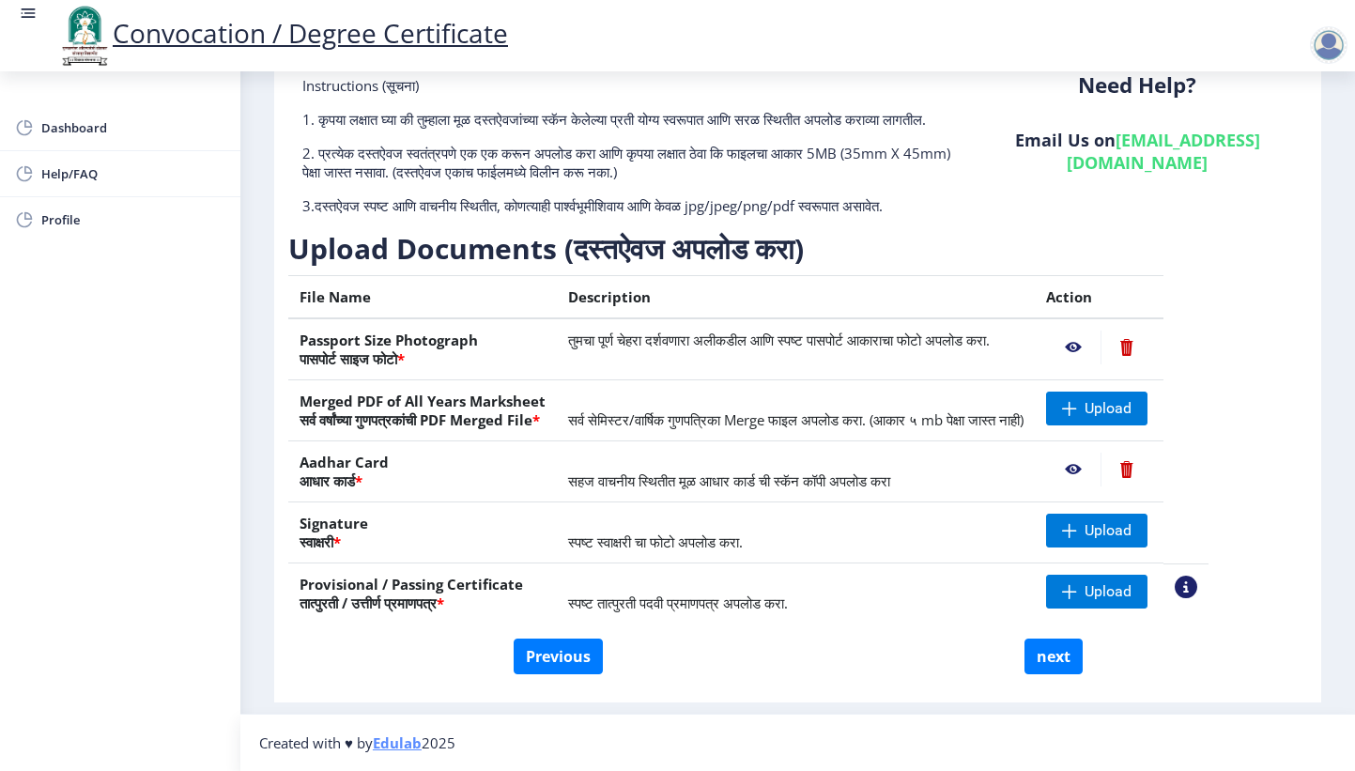
click at [1100, 468] on nb-action at bounding box center [1073, 470] width 54 height 34
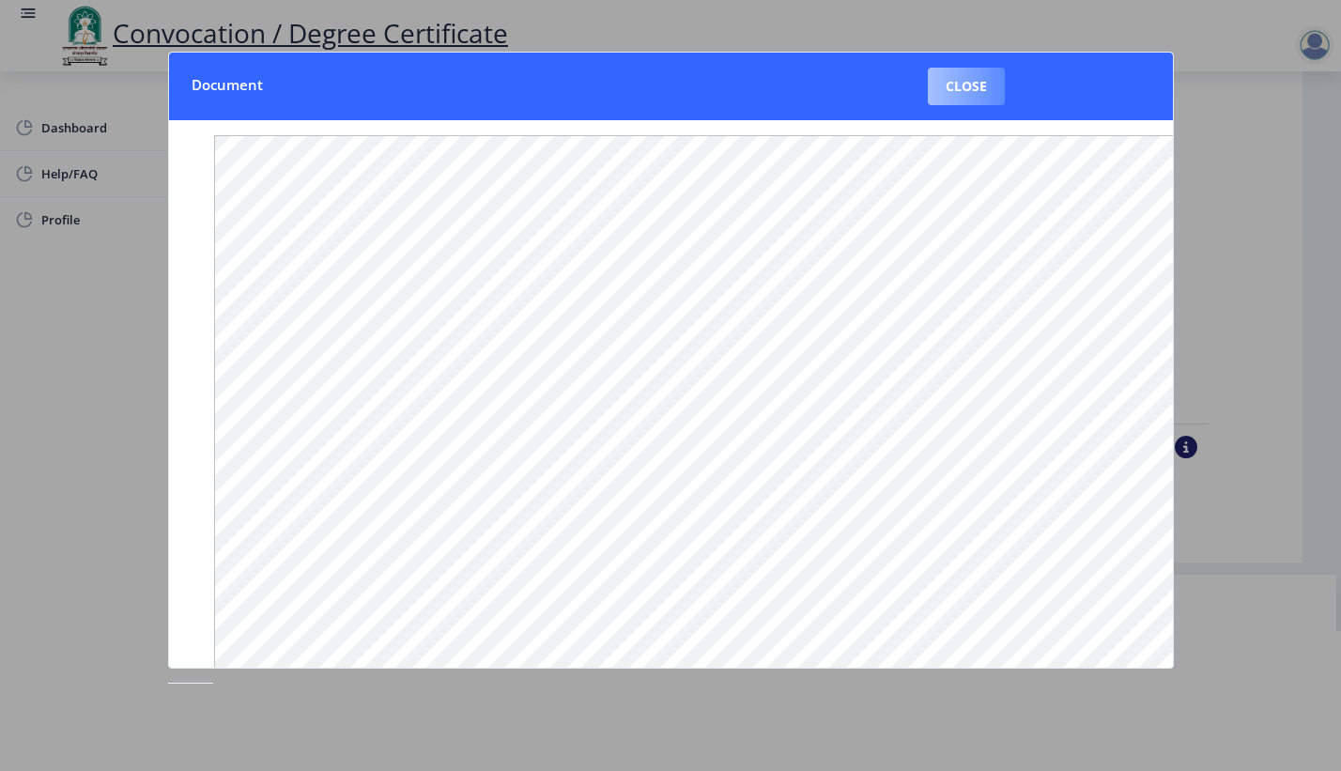
click at [951, 99] on button "Close" at bounding box center [966, 87] width 77 height 38
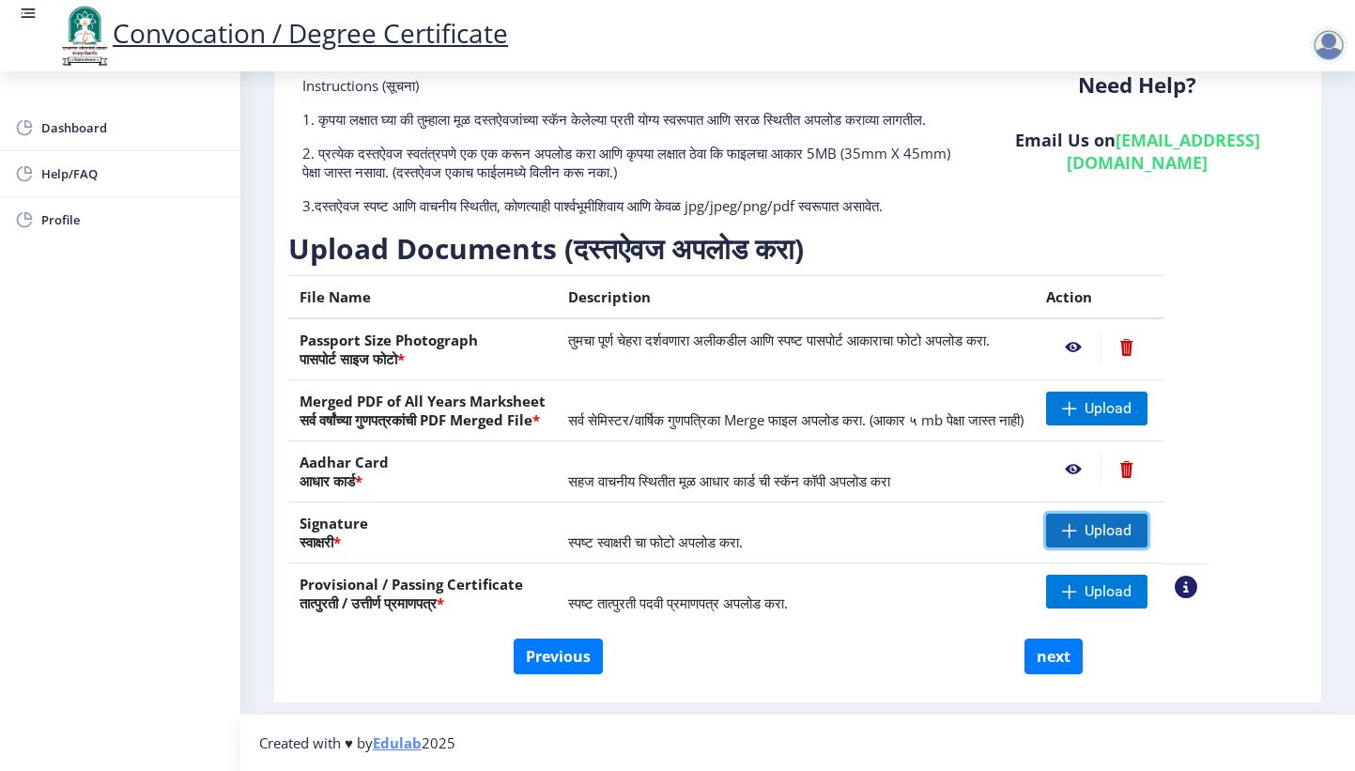
click at [1144, 532] on span "Upload" at bounding box center [1096, 531] width 101 height 34
click at [1100, 530] on nb-action at bounding box center [1073, 531] width 54 height 34
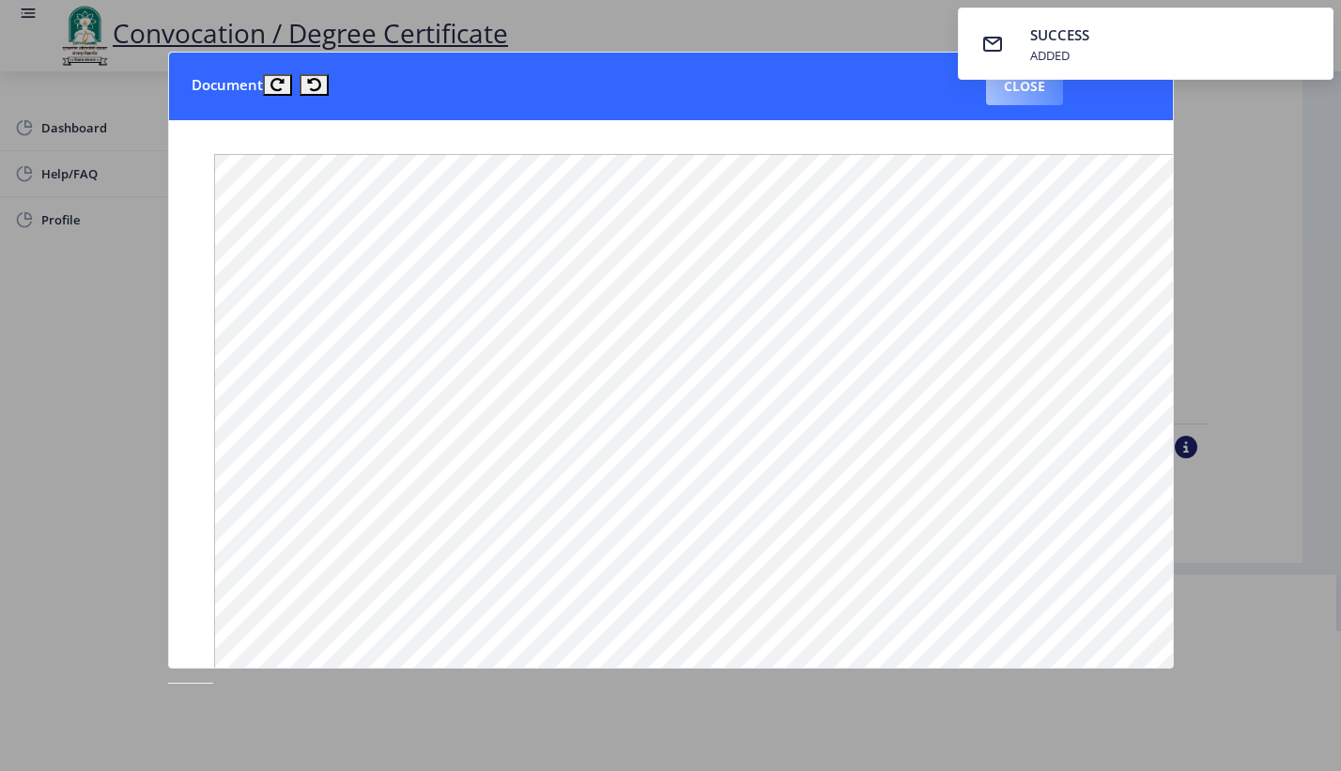
click at [1031, 88] on button "Close" at bounding box center [1024, 87] width 77 height 38
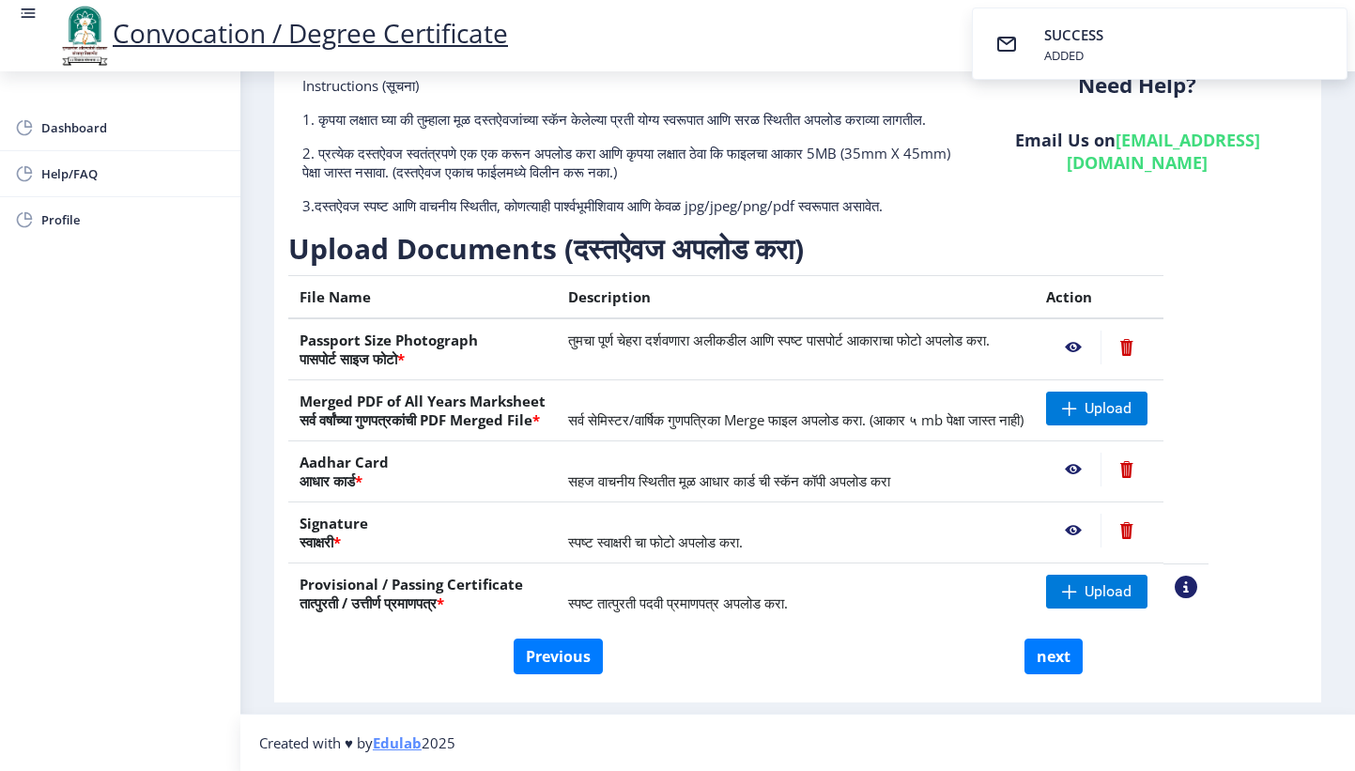
click at [1152, 529] on nb-action at bounding box center [1126, 531] width 52 height 34
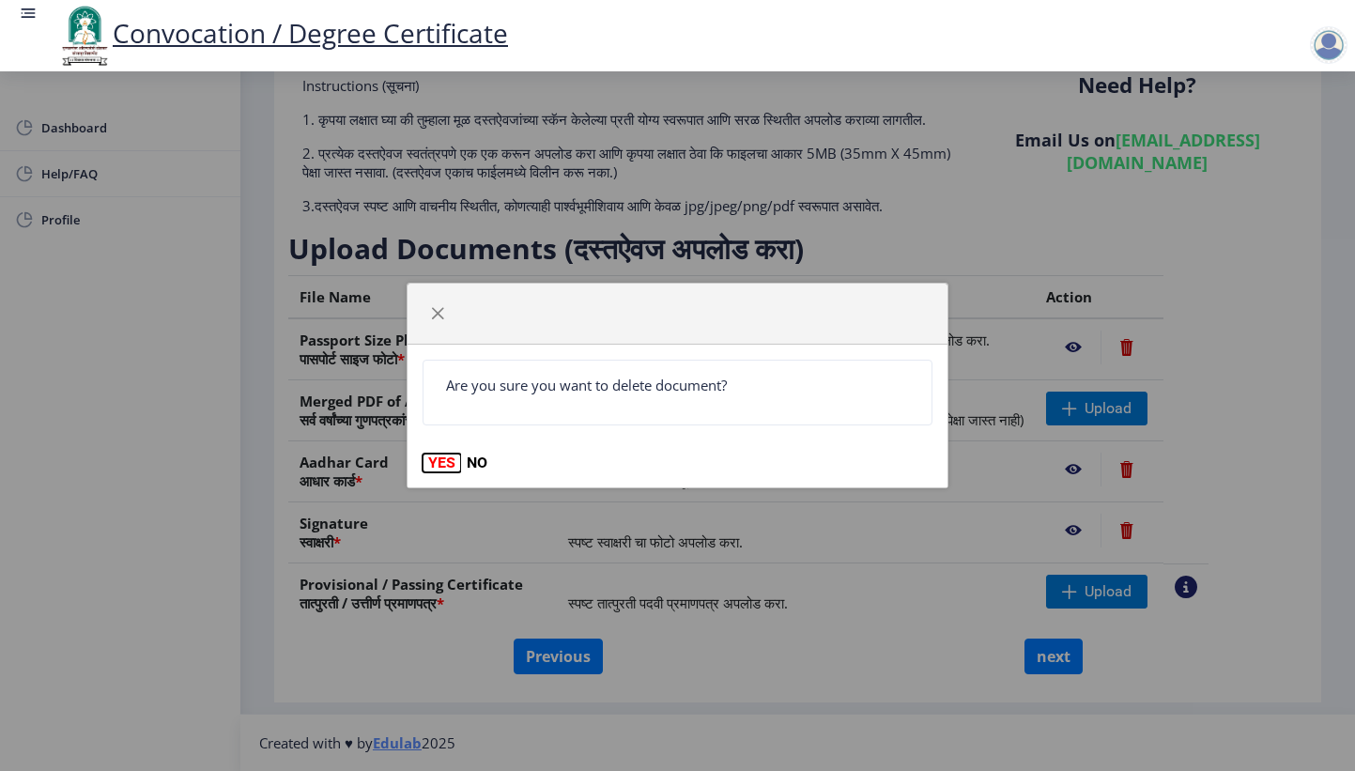
click at [445, 469] on button "YES" at bounding box center [441, 462] width 38 height 19
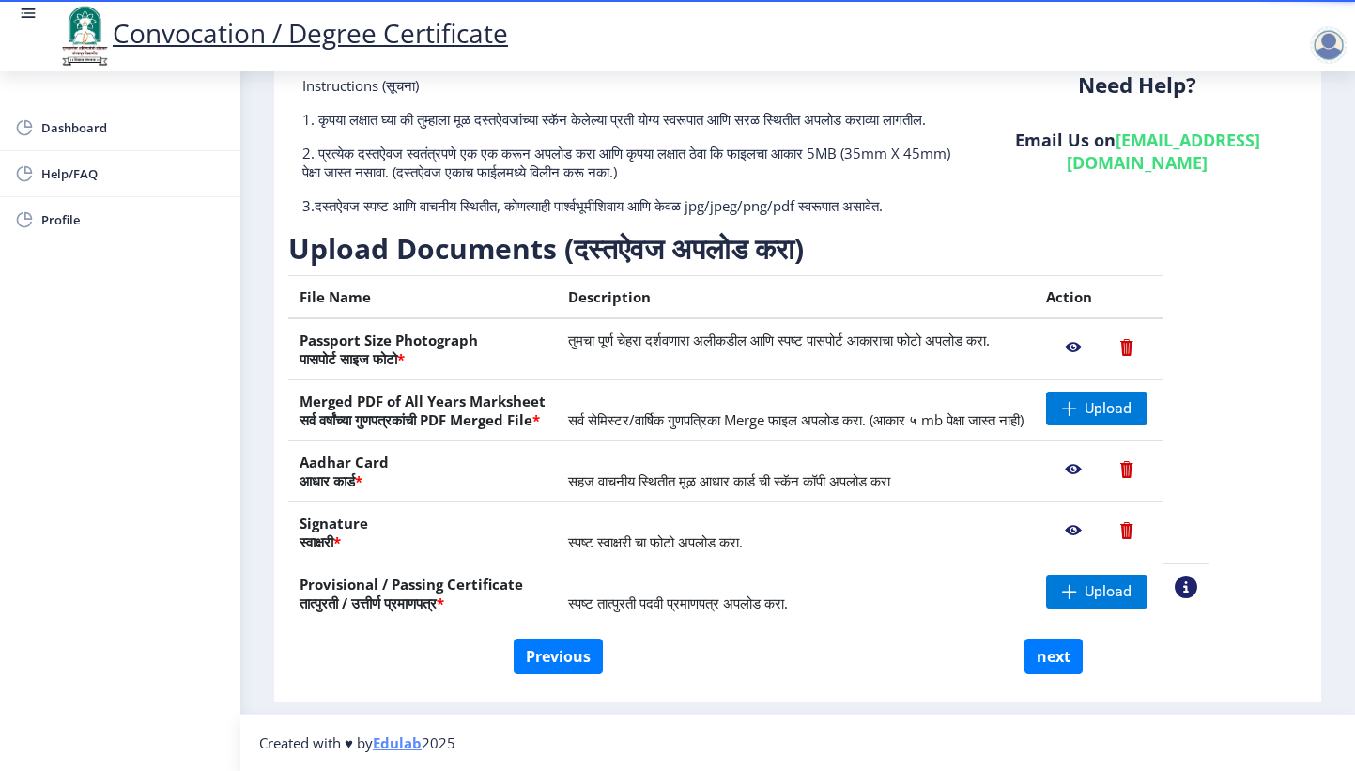
click at [1152, 532] on nb-action at bounding box center [1126, 531] width 52 height 34
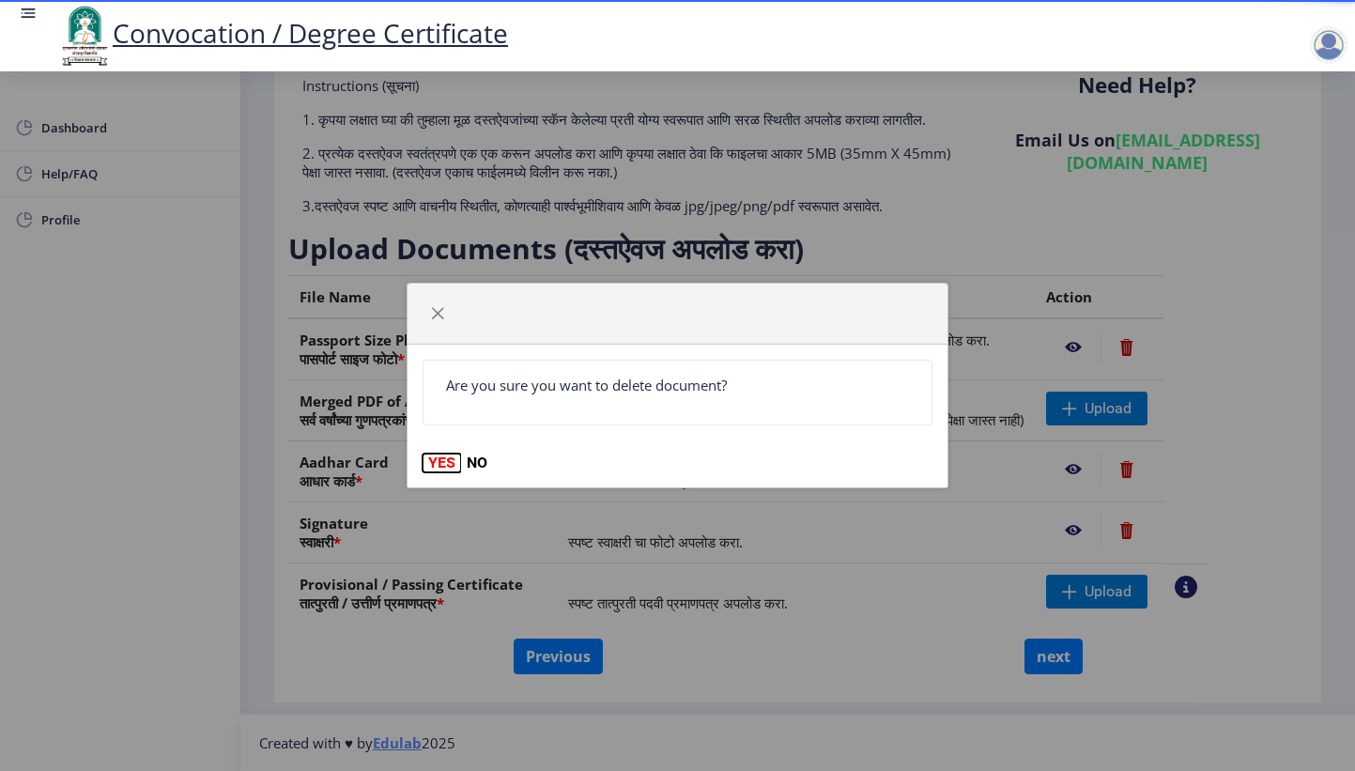
click at [429, 462] on button "YES" at bounding box center [441, 462] width 38 height 19
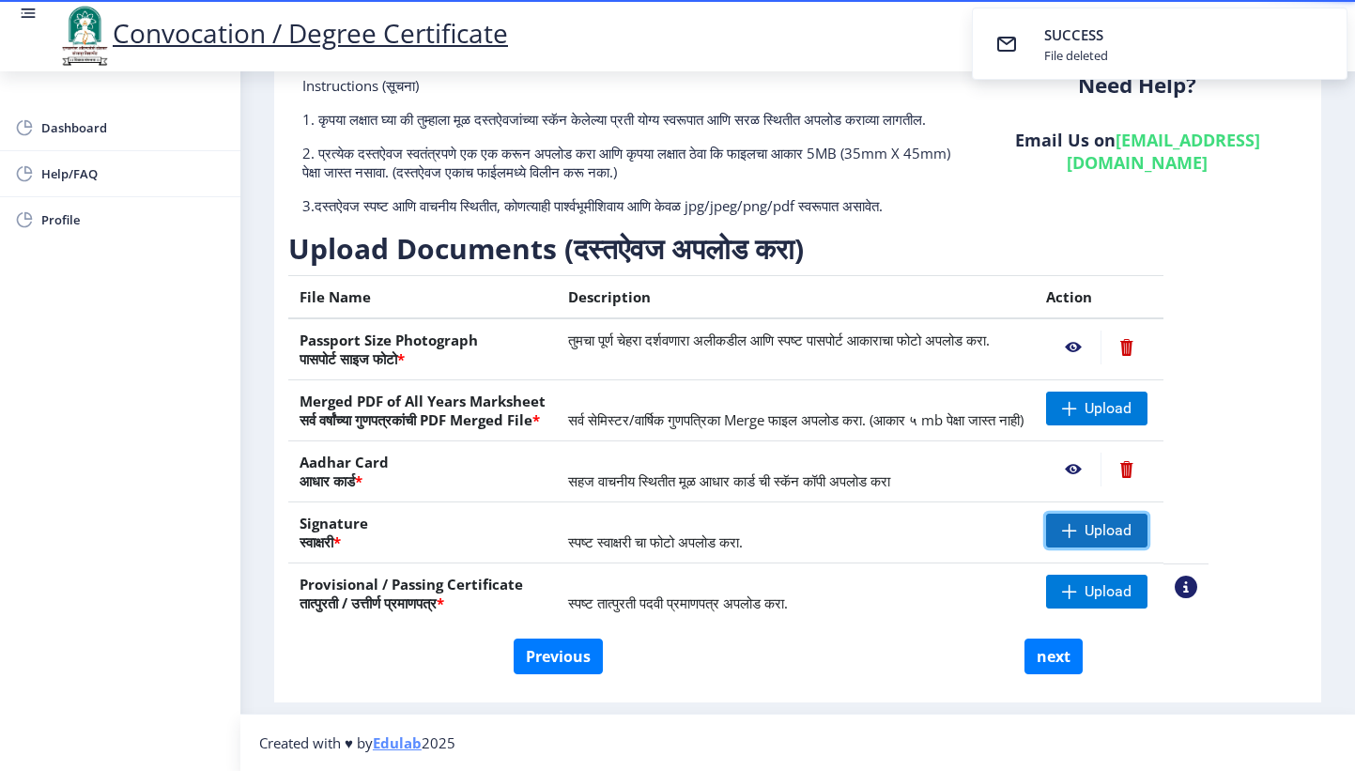
click at [1131, 532] on span "Upload" at bounding box center [1107, 530] width 47 height 19
click at [1100, 528] on nb-action at bounding box center [1073, 531] width 54 height 34
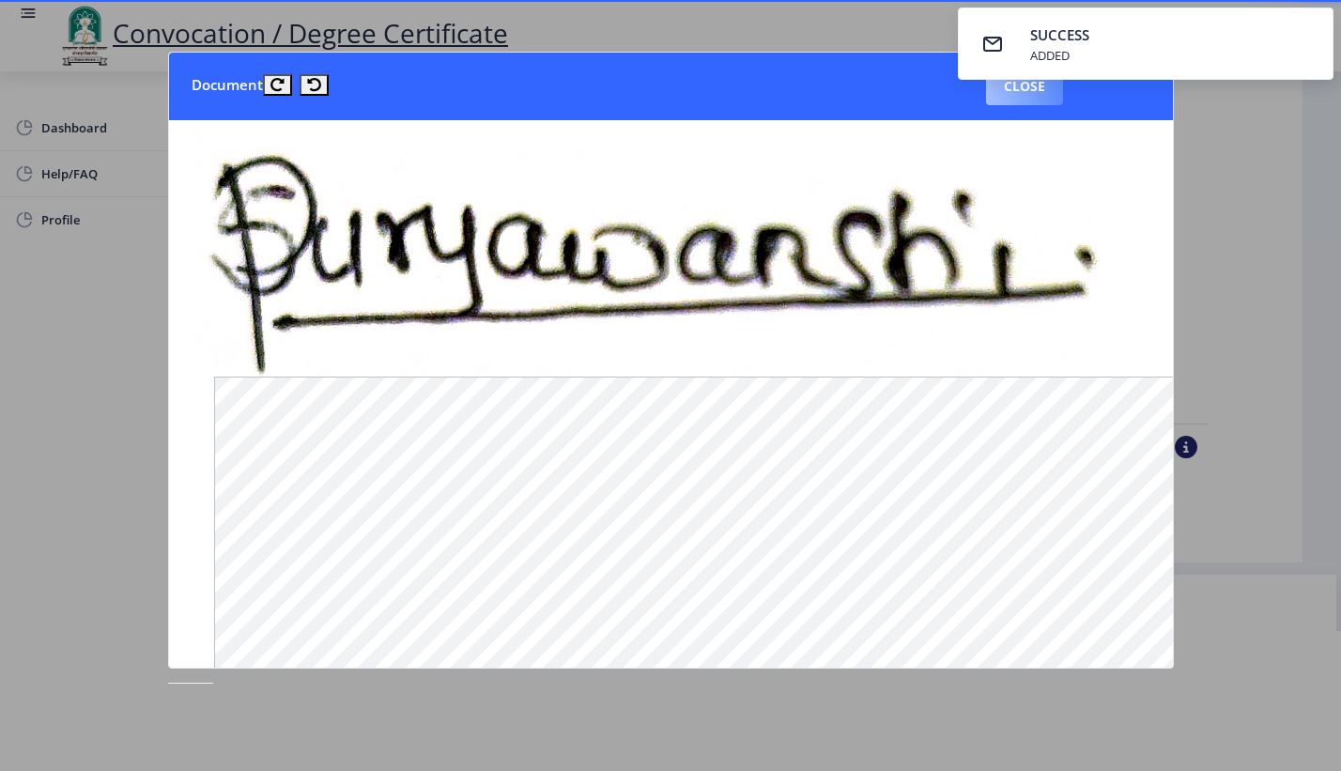
click at [1022, 92] on button "Close" at bounding box center [1024, 87] width 77 height 38
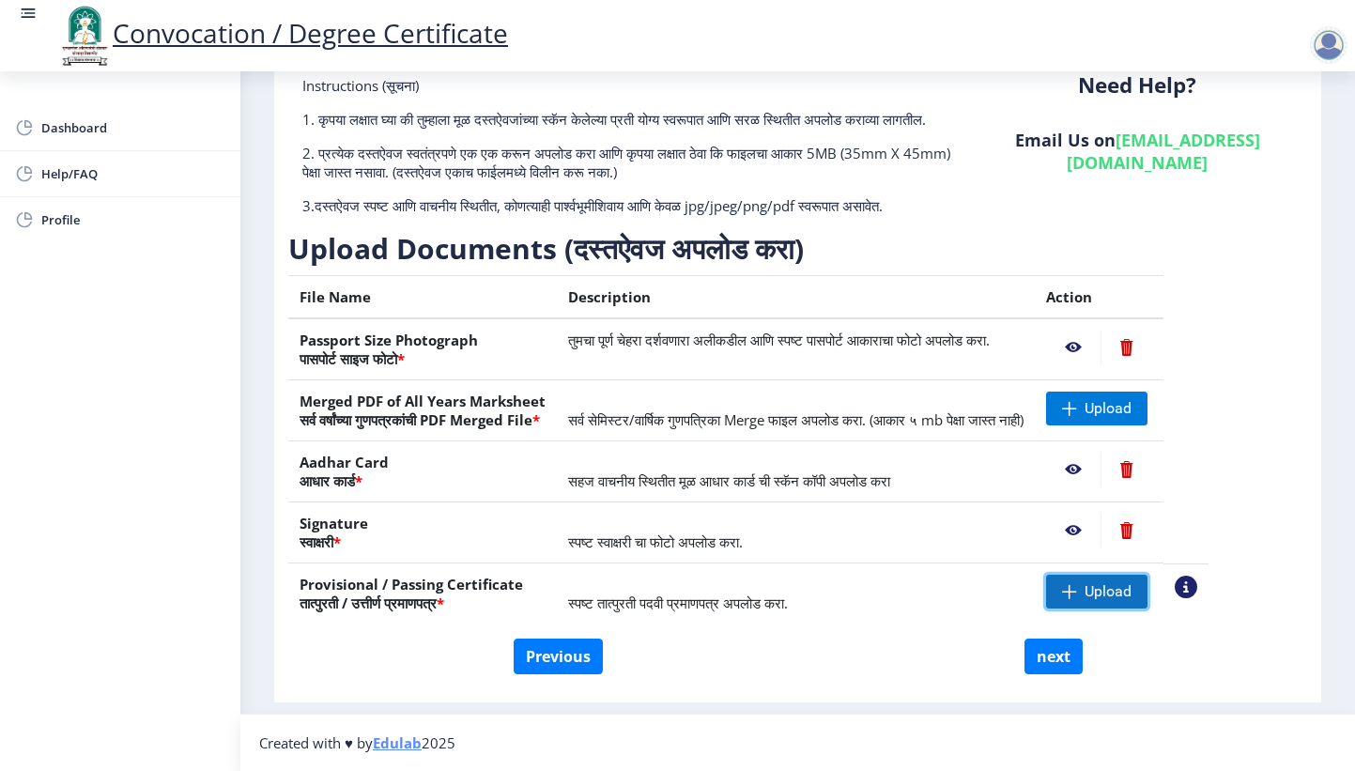
click at [1131, 591] on span "Upload" at bounding box center [1107, 591] width 47 height 19
click at [1100, 593] on nb-action at bounding box center [1073, 592] width 54 height 34
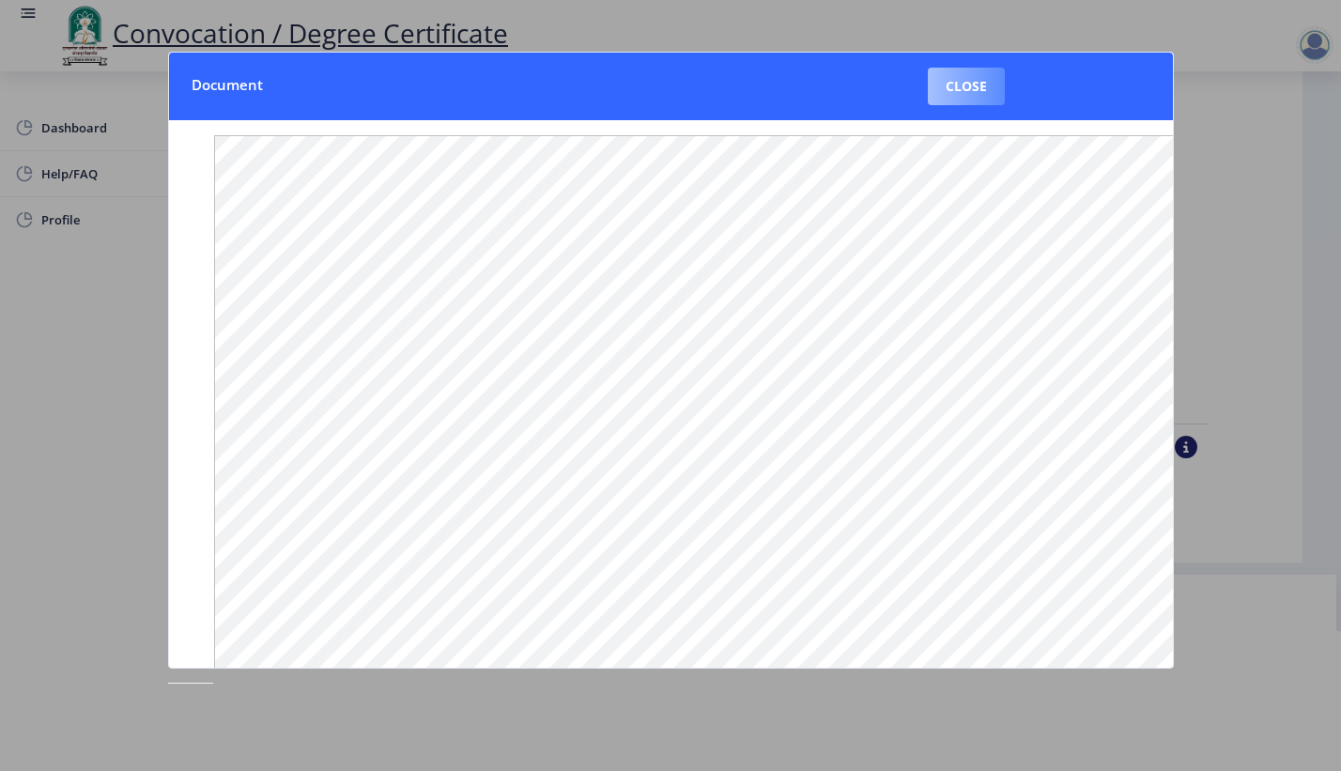
click at [966, 78] on button "Close" at bounding box center [966, 87] width 77 height 38
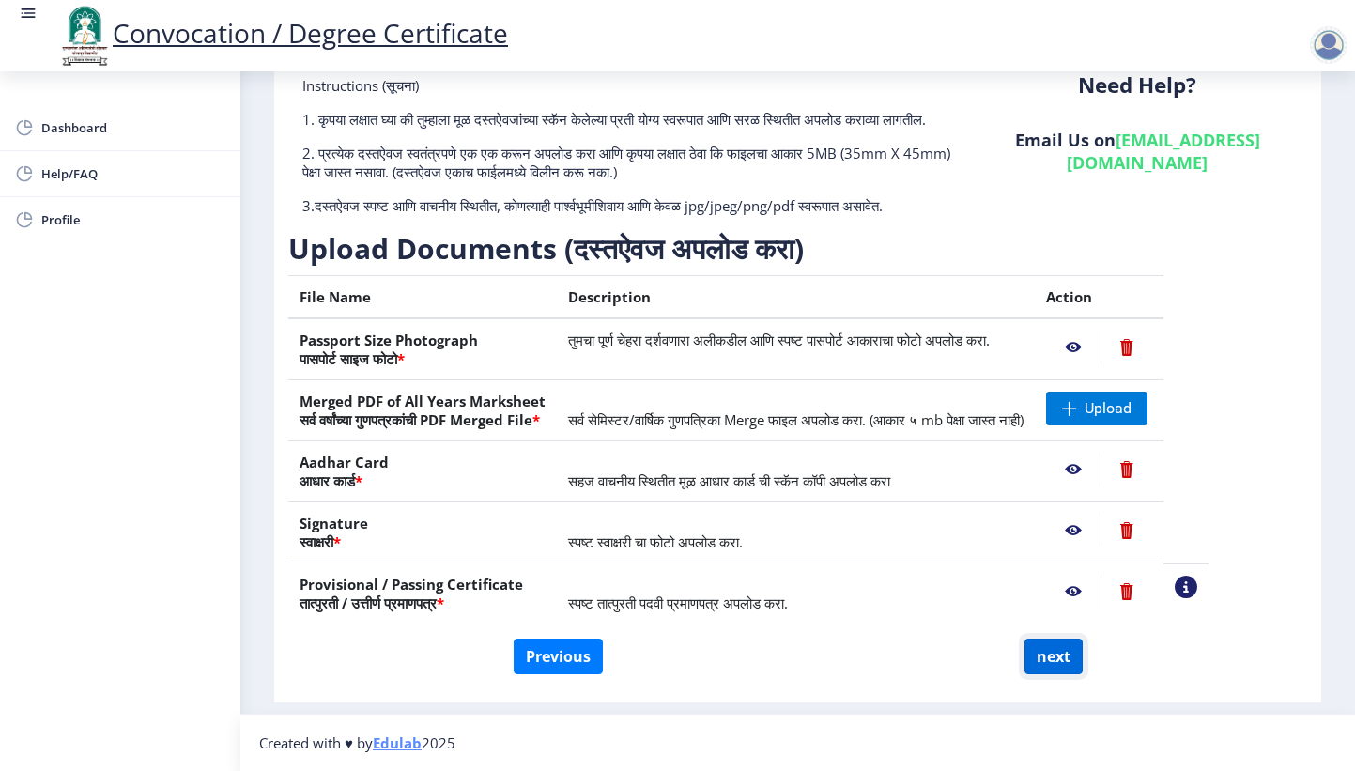
click at [1052, 654] on button "next" at bounding box center [1053, 656] width 58 height 36
select select
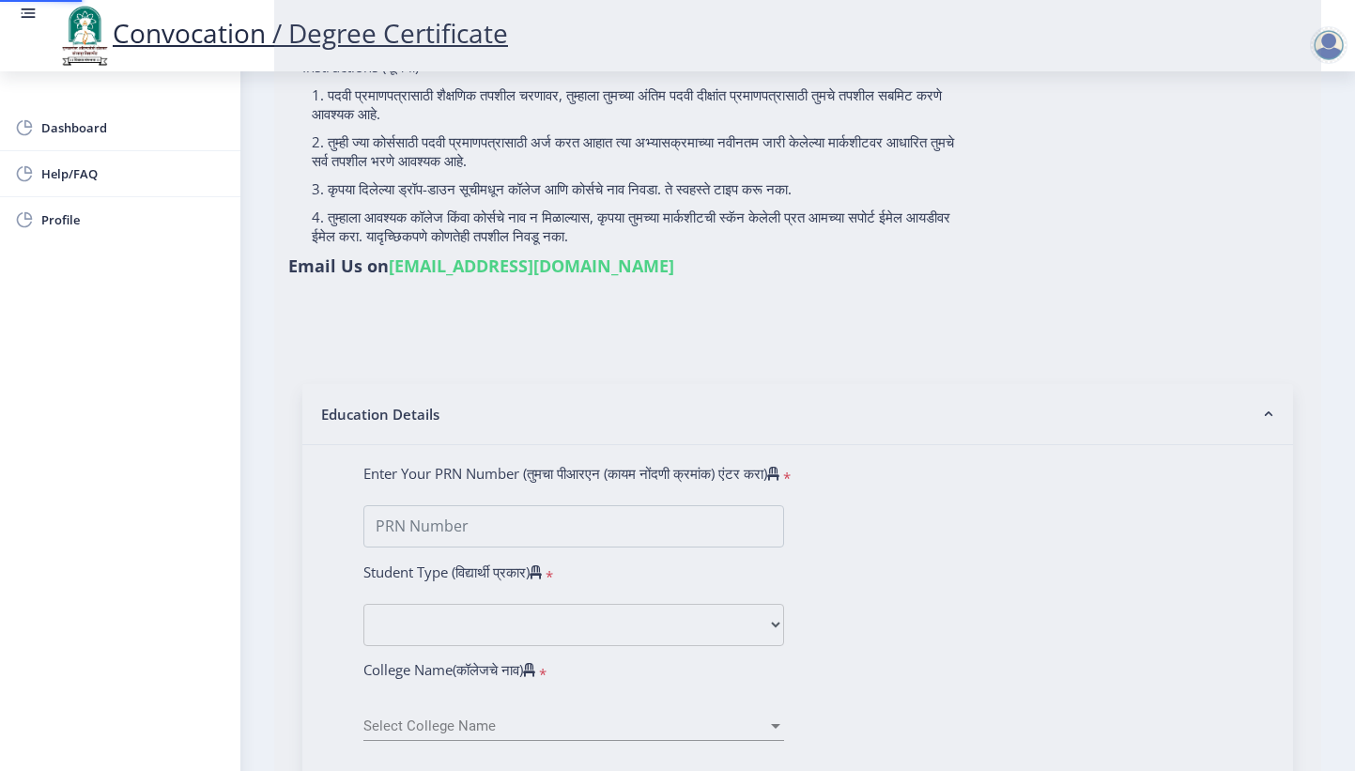
scroll to position [0, 0]
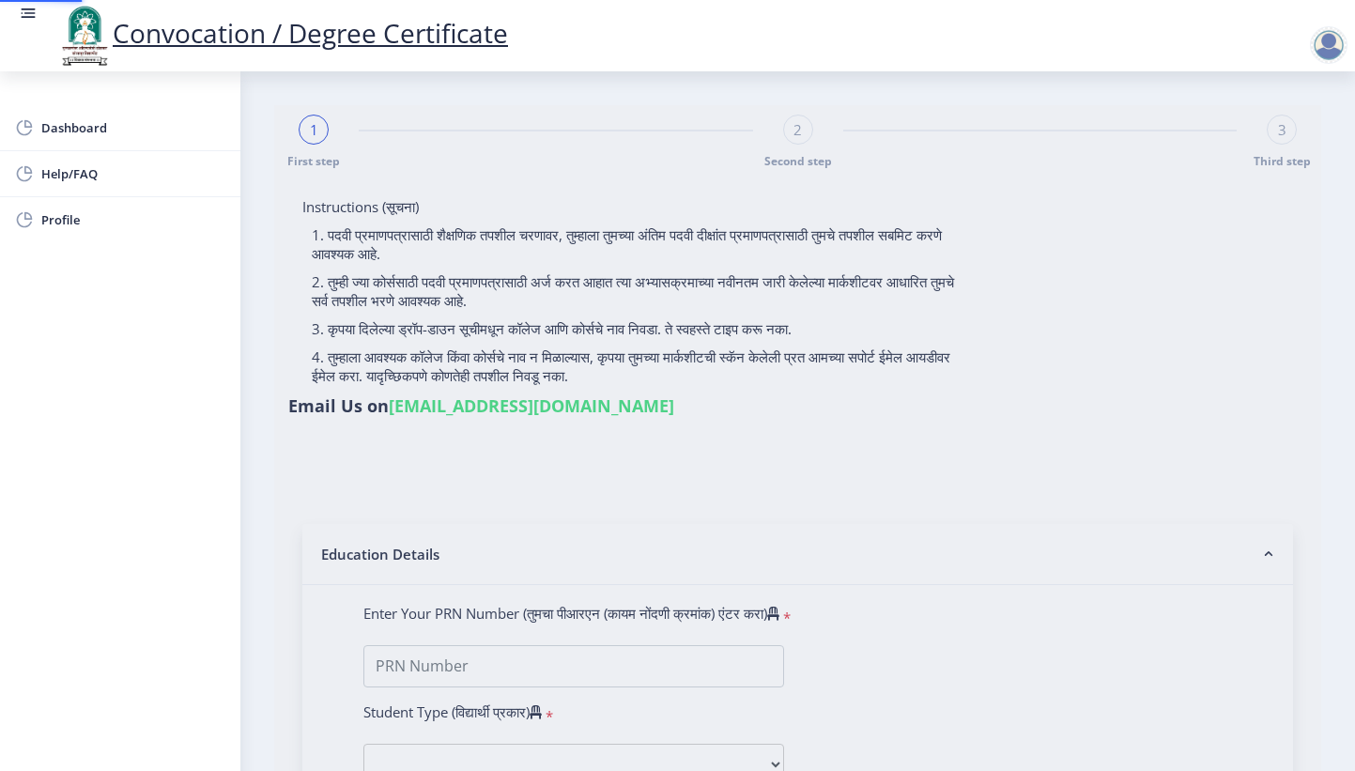
type input "Pooja [PERSON_NAME]"
type input "saraswati"
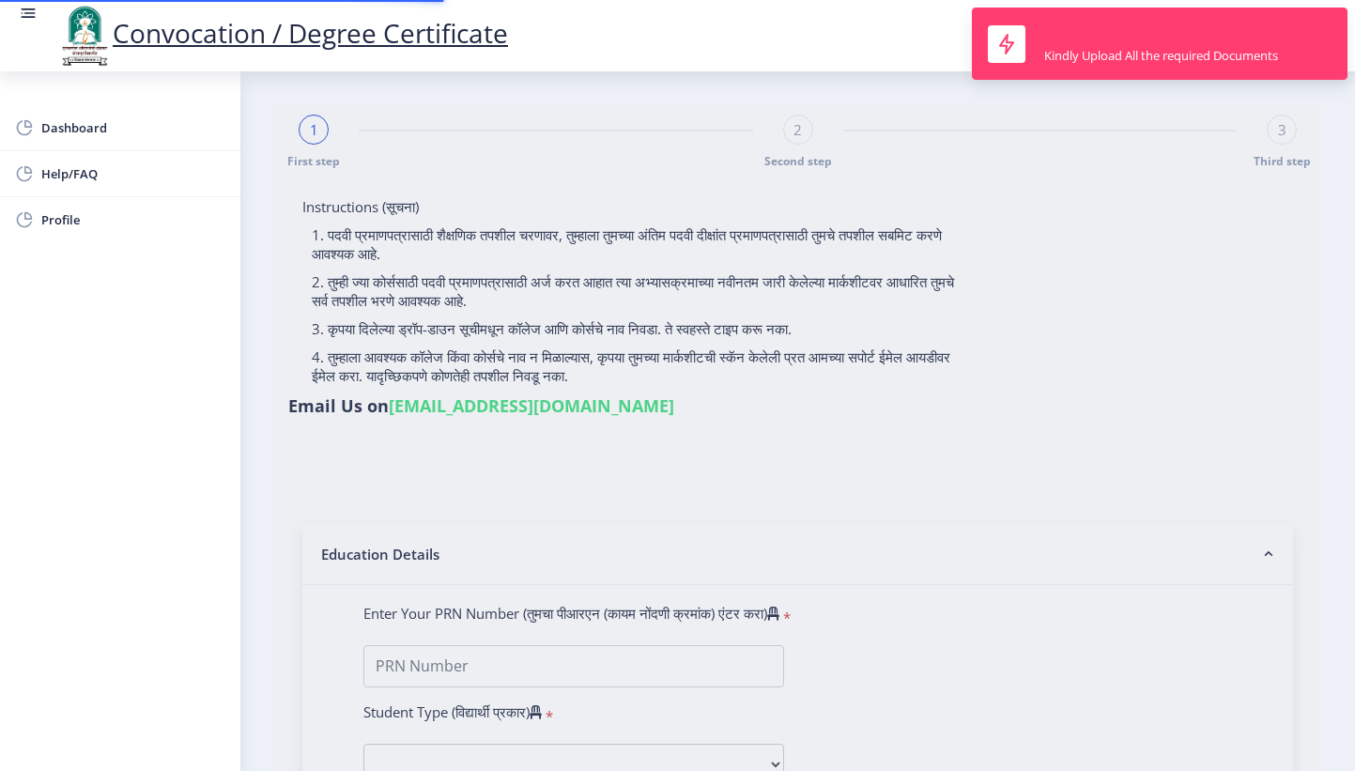
type input "2014032500221161"
select select "Regular"
select select "2017"
select select "March"
select select "Grade A"
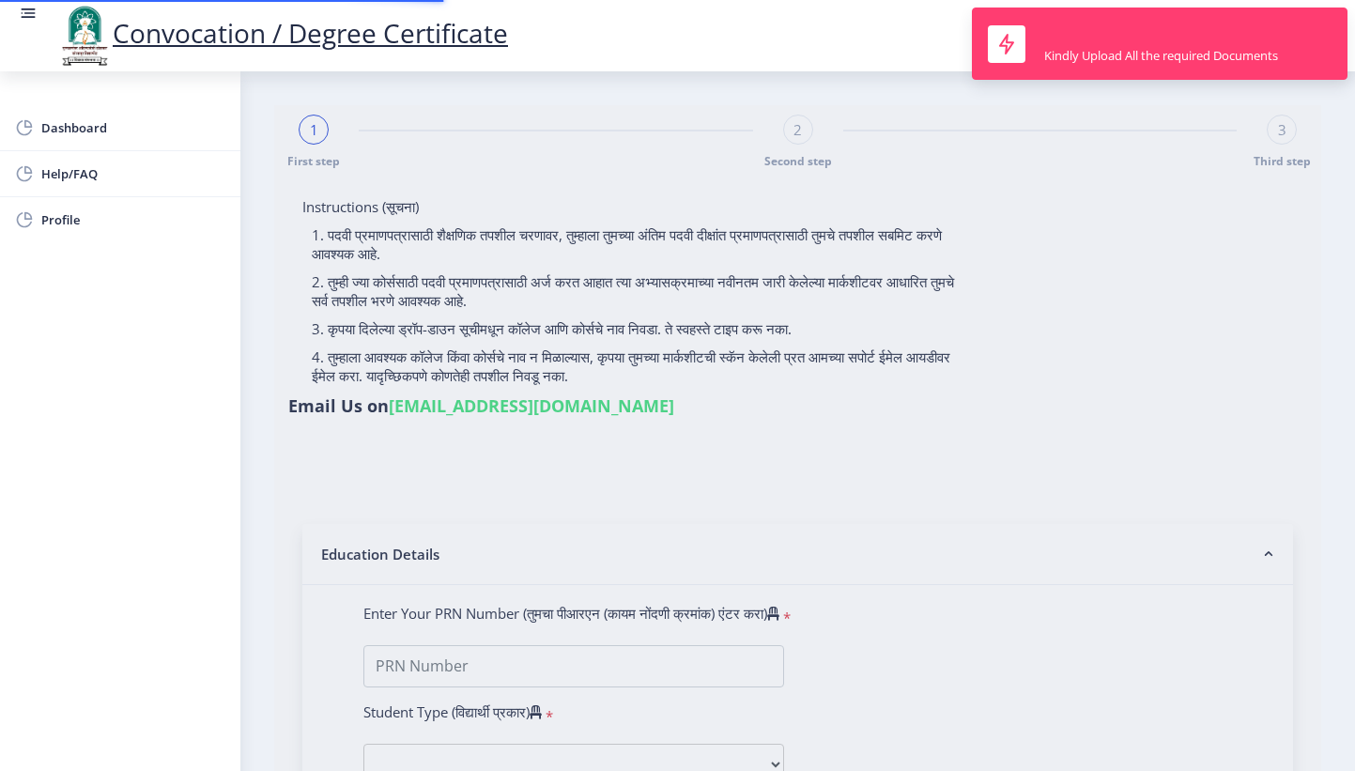
type input "389278"
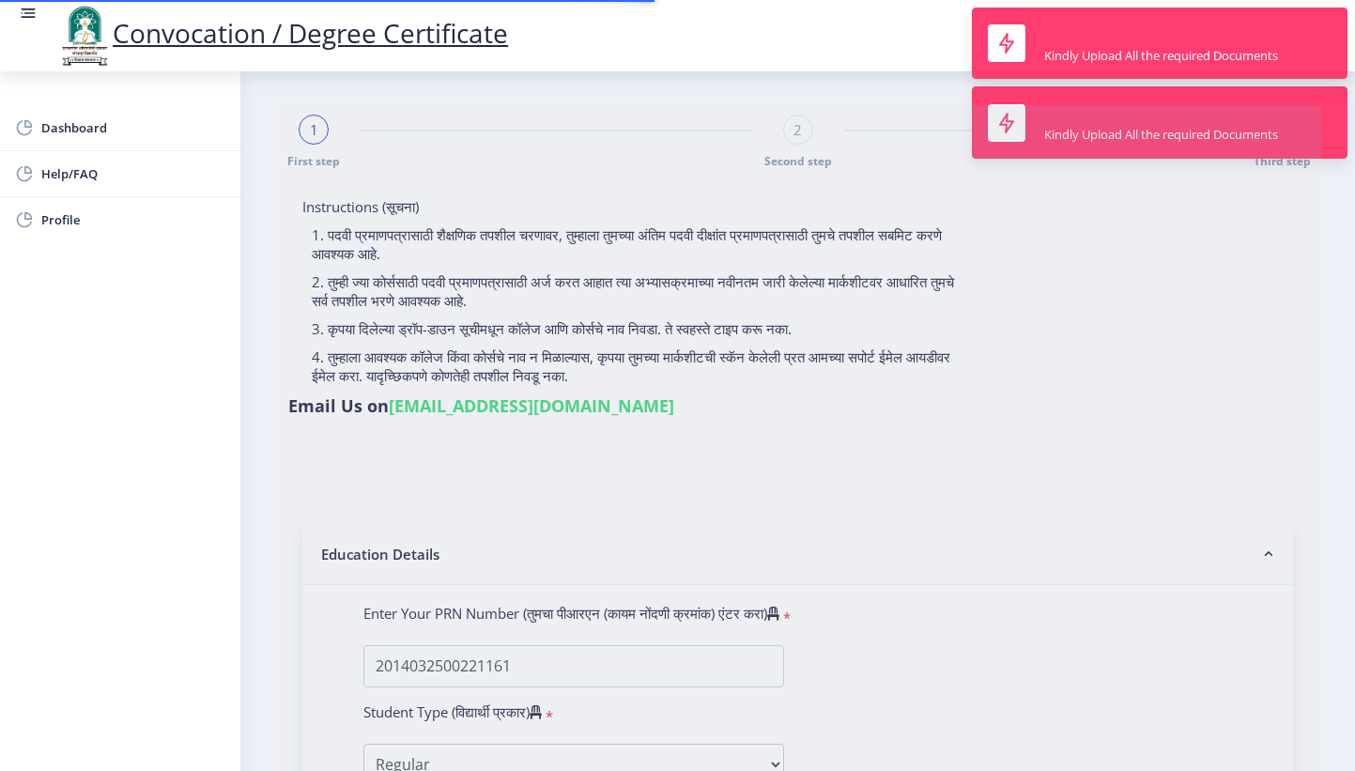
select select "Computer Science"
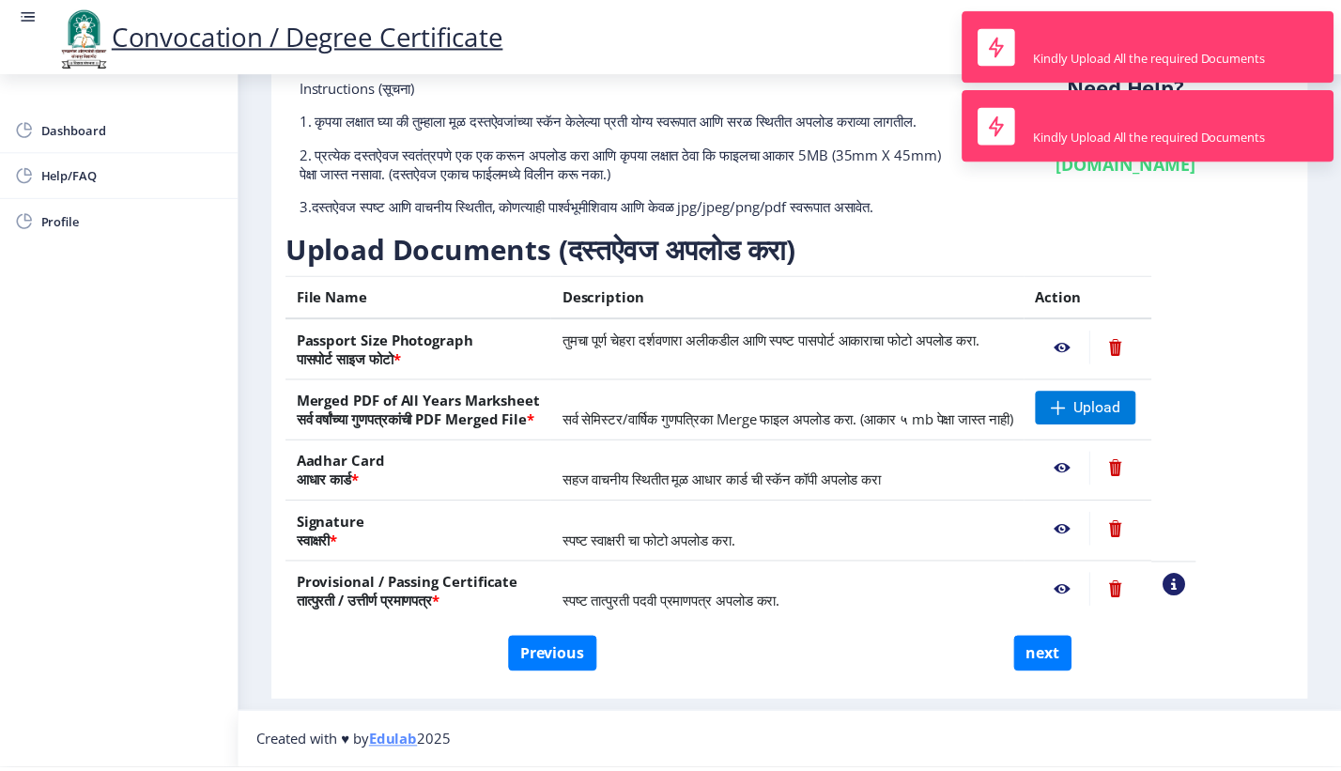
scroll to position [140, 0]
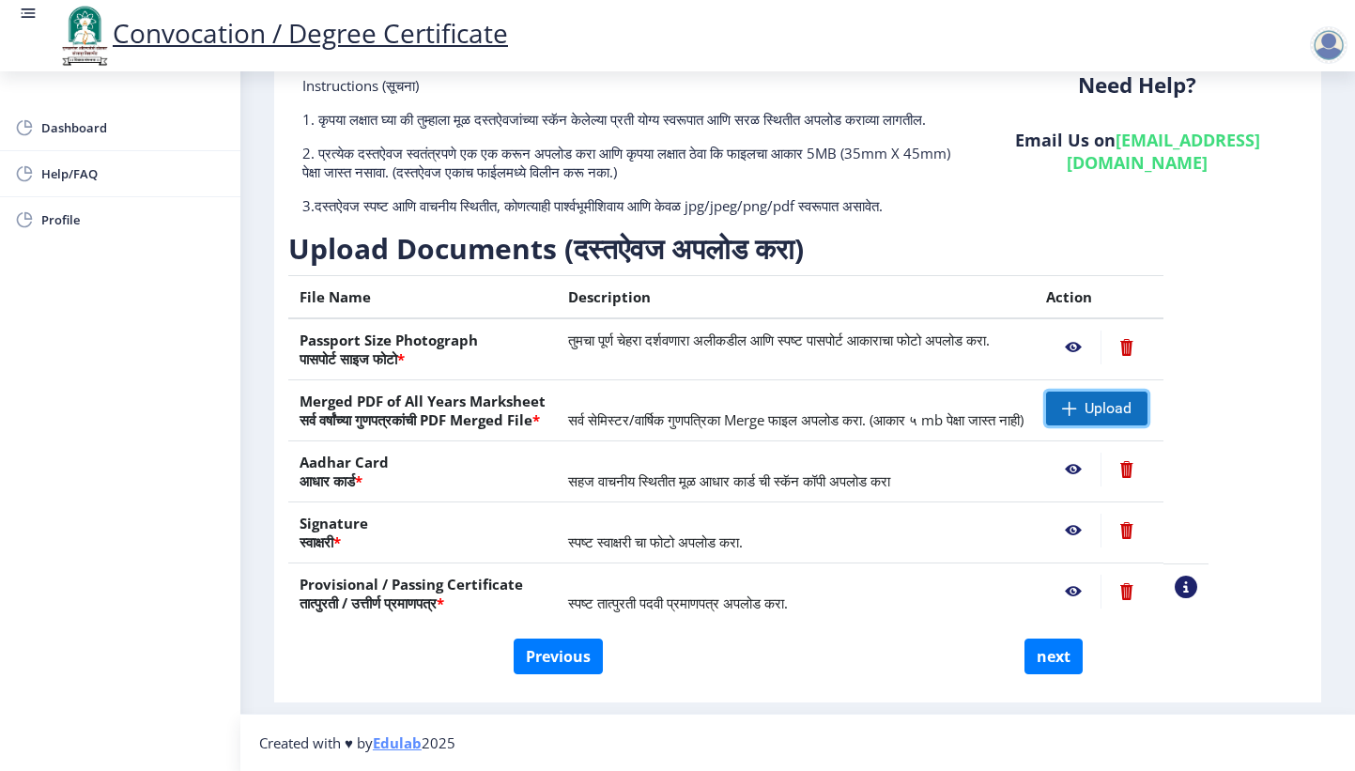
click at [1147, 410] on span "Upload" at bounding box center [1096, 409] width 101 height 34
click at [1100, 406] on nb-action at bounding box center [1073, 409] width 54 height 34
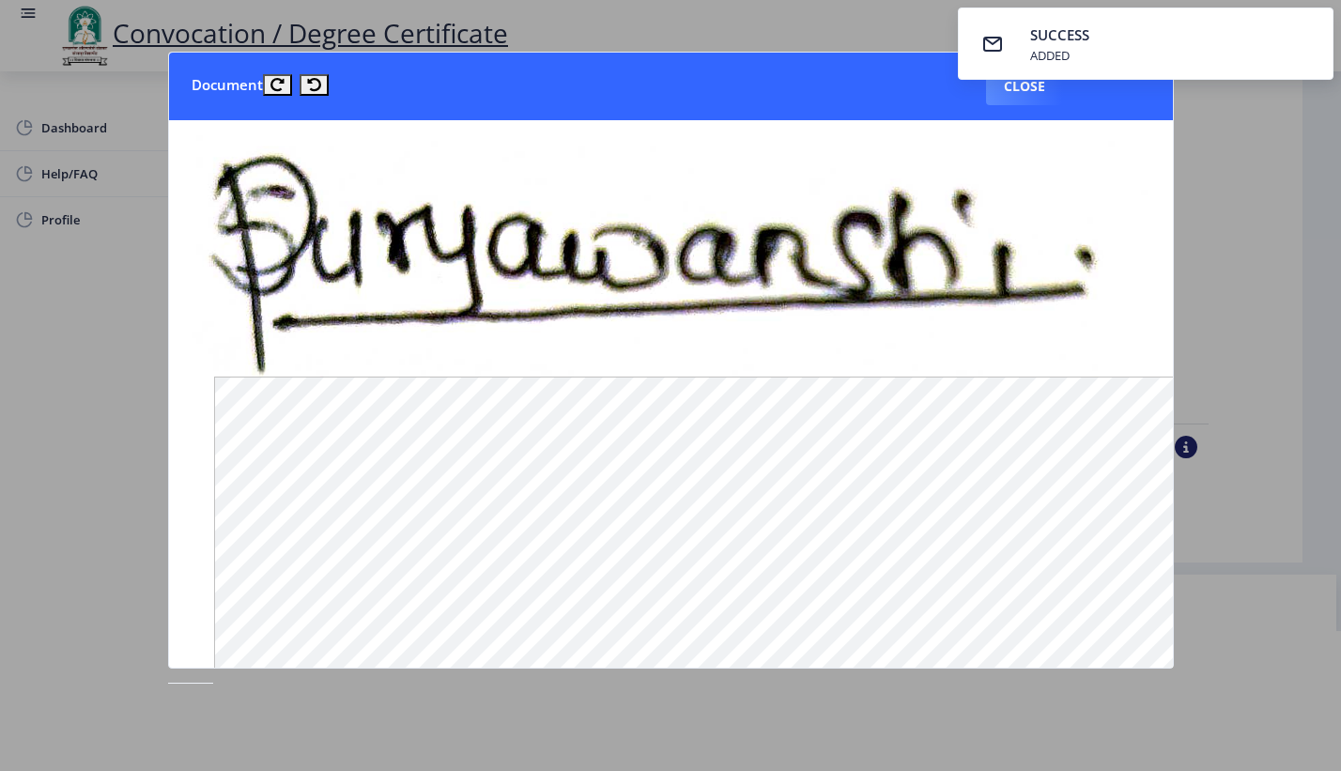
click at [1021, 83] on nb-toastr-container "SUCCESS ADDED" at bounding box center [1145, 43] width 391 height 87
click at [1015, 81] on nb-toastr-container "SUCCESS ADDED" at bounding box center [1145, 43] width 391 height 87
click at [1013, 89] on button "Close" at bounding box center [1024, 87] width 77 height 38
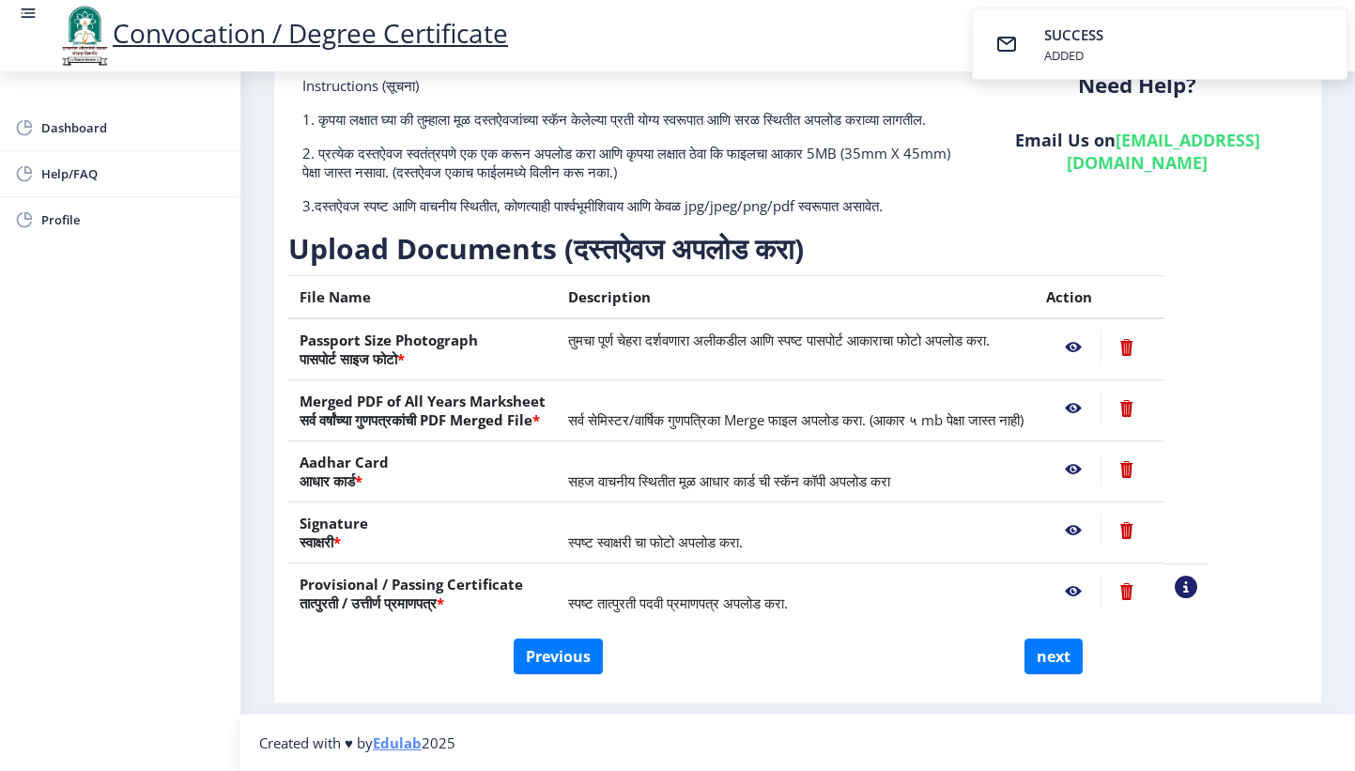
click at [1152, 408] on nb-action at bounding box center [1126, 409] width 52 height 34
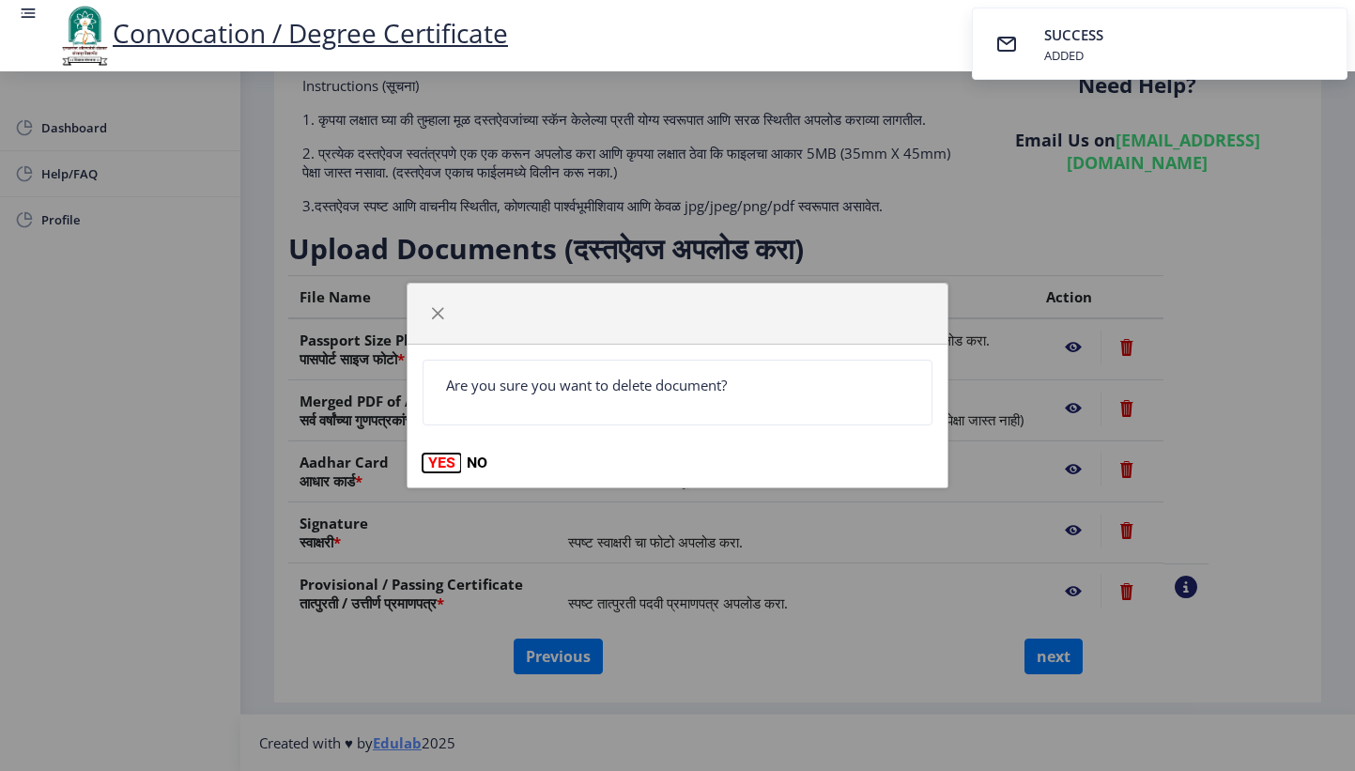
click at [440, 464] on button "YES" at bounding box center [441, 462] width 38 height 19
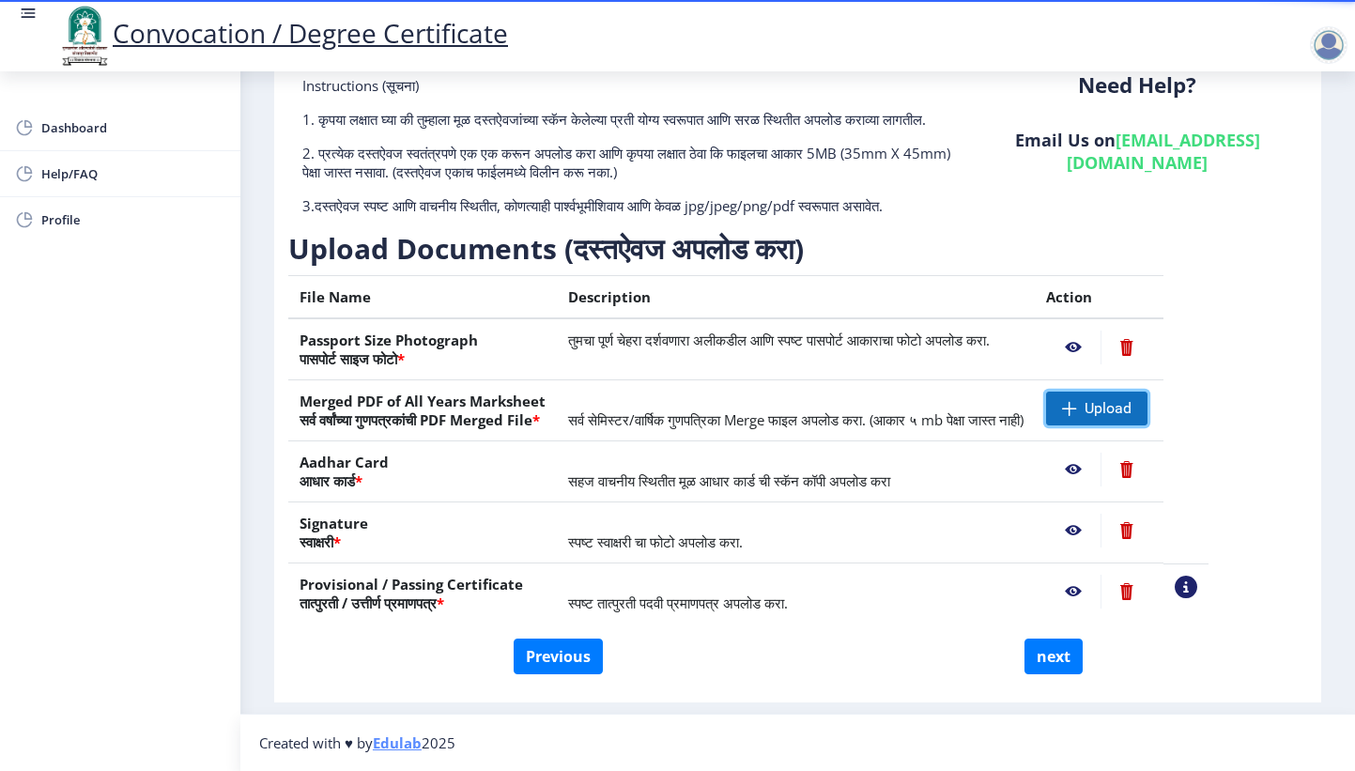
click at [1131, 411] on span "Upload" at bounding box center [1107, 408] width 47 height 19
click at [1100, 405] on nb-action at bounding box center [1073, 409] width 54 height 34
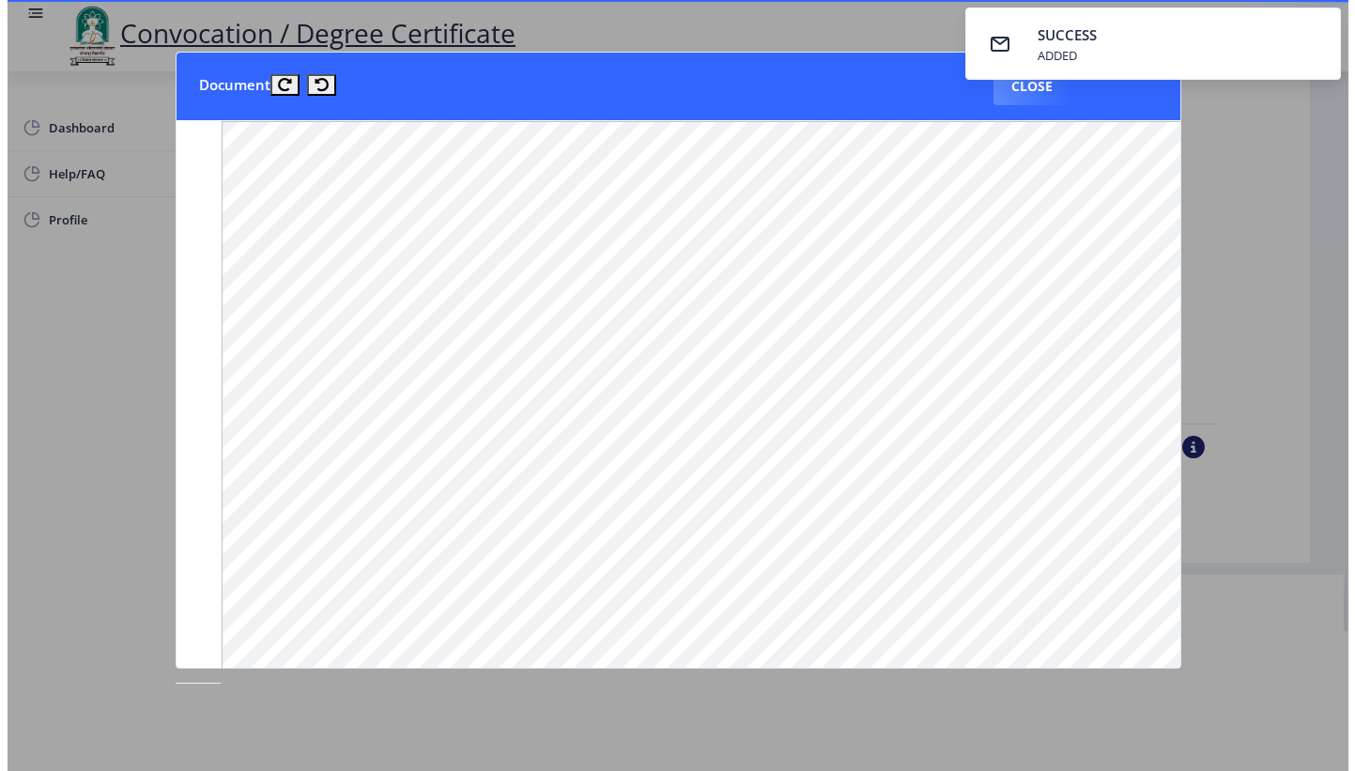
scroll to position [0, 0]
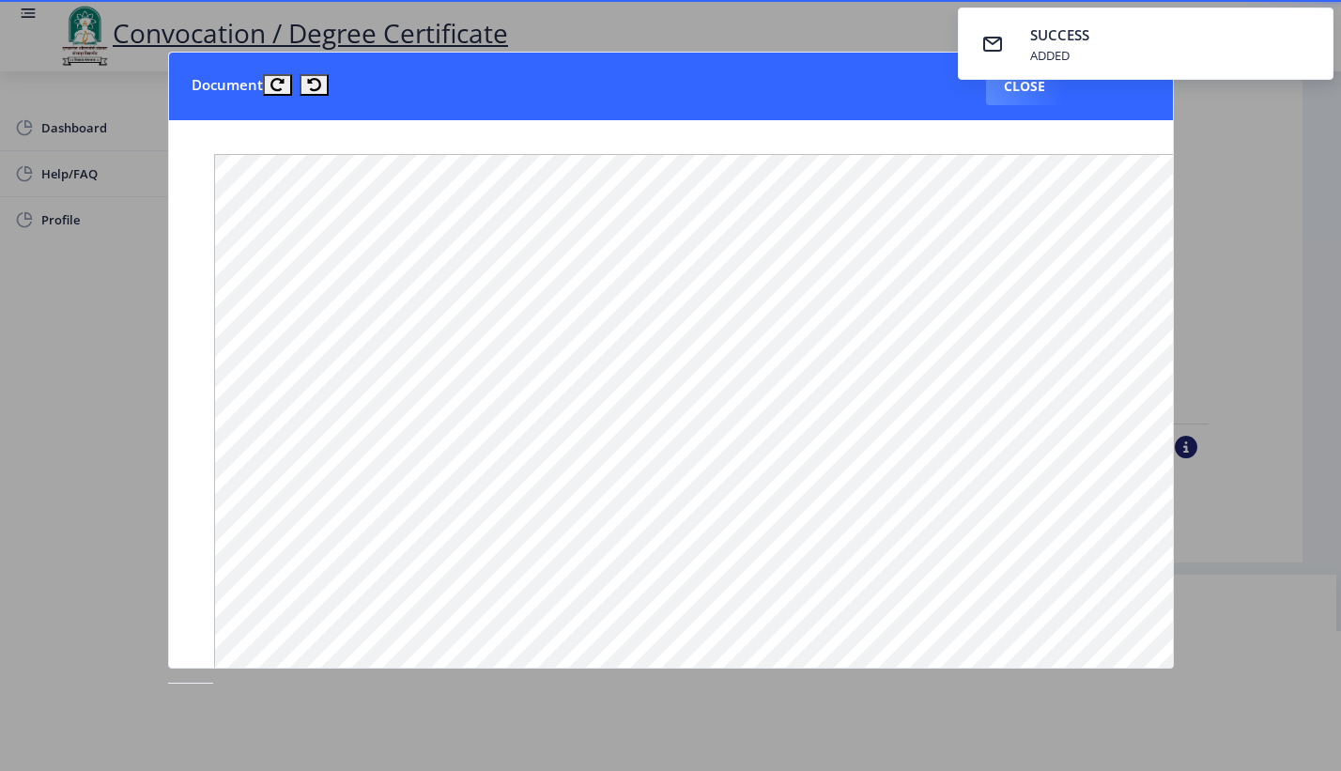
click at [1036, 82] on nb-toastr-container "SUCCESS ADDED" at bounding box center [1145, 43] width 391 height 87
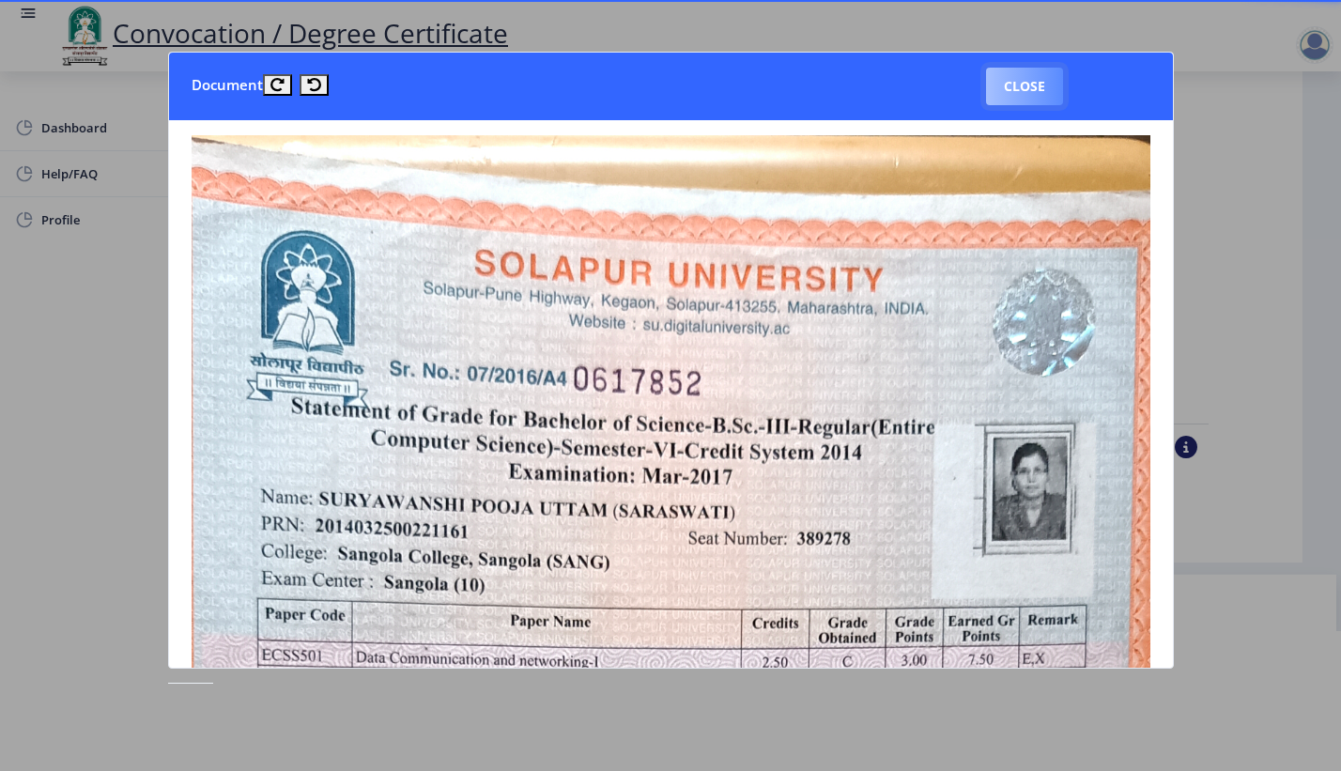
click at [1034, 84] on button "Close" at bounding box center [1024, 87] width 77 height 38
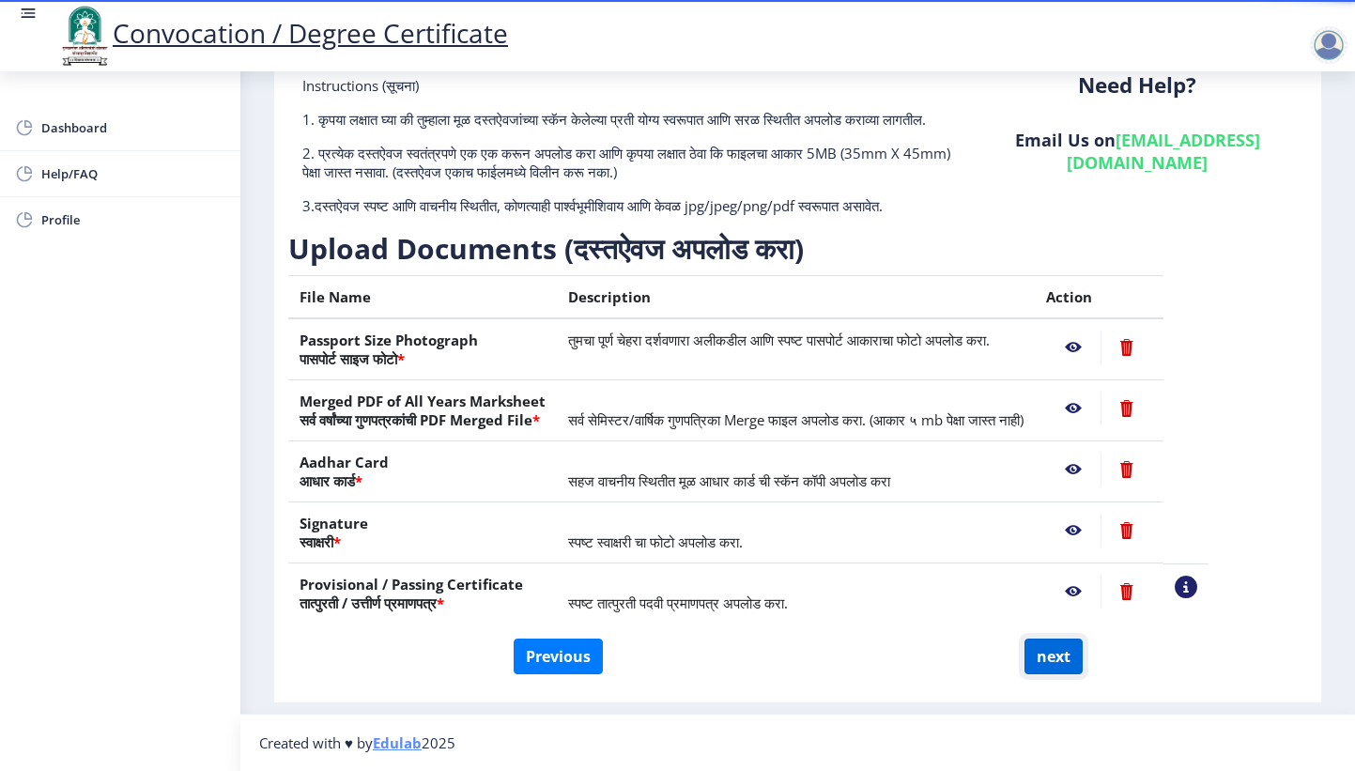
click at [1044, 654] on button "next" at bounding box center [1053, 656] width 58 height 36
select select
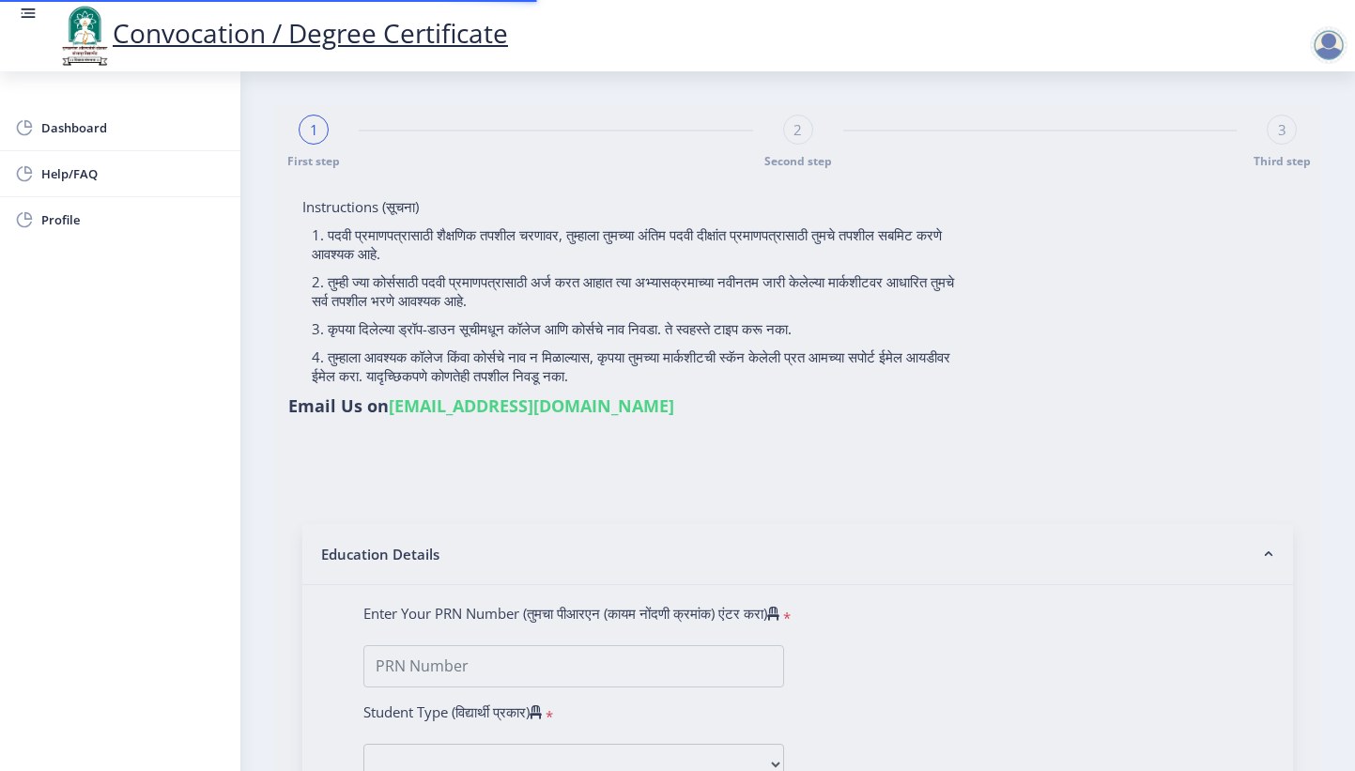
type input "Pooja [PERSON_NAME]"
type input "saraswati"
select select
type input "Pooja [PERSON_NAME]"
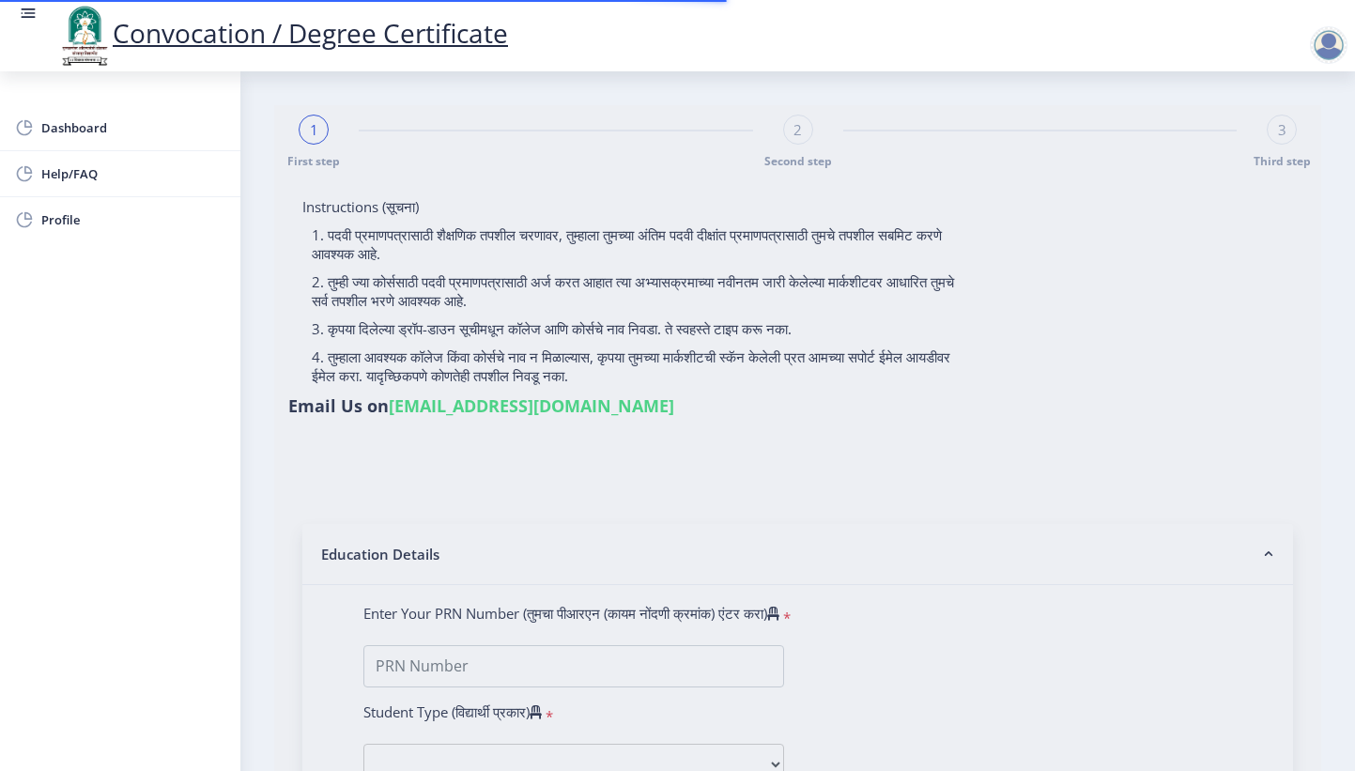
type input "saraswati"
select select
type input "Pooja [PERSON_NAME]"
type input "saraswati"
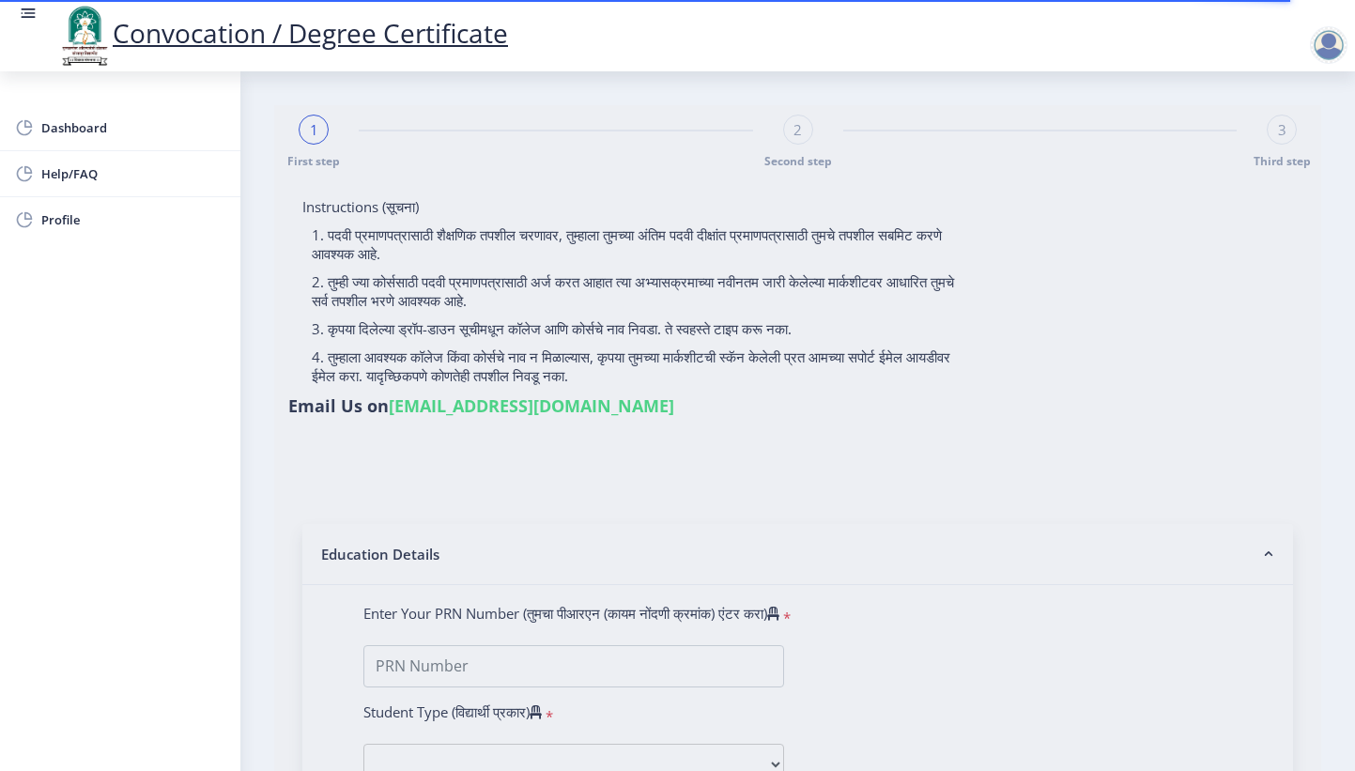
type input "2014032500221161"
select select "Regular"
select select "2017"
select select "March"
select select "Grade A"
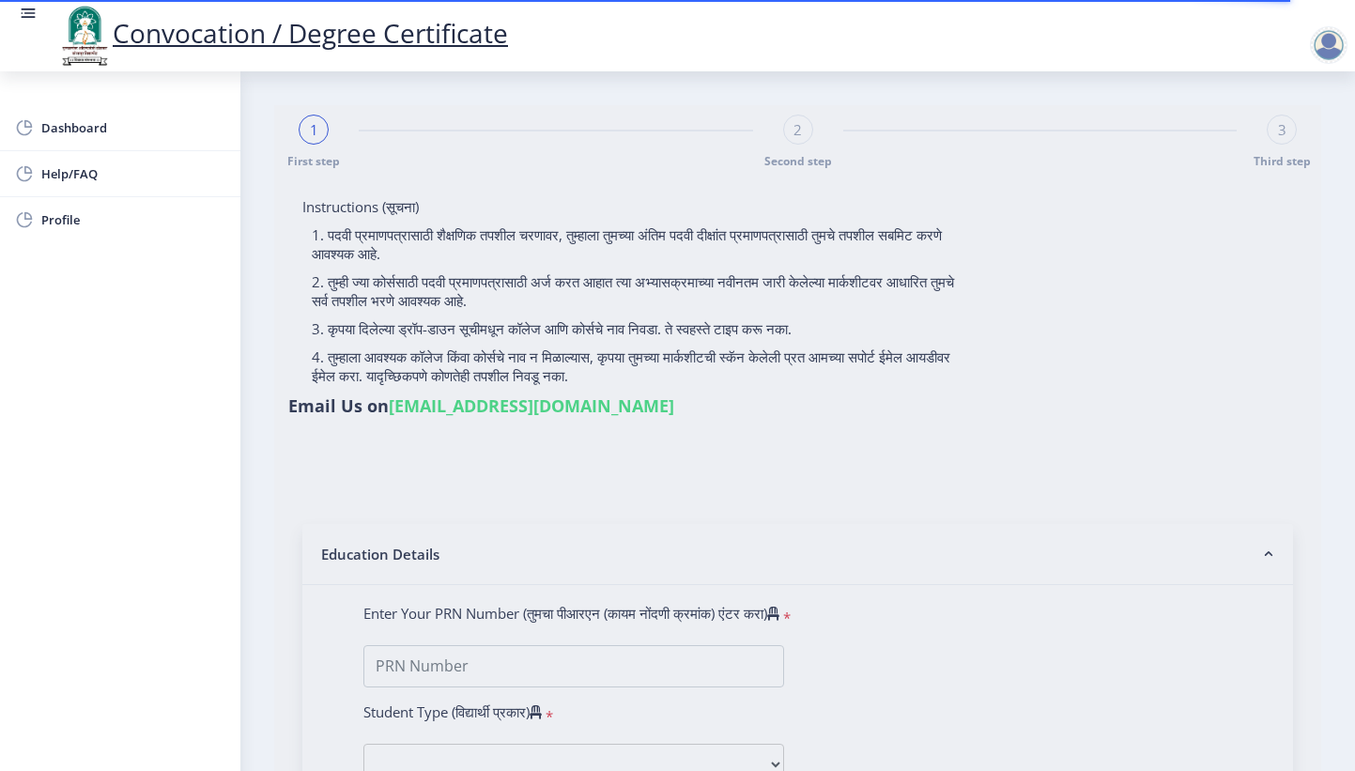
type input "389278"
select select "Computer Science"
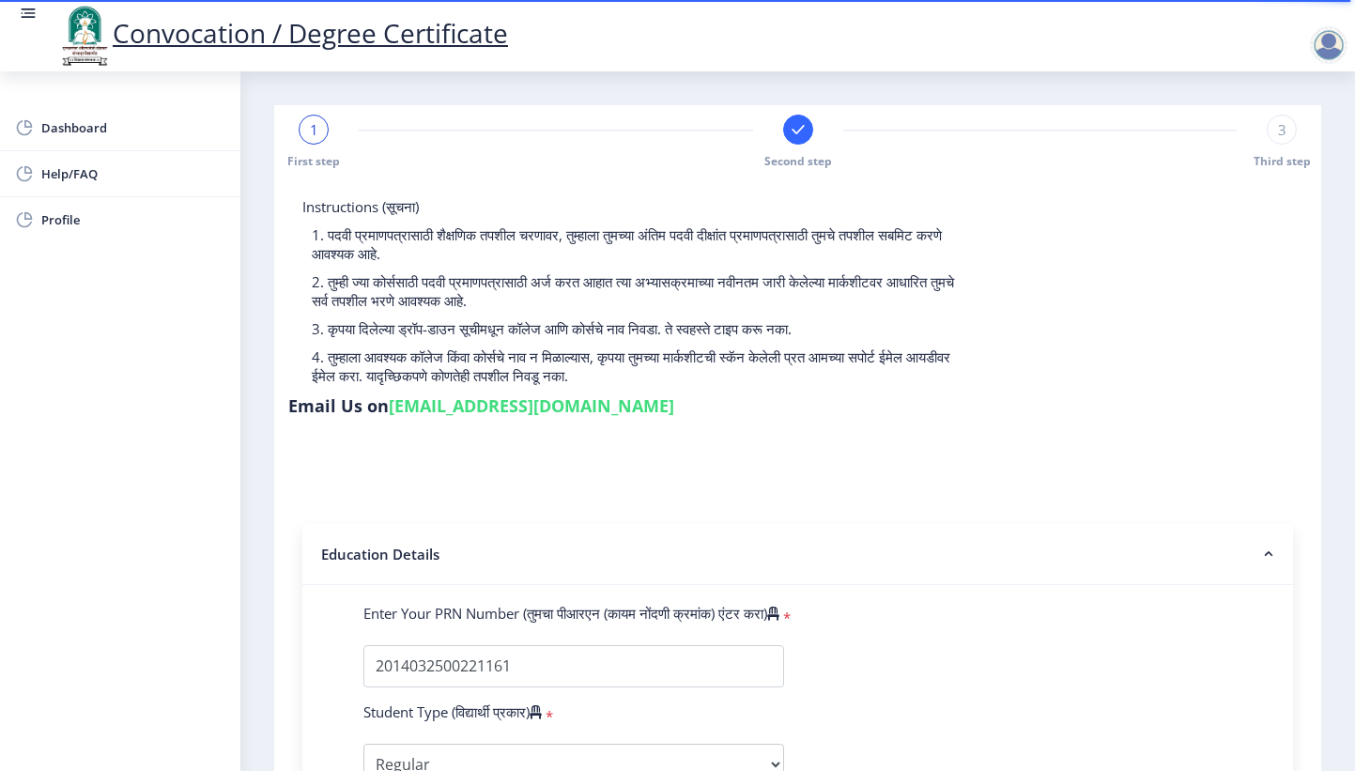
select select
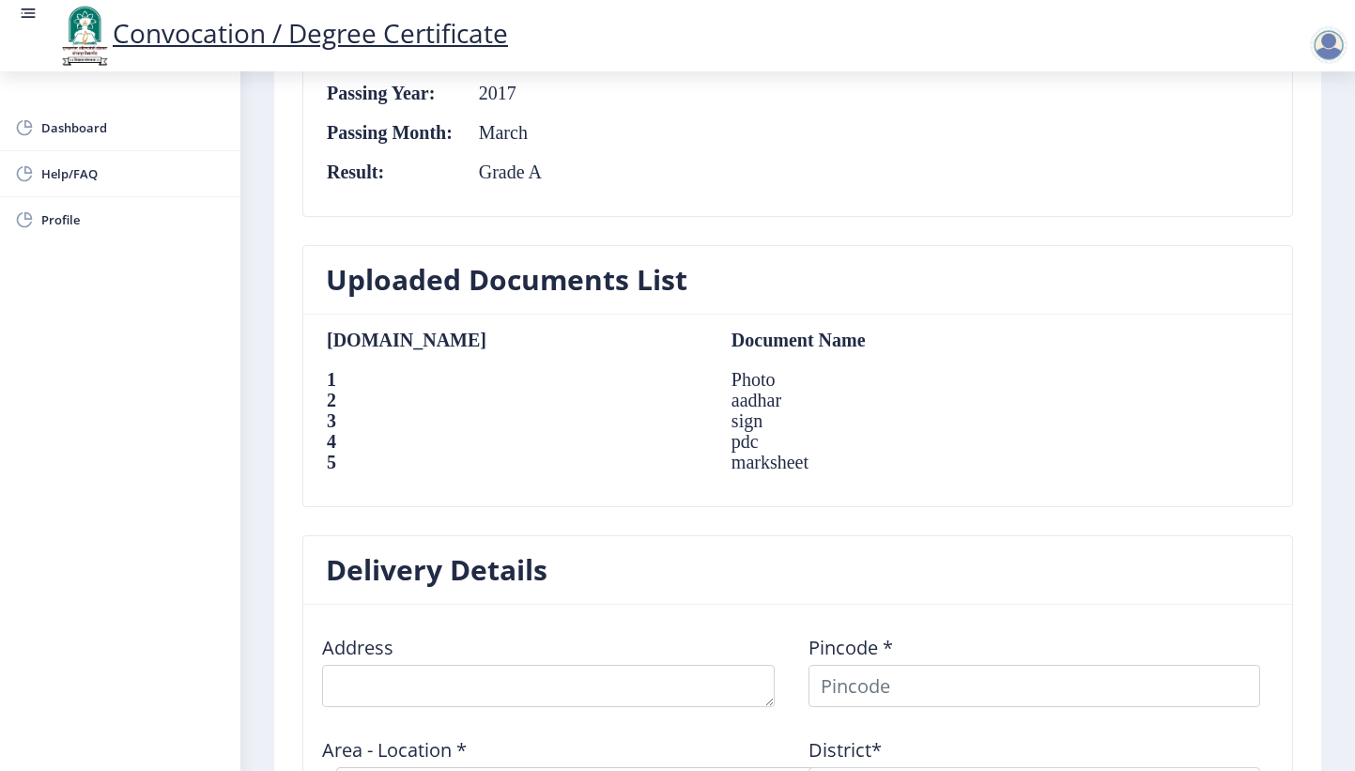
scroll to position [1127, 0]
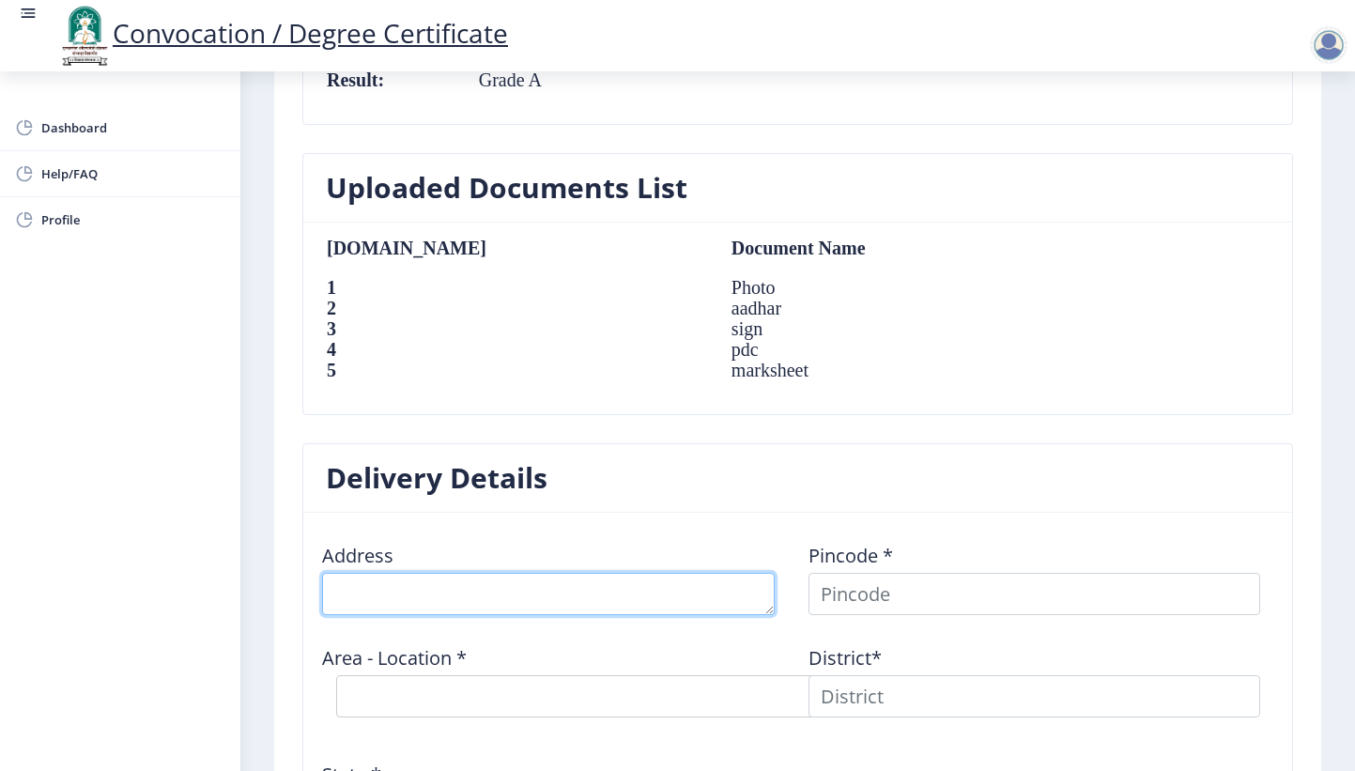
click at [500, 593] on textarea at bounding box center [548, 594] width 453 height 42
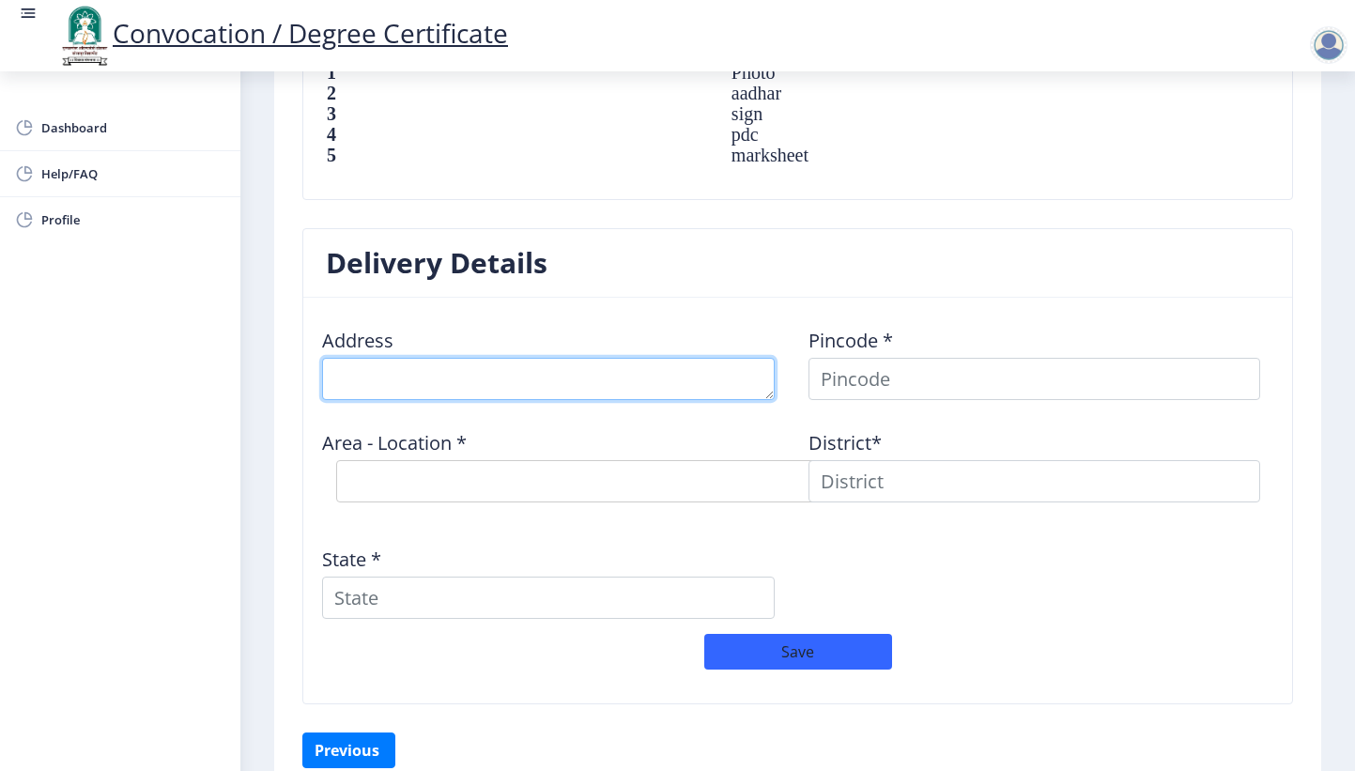
scroll to position [1248, 0]
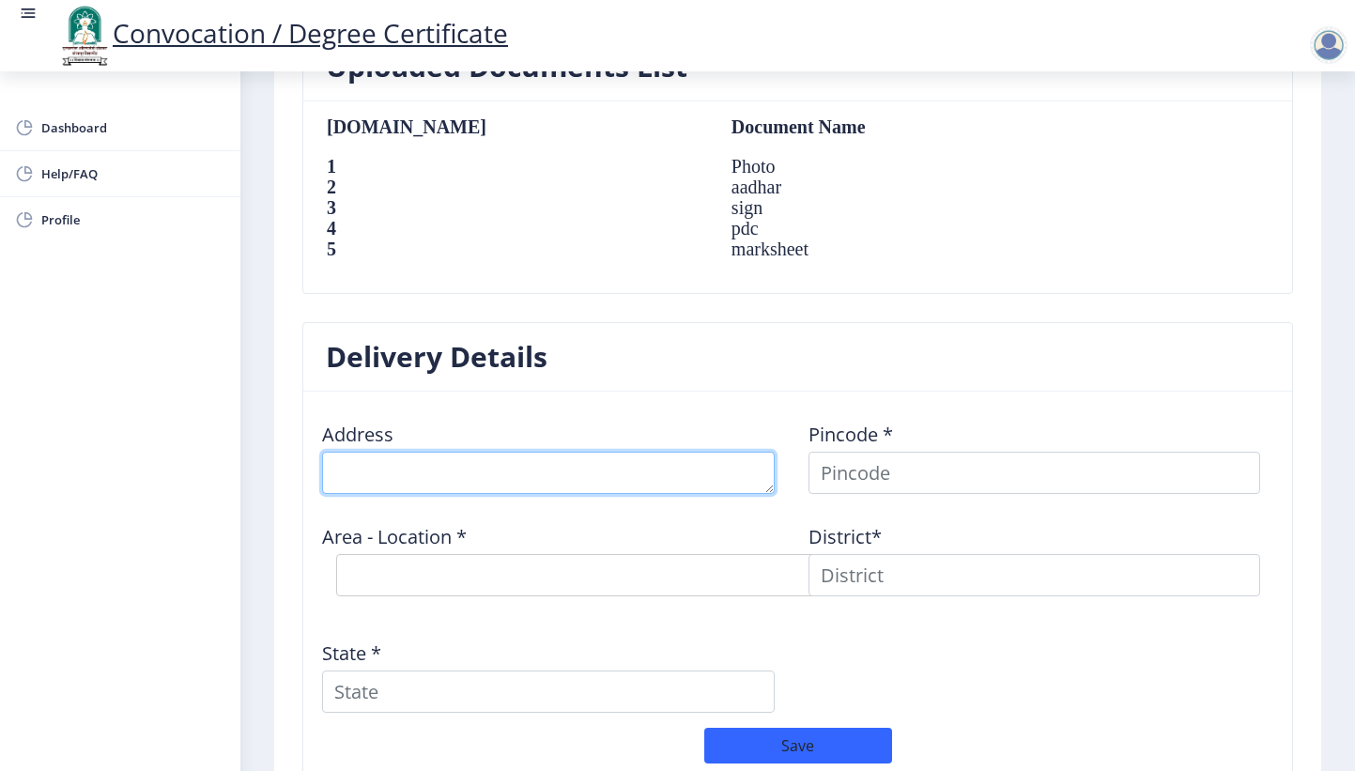
click at [381, 482] on textarea at bounding box center [548, 473] width 453 height 42
type textarea "A/P-[PERSON_NAME]-[GEOGRAPHIC_DATA] Dist-[GEOGRAPHIC_DATA]"
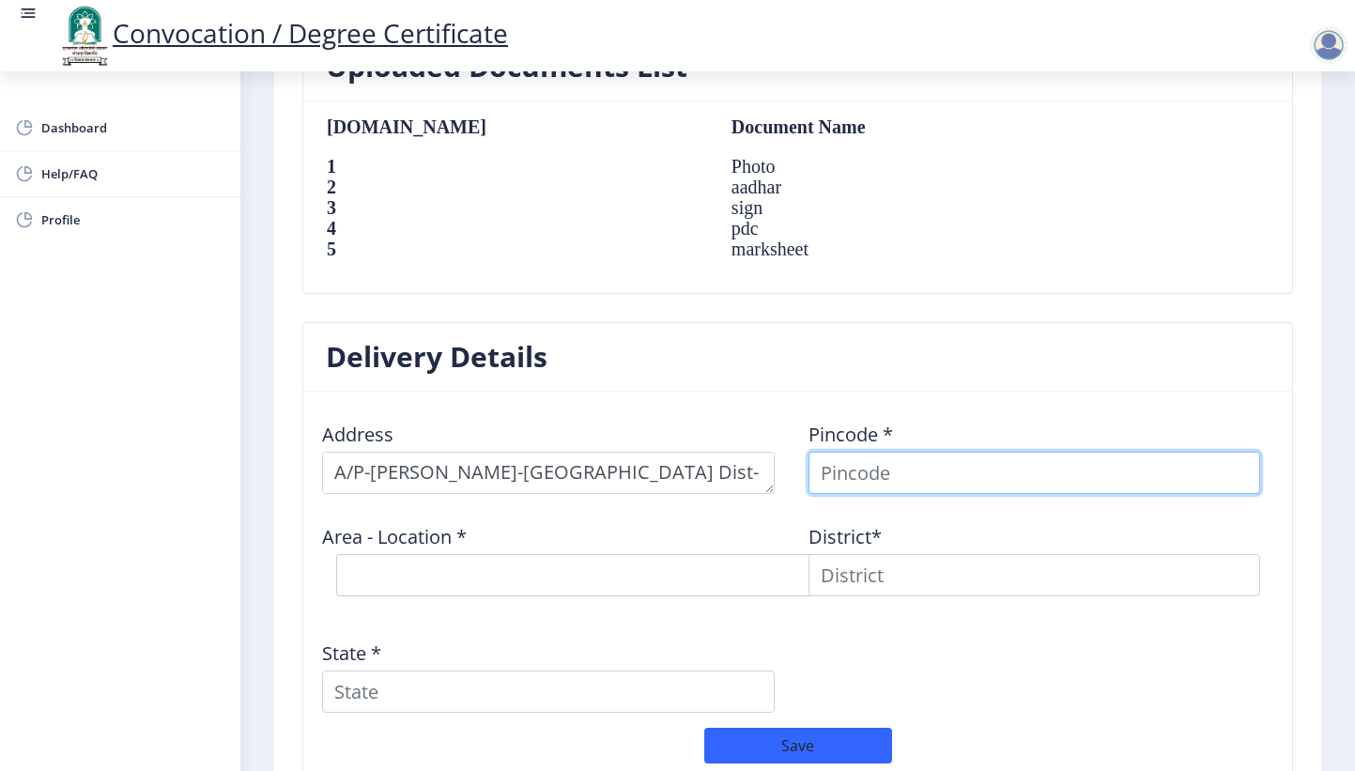
click at [912, 469] on input at bounding box center [1034, 473] width 453 height 42
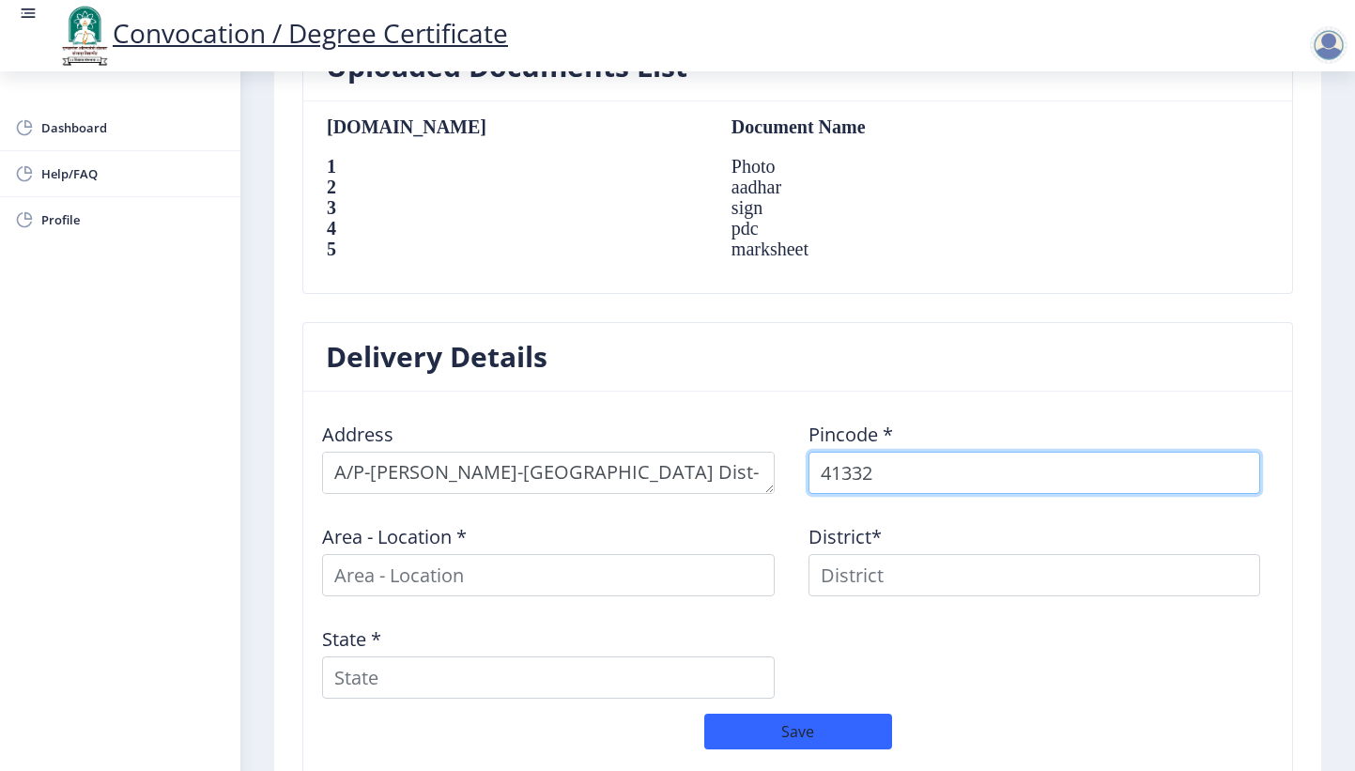
type input "413322"
select select
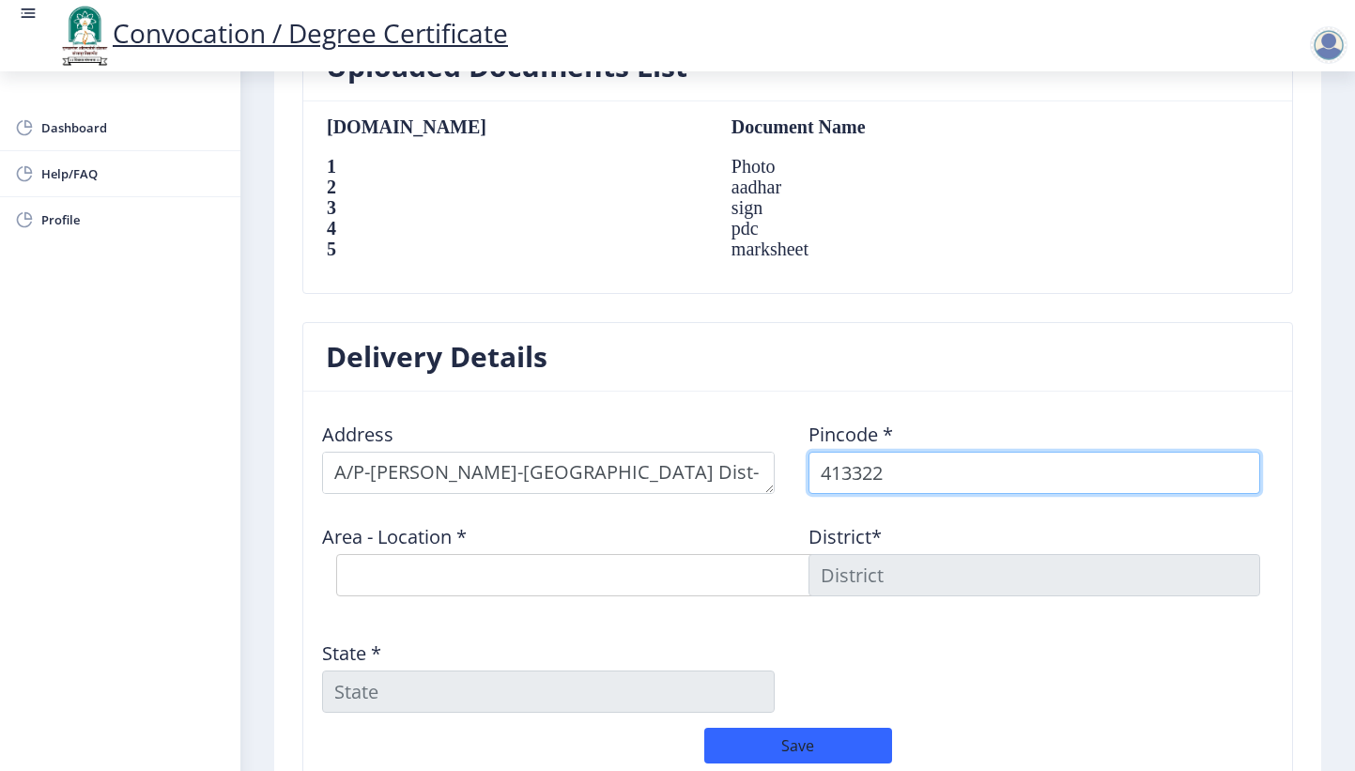
type input "413322"
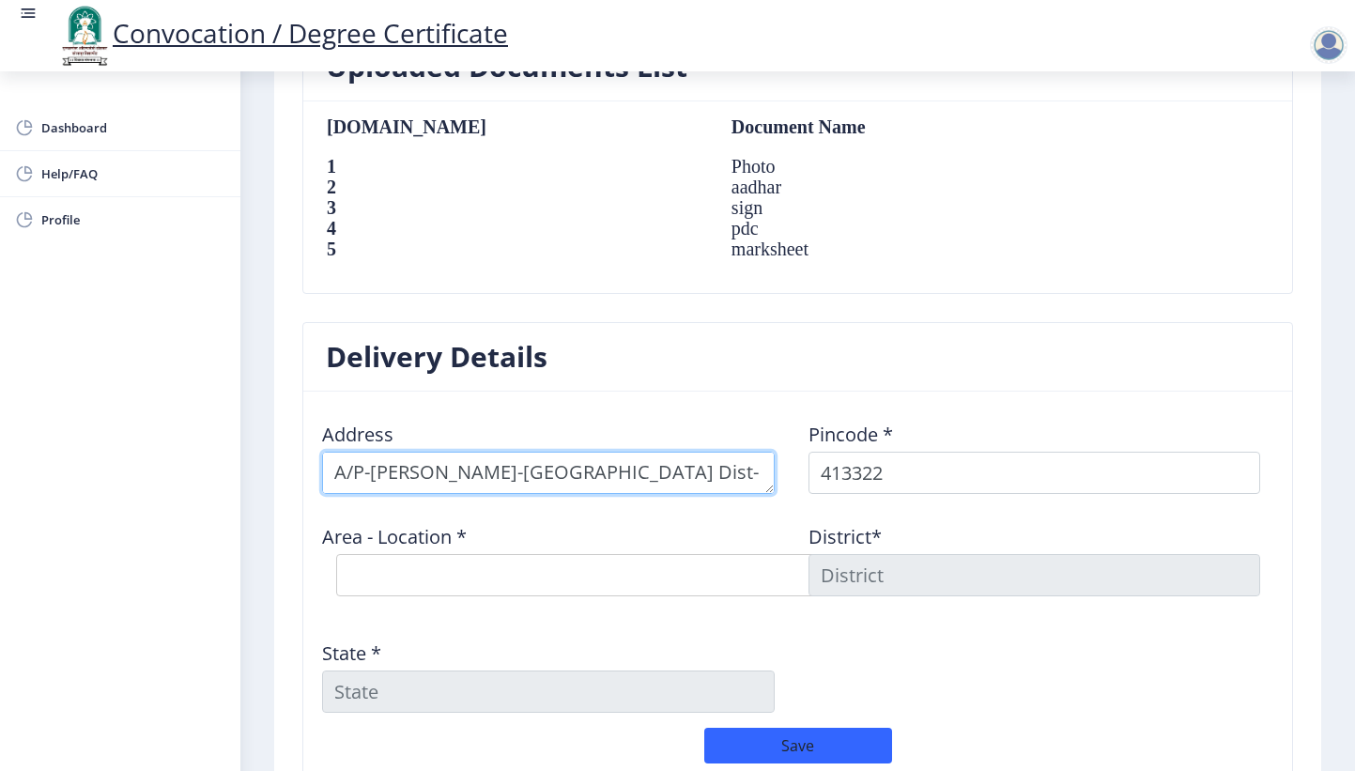
click at [543, 477] on textarea at bounding box center [548, 473] width 453 height 42
click at [624, 481] on textarea at bounding box center [548, 473] width 453 height 42
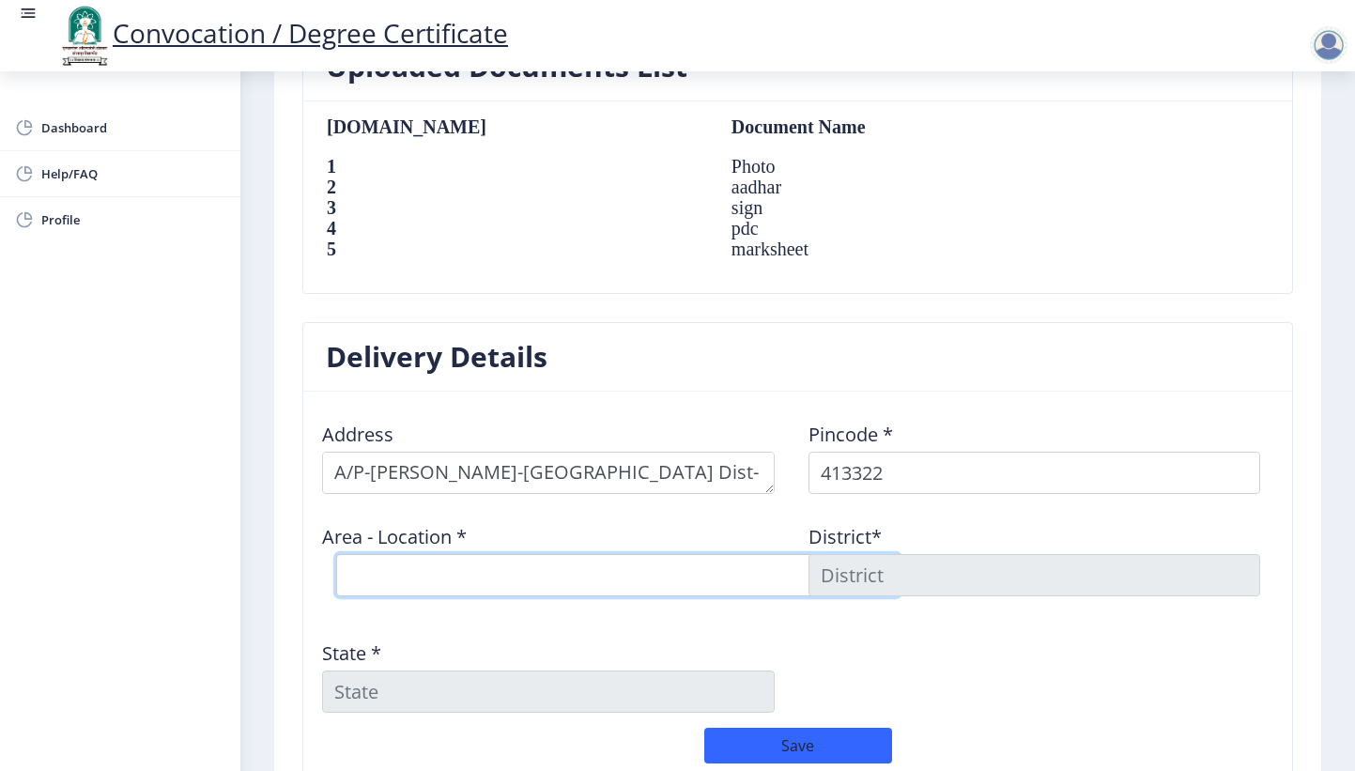
click at [410, 571] on select "Select Area Location Bhosa (M) S.O [PERSON_NAME] [PERSON_NAME] [PERSON_NAME] B.…" at bounding box center [617, 575] width 563 height 42
select select "2: Object"
click at [336, 554] on select "Select Area Location Bhosa (M) S.O [PERSON_NAME] [PERSON_NAME] [PERSON_NAME] B.…" at bounding box center [617, 575] width 563 height 42
type input "SOLAPUR"
type input "[GEOGRAPHIC_DATA]"
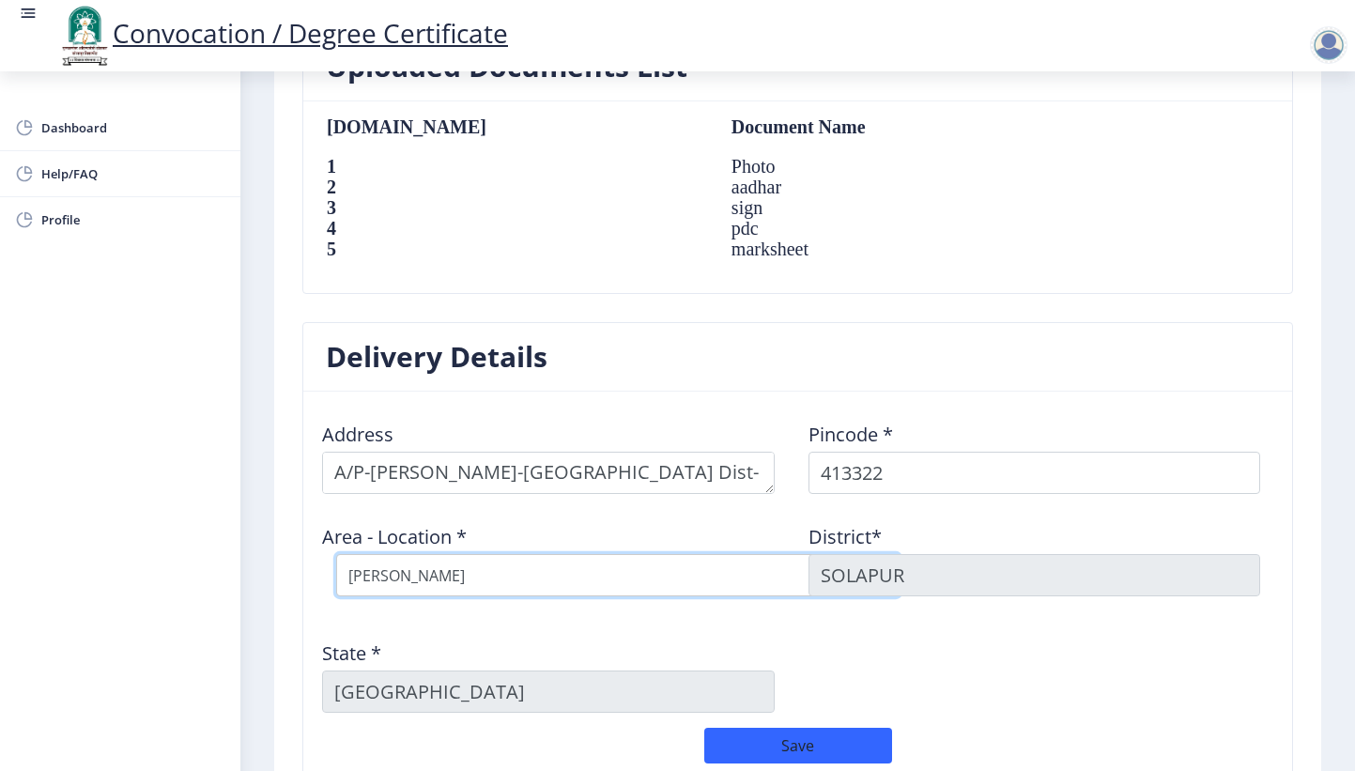
click at [468, 579] on select "Select Area Location Bhosa (M) S.O [PERSON_NAME] [PERSON_NAME] [PERSON_NAME] B.…" at bounding box center [617, 575] width 563 height 42
click at [336, 554] on select "Select Area Location Bhosa (M) S.O [PERSON_NAME] [PERSON_NAME] [PERSON_NAME] B.…" at bounding box center [617, 575] width 563 height 42
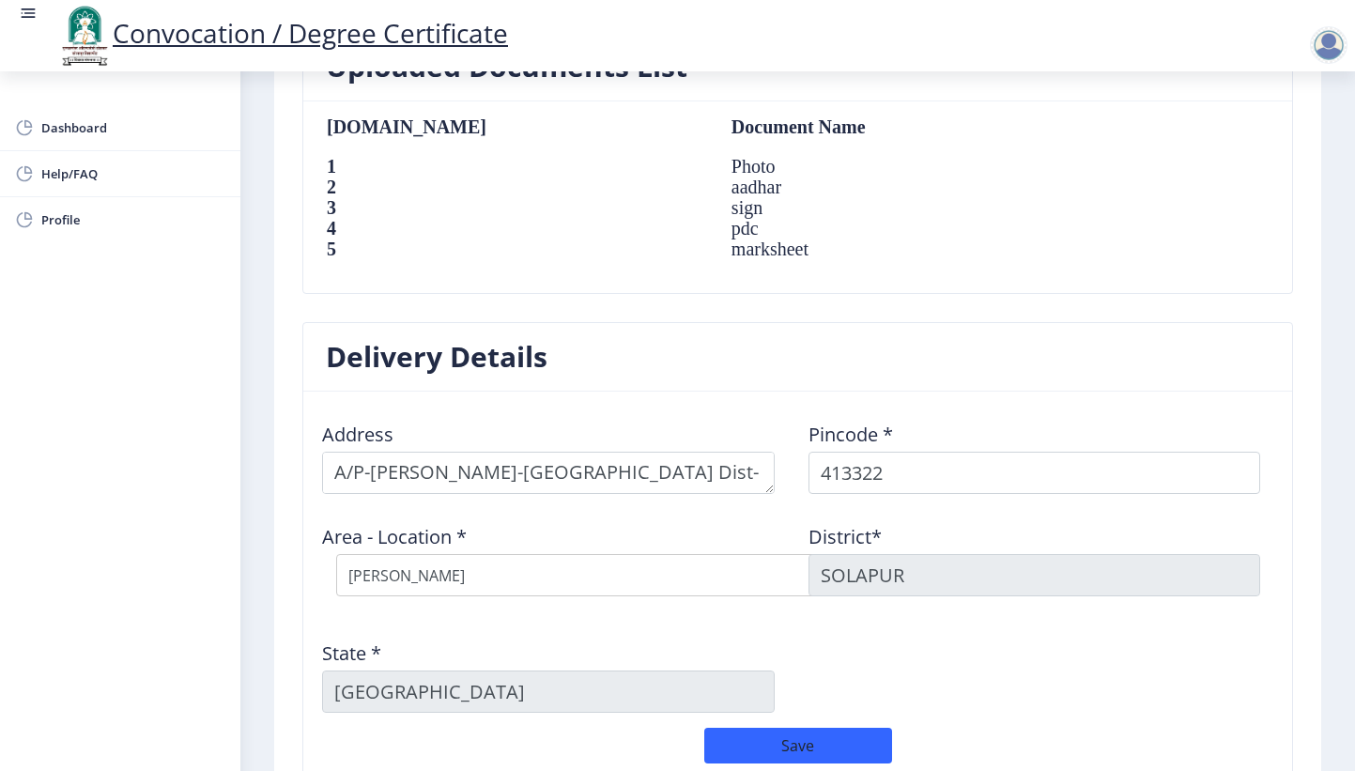
click at [980, 522] on div "District* [GEOGRAPHIC_DATA]" at bounding box center [1041, 559] width 486 height 101
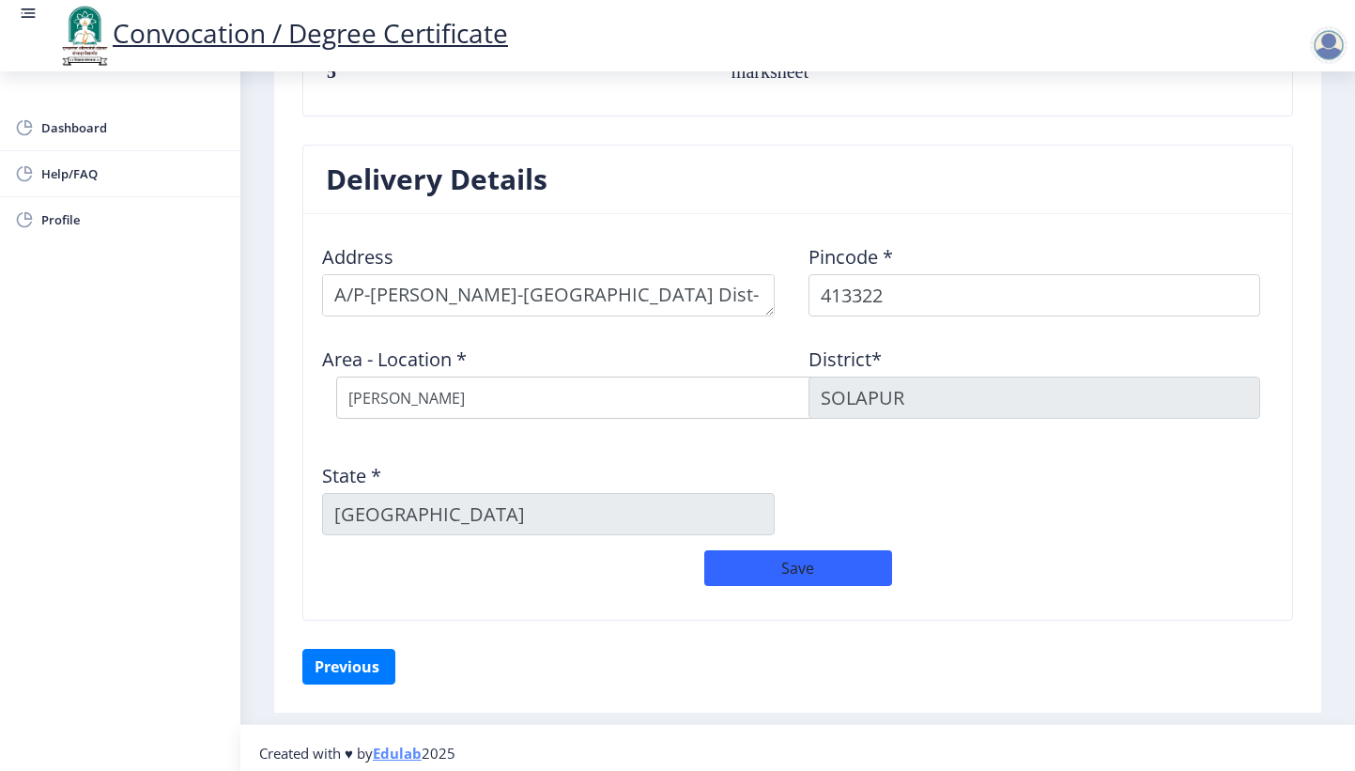
scroll to position [1436, 0]
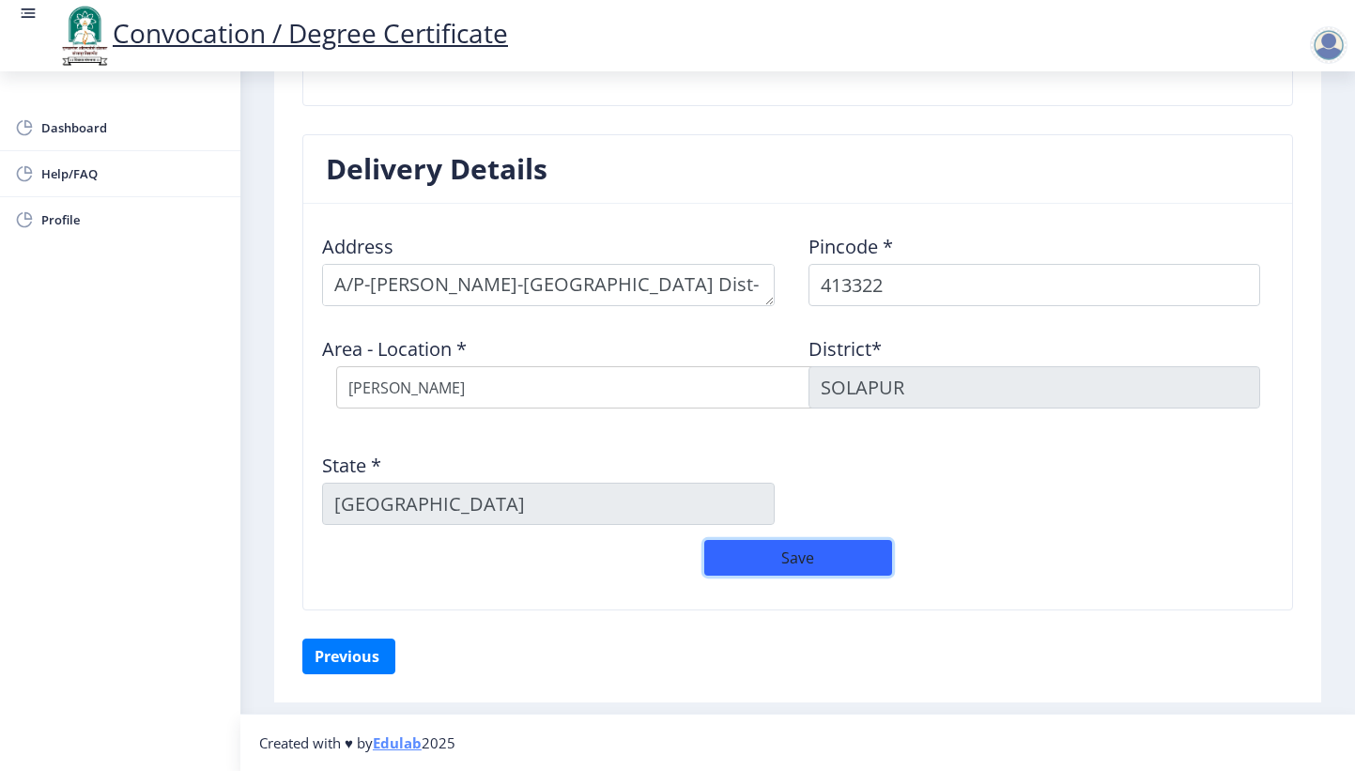
click at [781, 556] on button "Save" at bounding box center [798, 558] width 188 height 36
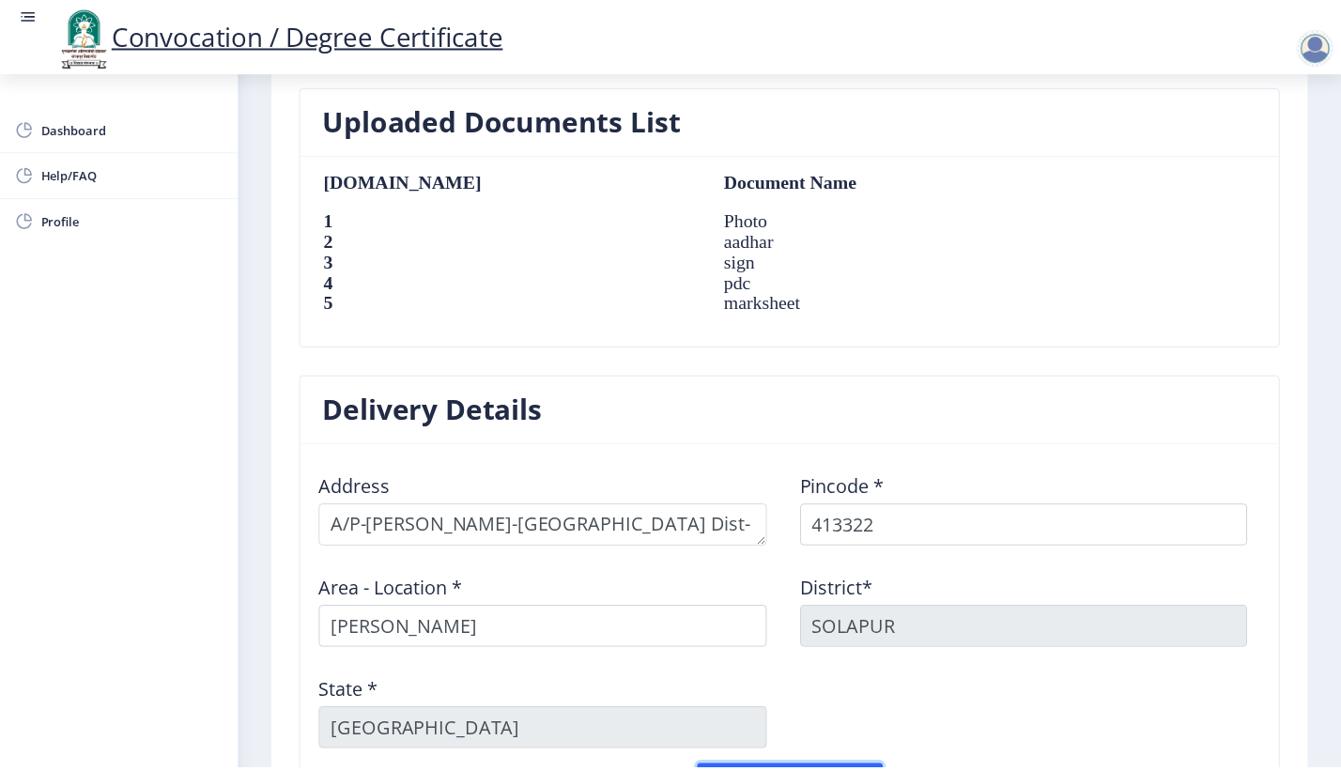
scroll to position [1476, 0]
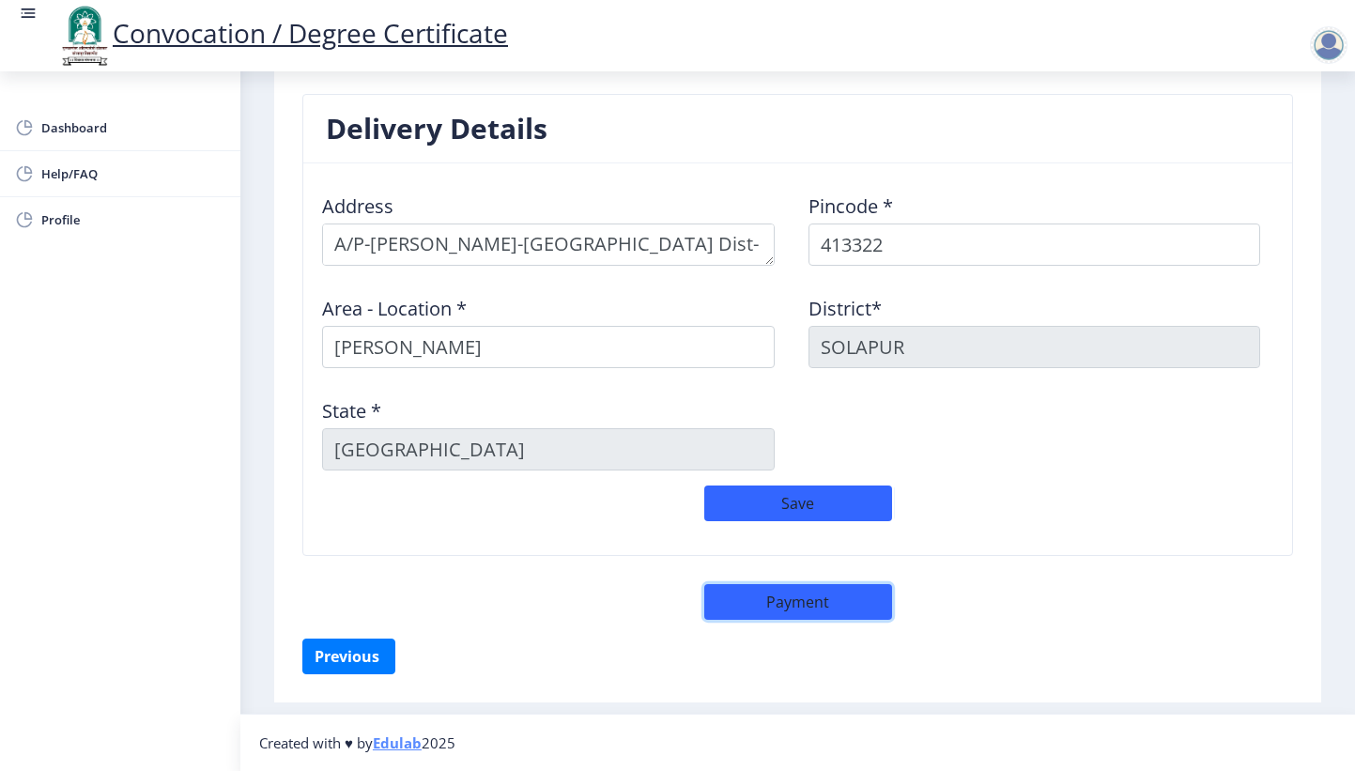
click at [807, 601] on button "Payment" at bounding box center [798, 602] width 188 height 36
select select "sealed"
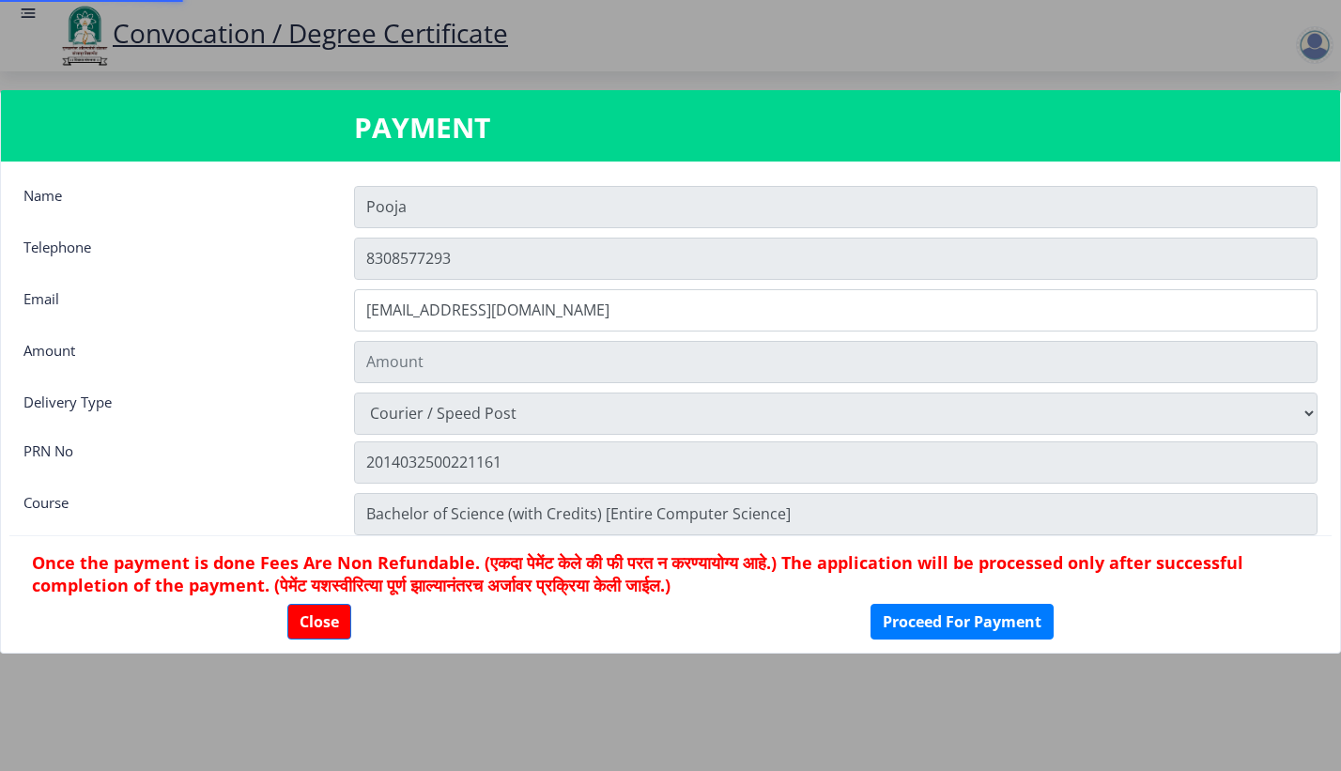
type input "2885"
